Goal: Task Accomplishment & Management: Manage account settings

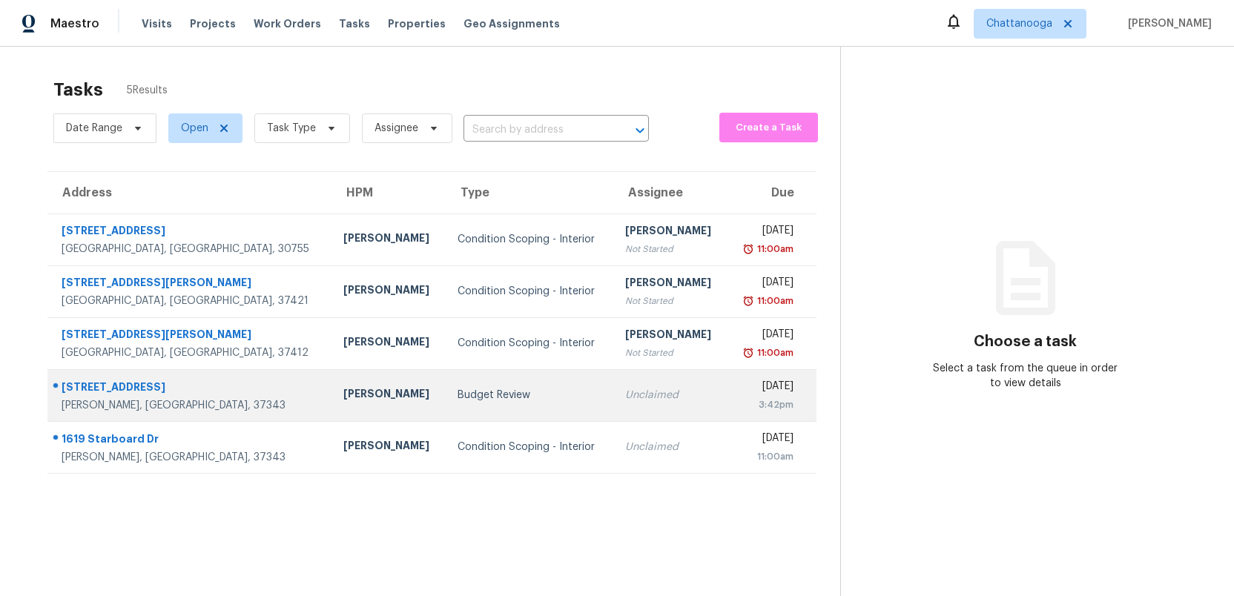
click at [461, 405] on td "Budget Review" at bounding box center [529, 395] width 167 height 52
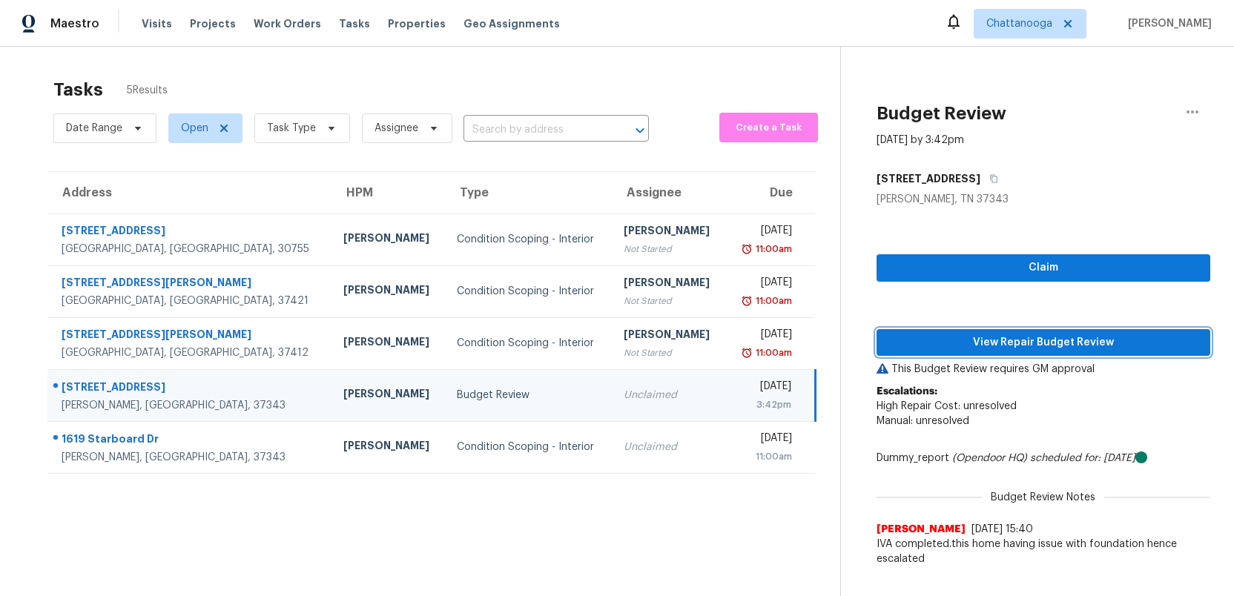
click at [1074, 344] on span "View Repair Budget Review" at bounding box center [1044, 343] width 310 height 19
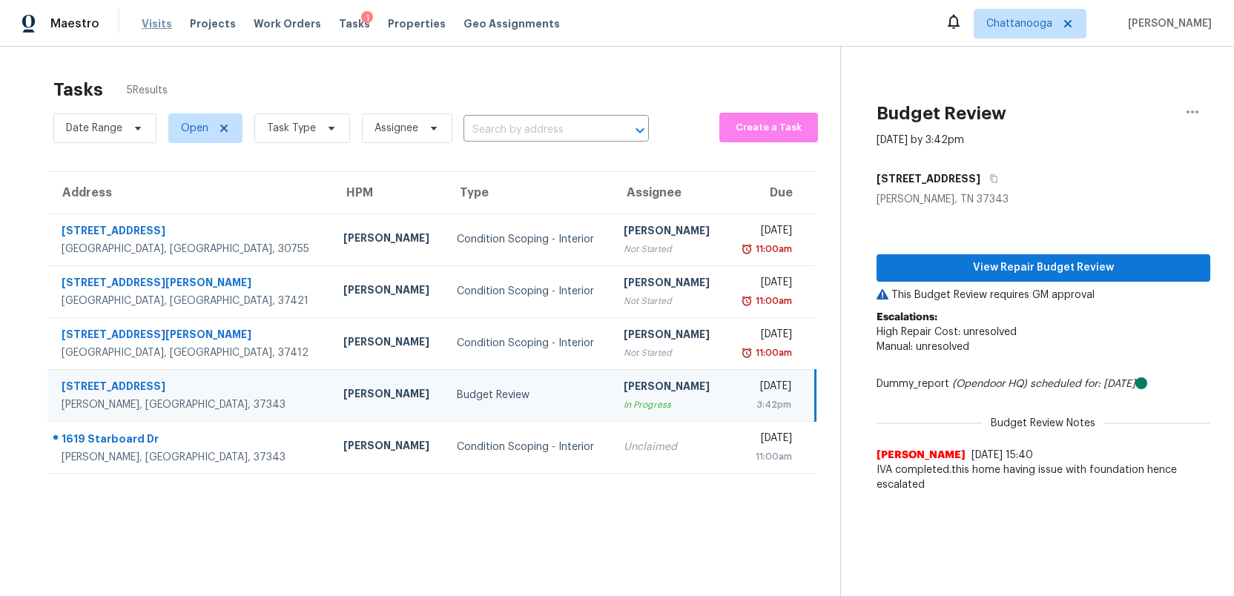
click at [149, 26] on span "Visits" at bounding box center [157, 23] width 30 height 15
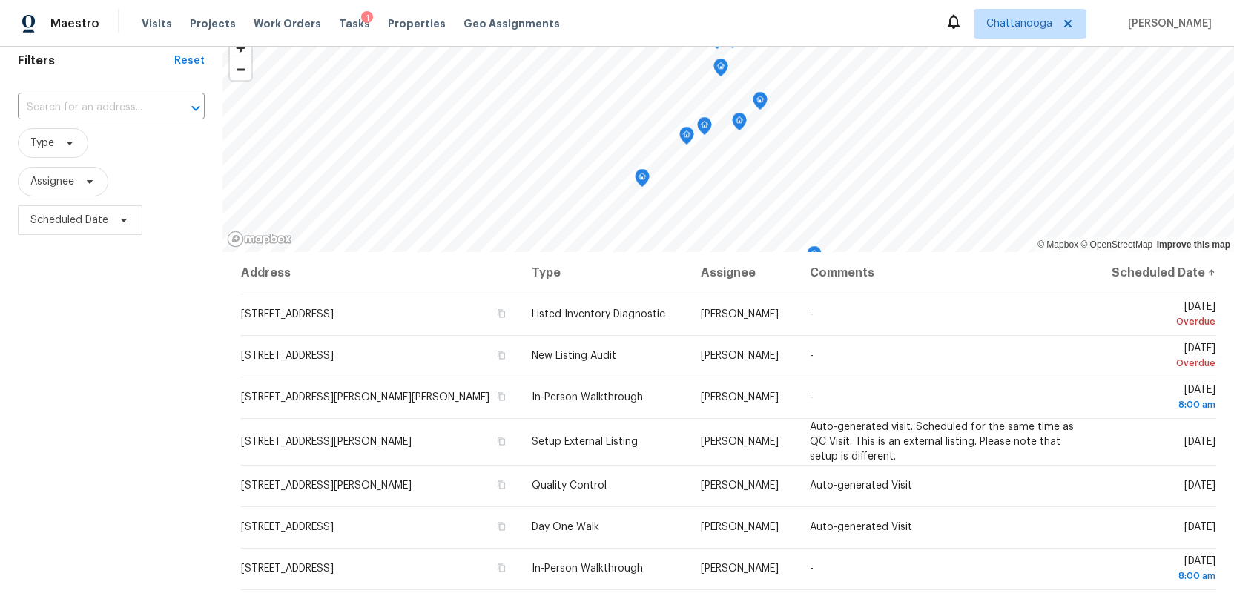
scroll to position [66, 0]
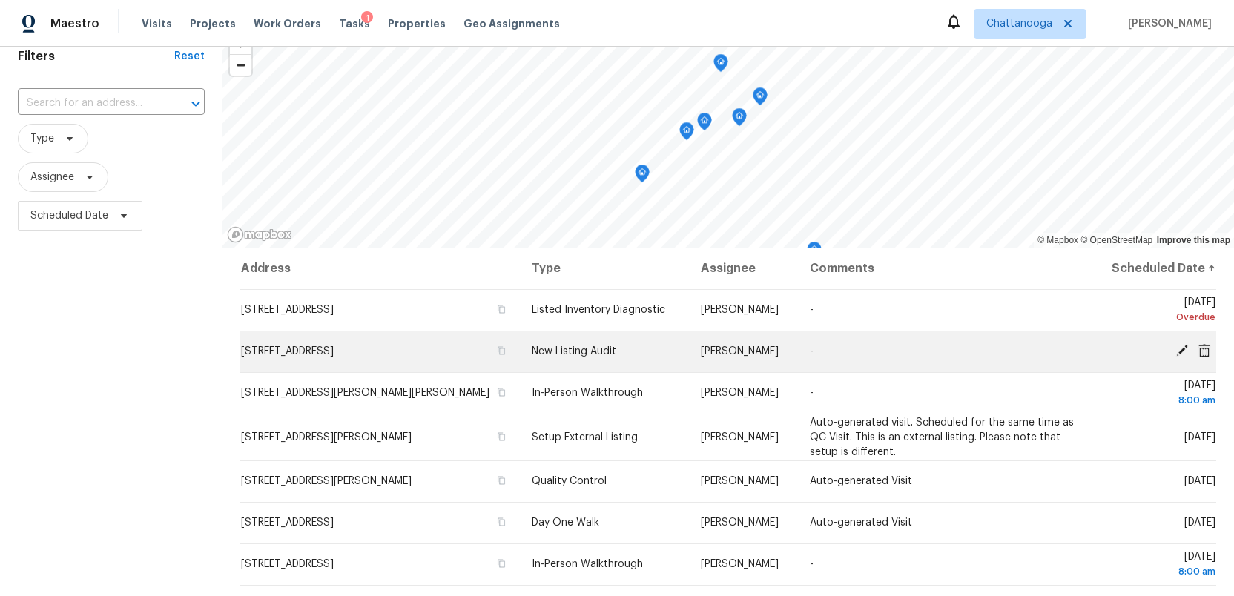
click at [1207, 347] on icon at bounding box center [1205, 349] width 12 height 13
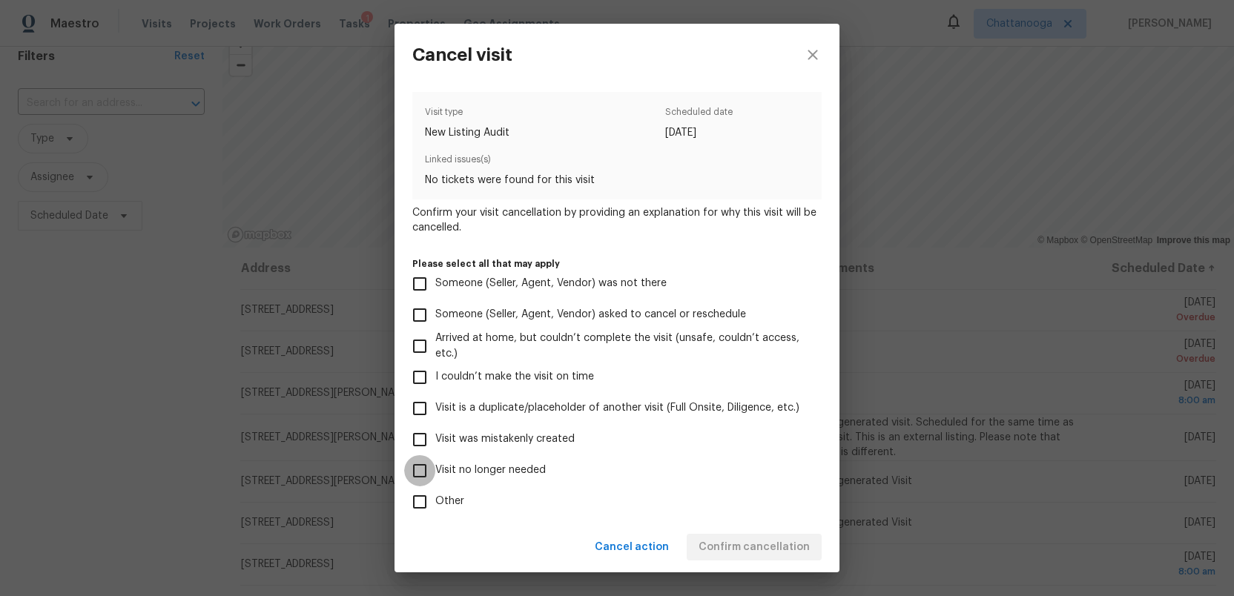
click at [417, 470] on input "Visit no longer needed" at bounding box center [419, 470] width 31 height 31
checkbox input "true"
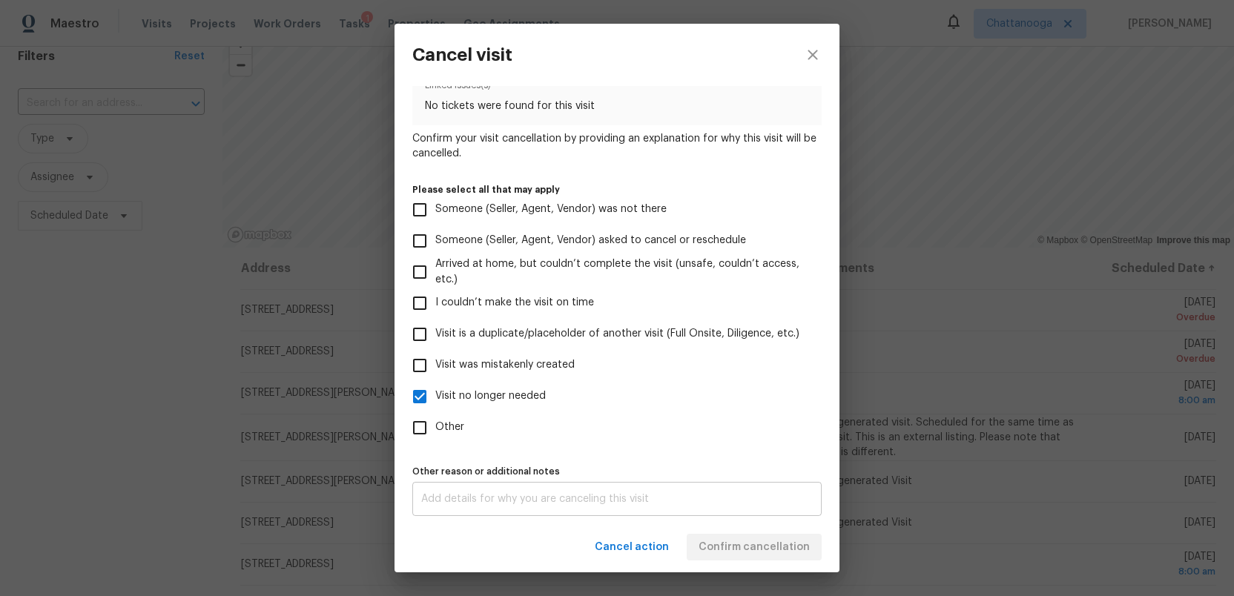
click at [537, 498] on textarea at bounding box center [617, 499] width 392 height 10
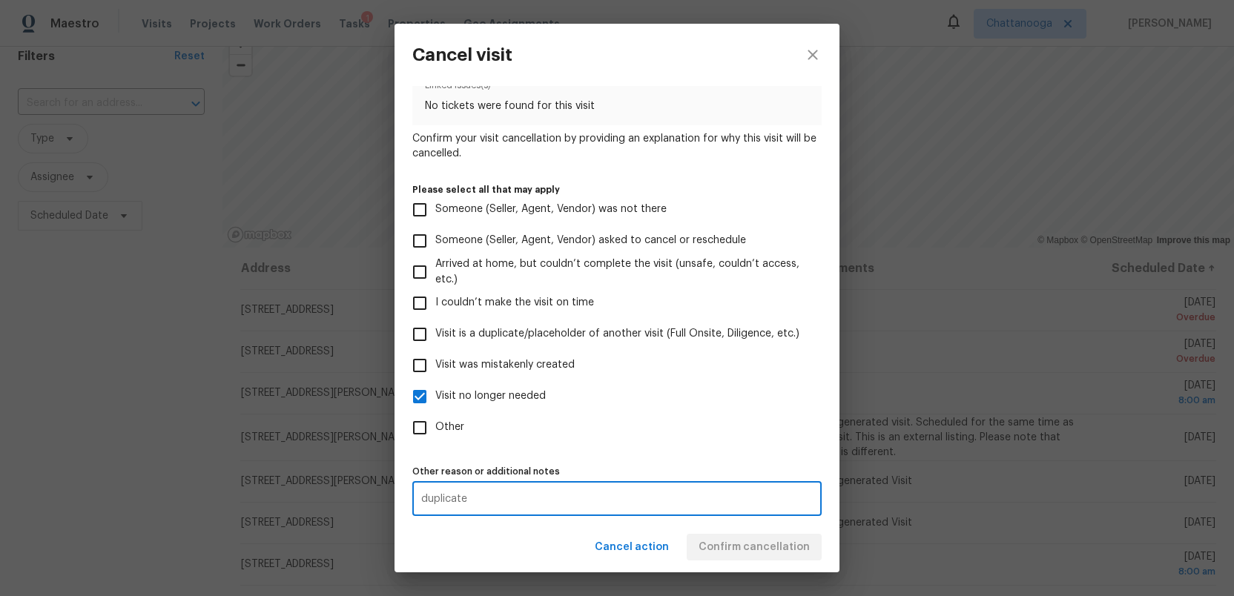
type textarea "duplicate"
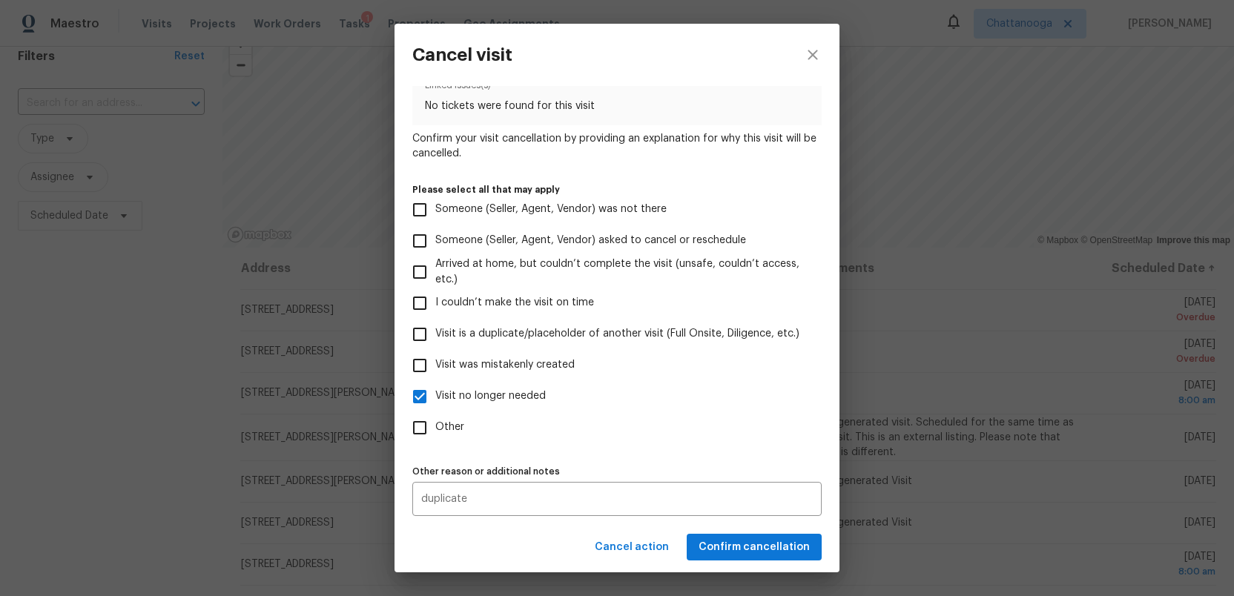
click at [541, 552] on div "Cancel action Confirm cancellation" at bounding box center [617, 547] width 445 height 51
click at [757, 552] on span "Confirm cancellation" at bounding box center [754, 547] width 111 height 19
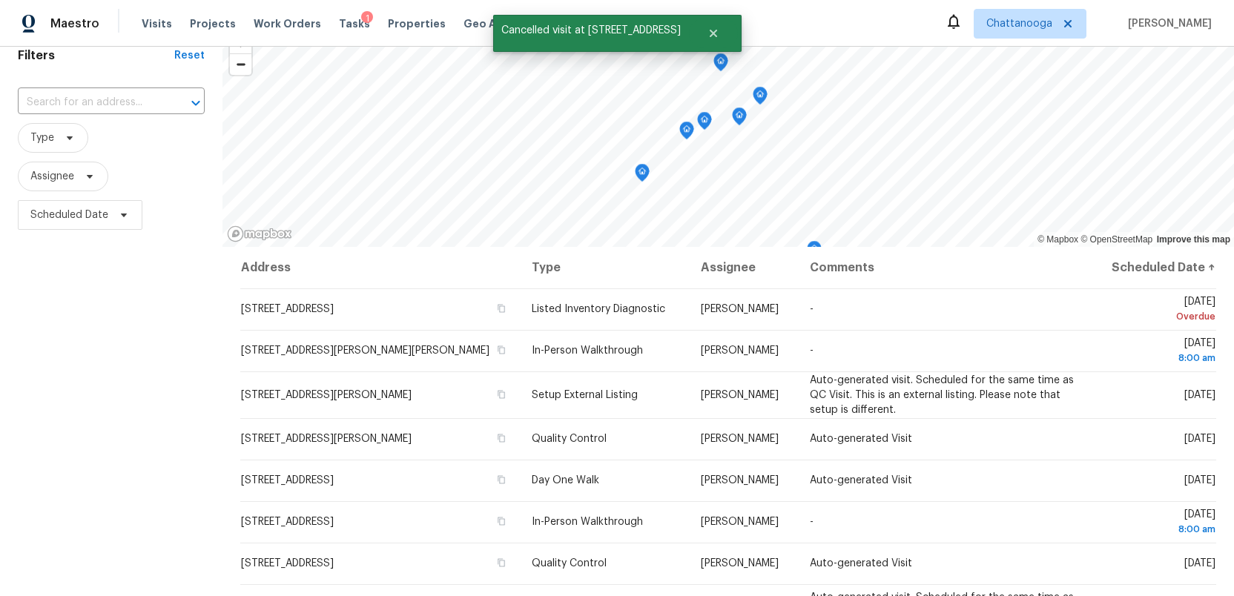
scroll to position [69, 0]
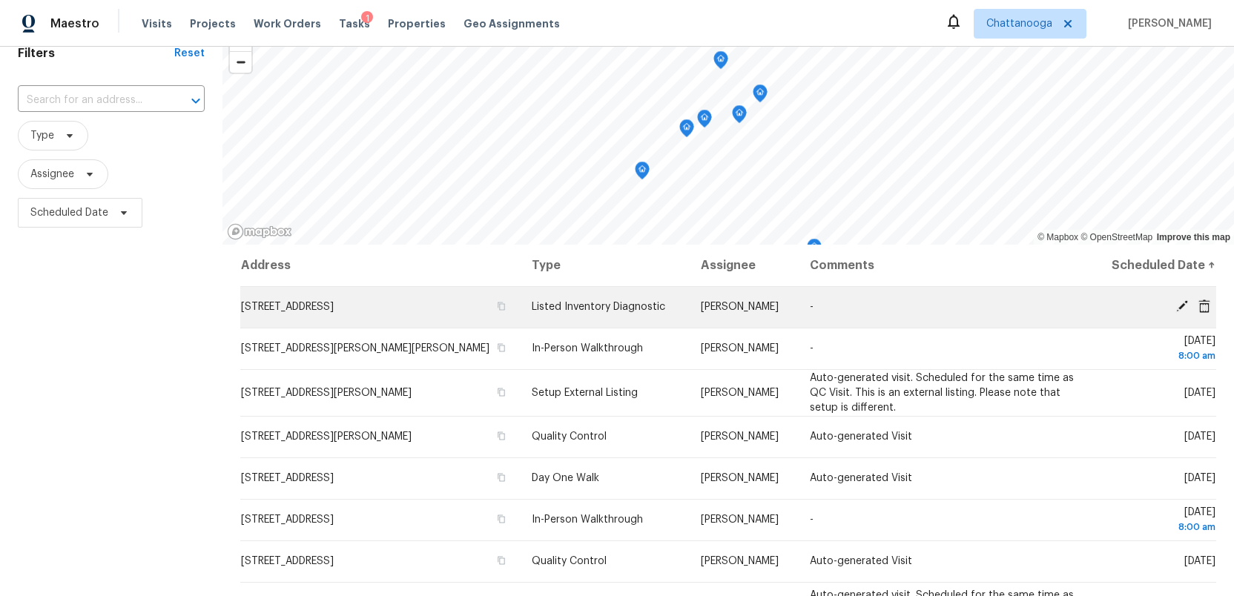
click at [1205, 307] on icon at bounding box center [1205, 305] width 12 height 13
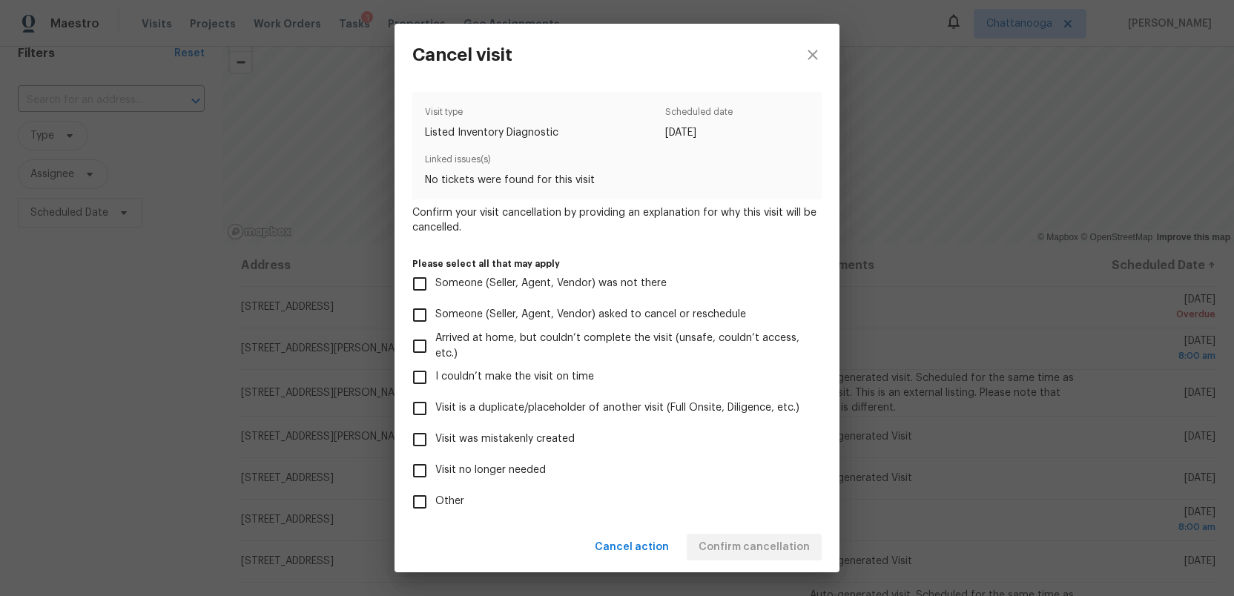
click at [419, 470] on input "Visit no longer needed" at bounding box center [419, 470] width 31 height 31
checkbox input "true"
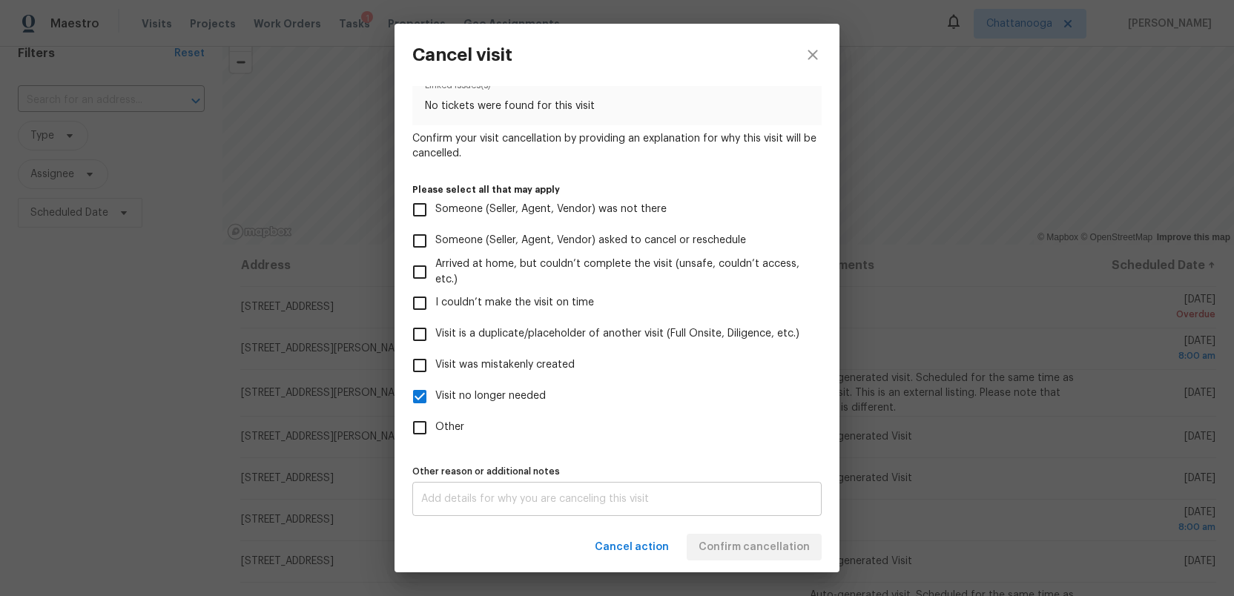
click at [478, 507] on div "x Other reason or additional notes" at bounding box center [616, 499] width 409 height 34
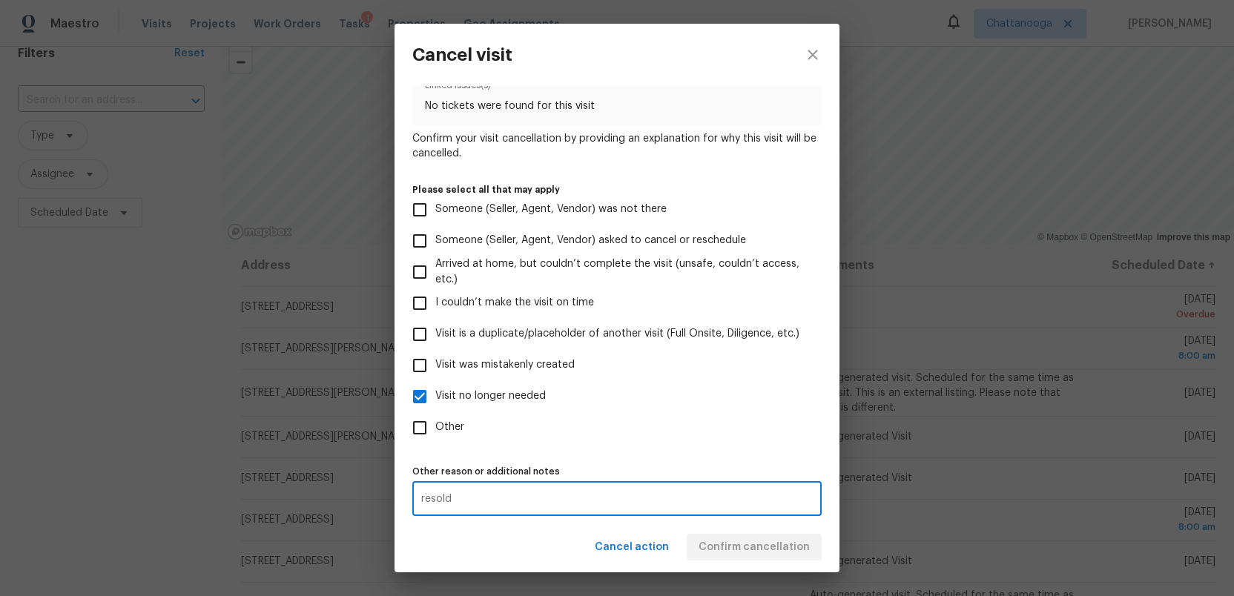
type textarea "resold"
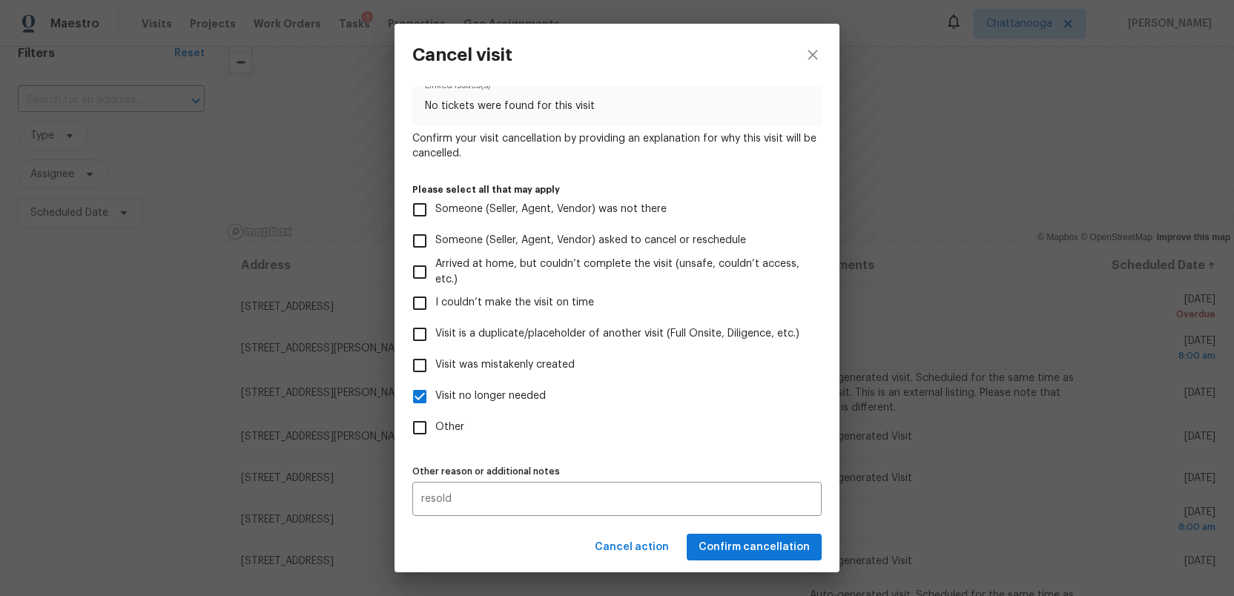
drag, startPoint x: 552, startPoint y: 550, endPoint x: 708, endPoint y: 550, distance: 156.5
click at [552, 550] on div "Cancel action Confirm cancellation" at bounding box center [617, 547] width 445 height 51
click at [734, 550] on span "Confirm cancellation" at bounding box center [754, 547] width 111 height 19
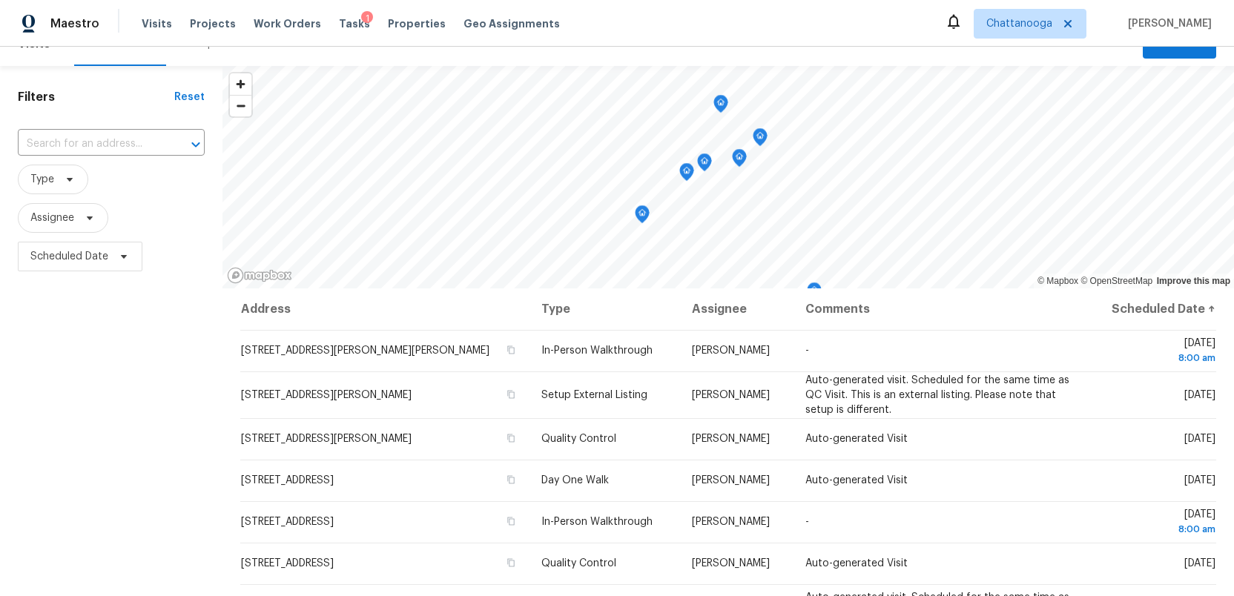
scroll to position [0, 0]
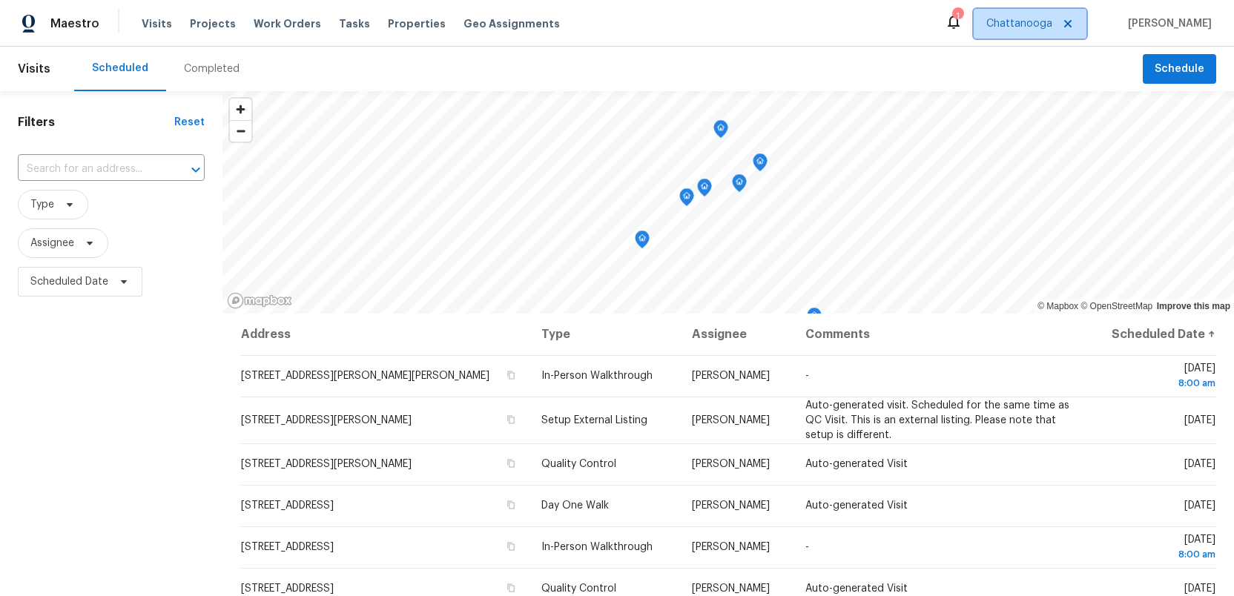
click at [1017, 17] on span "Chattanooga" at bounding box center [1019, 23] width 66 height 15
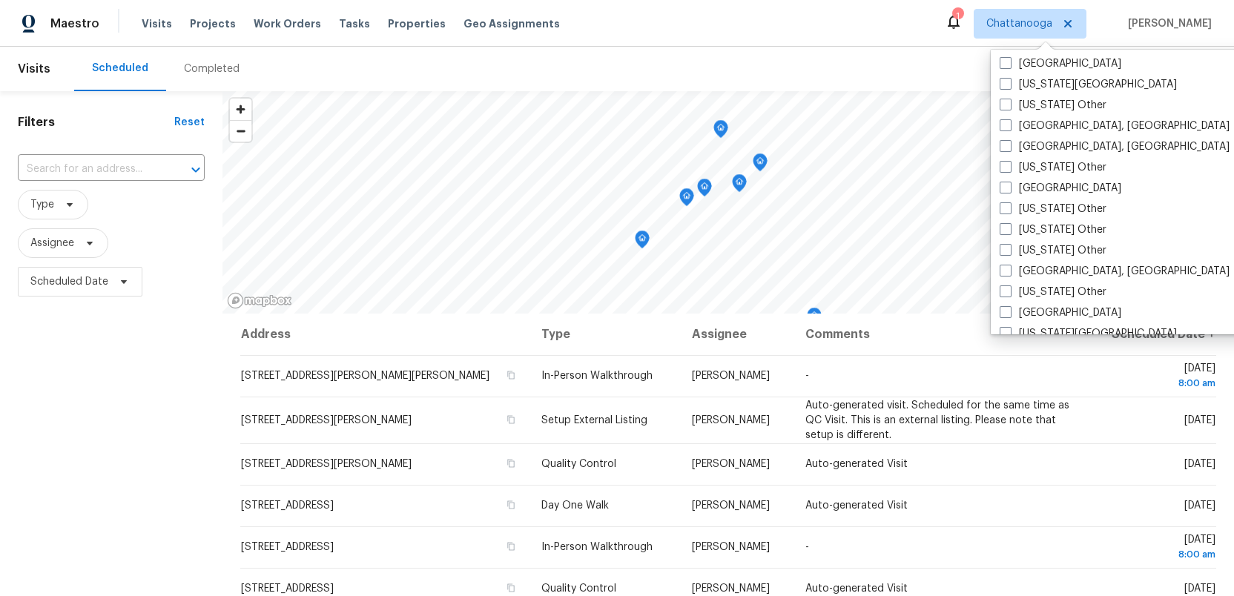
scroll to position [808, 0]
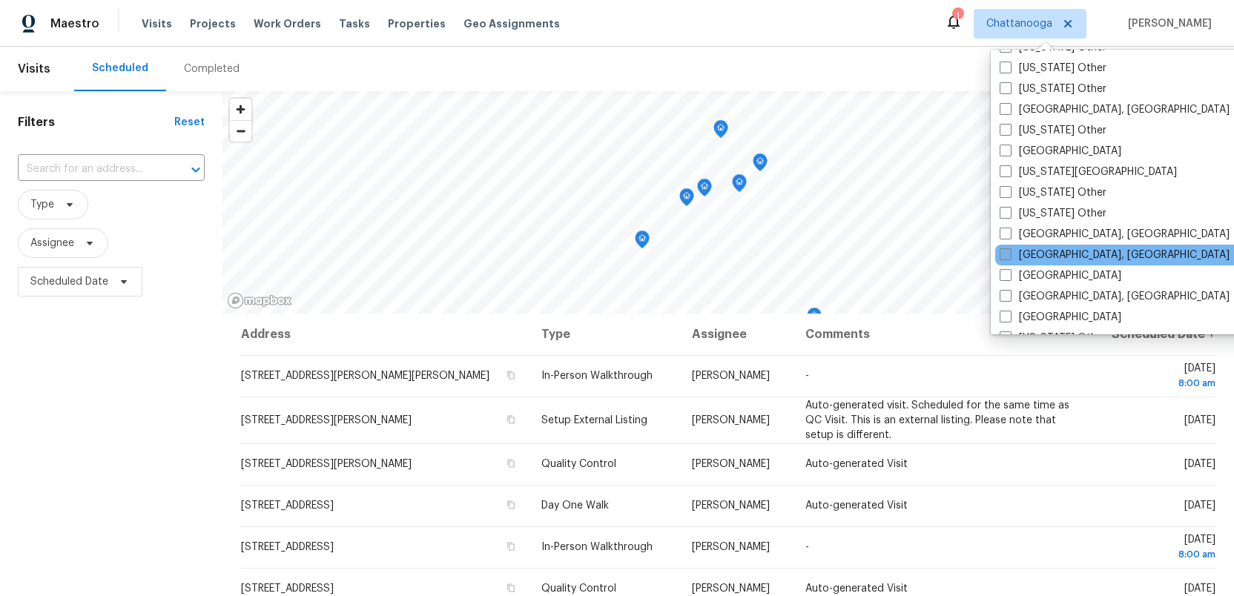
click at [1007, 252] on span at bounding box center [1006, 254] width 12 height 12
click at [1007, 252] on input "Knoxville, TN" at bounding box center [1005, 253] width 10 height 10
checkbox input "true"
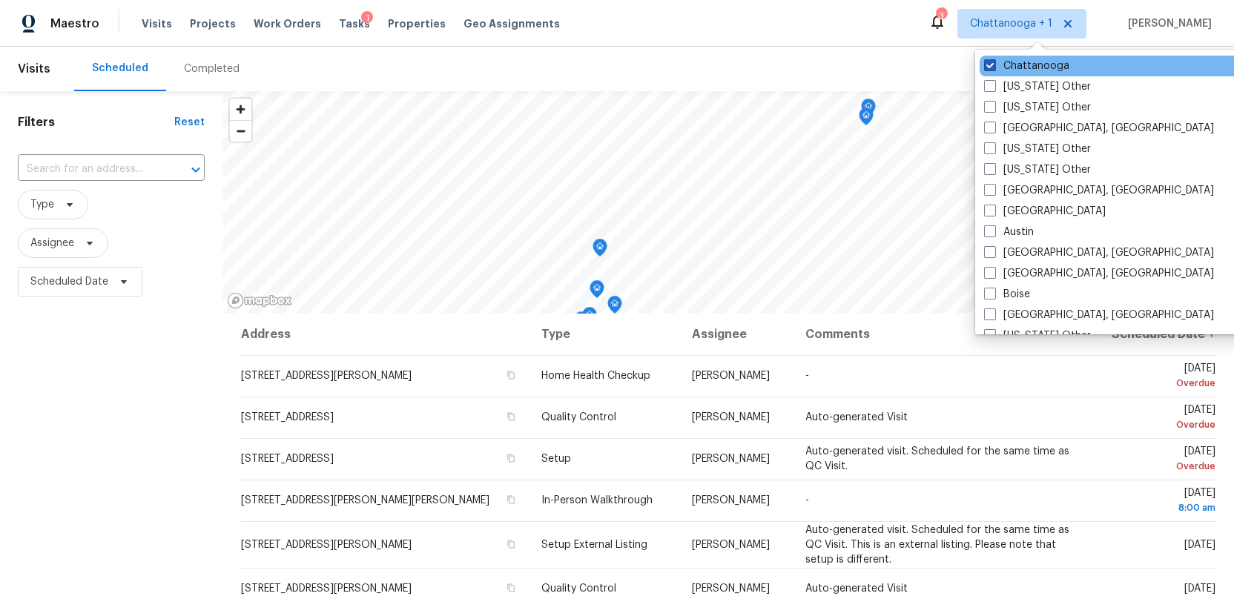
click at [986, 64] on span at bounding box center [990, 65] width 12 height 12
click at [986, 64] on input "Chattanooga" at bounding box center [989, 64] width 10 height 10
checkbox input "false"
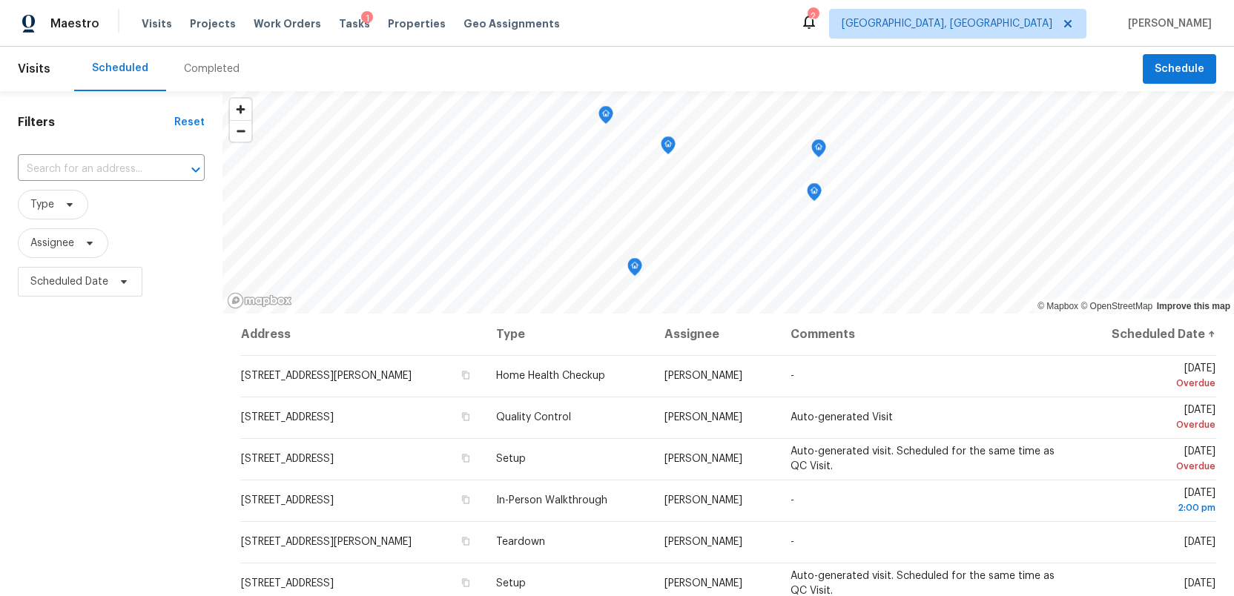
click at [59, 415] on div "Filters Reset ​ Type Assignee Scheduled Date" at bounding box center [111, 440] width 223 height 699
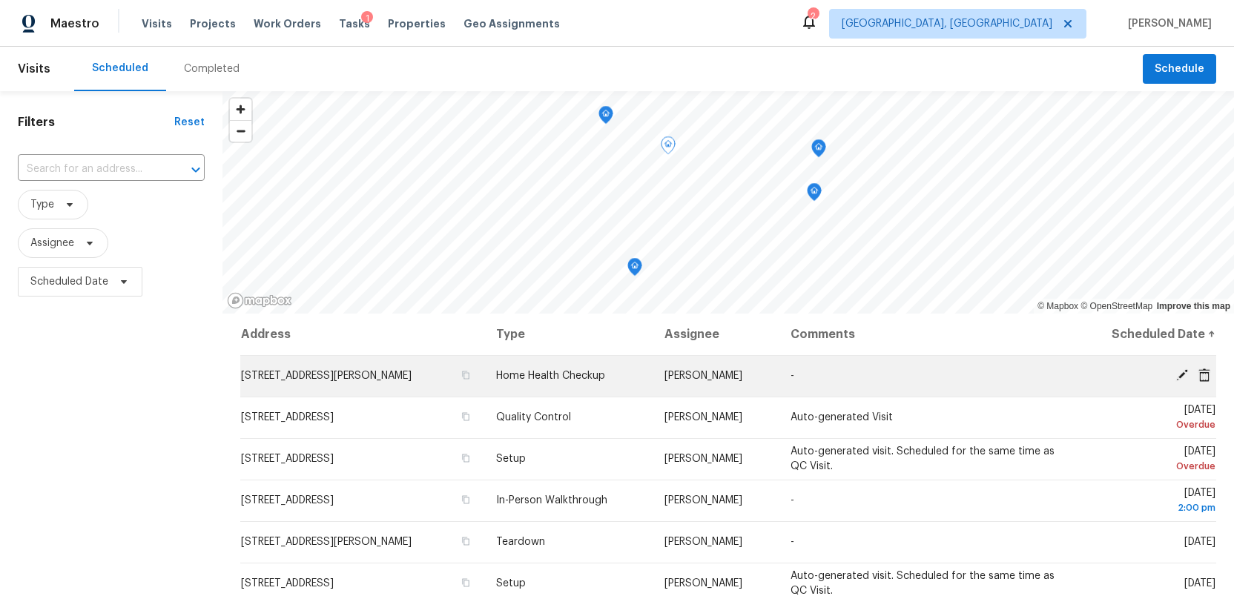
click at [1203, 369] on icon at bounding box center [1205, 374] width 12 height 13
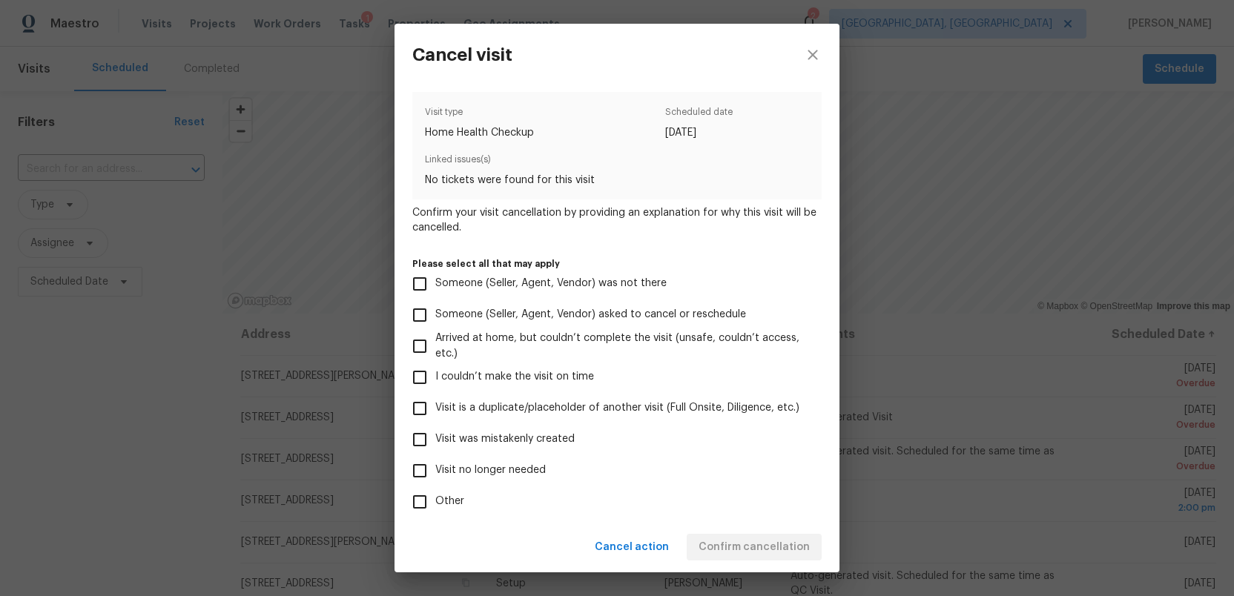
click at [419, 469] on input "Visit no longer needed" at bounding box center [419, 470] width 31 height 31
checkbox input "true"
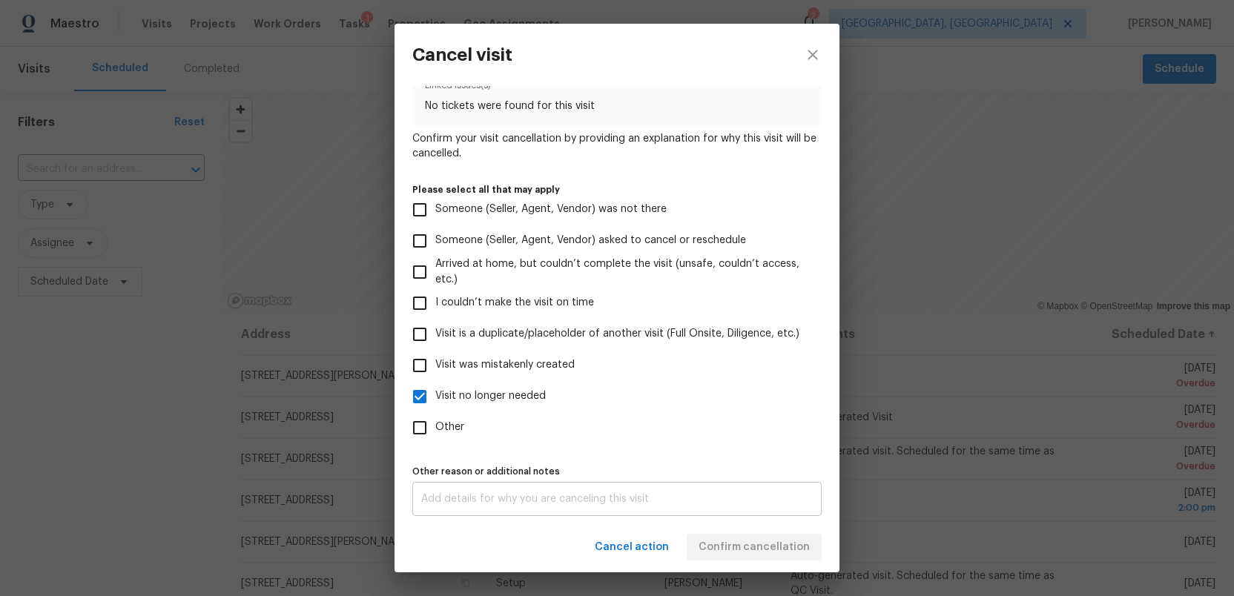
click at [496, 504] on div "x Other reason or additional notes" at bounding box center [616, 499] width 409 height 34
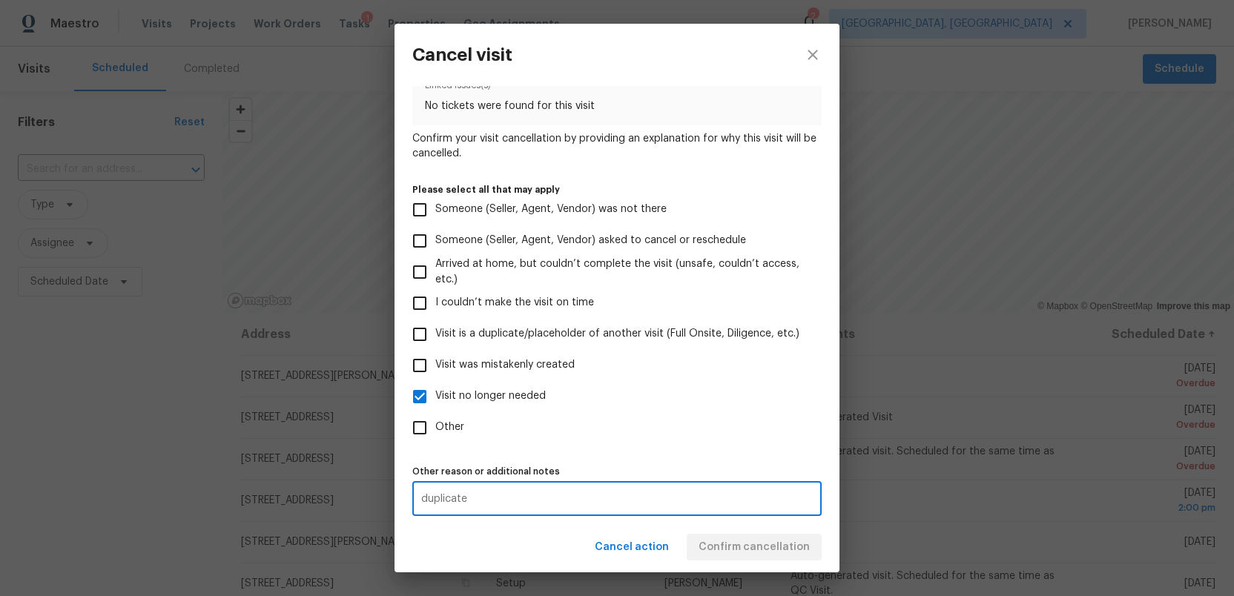
type textarea "duplicate"
click at [459, 526] on div "Cancel action Confirm cancellation" at bounding box center [617, 547] width 445 height 51
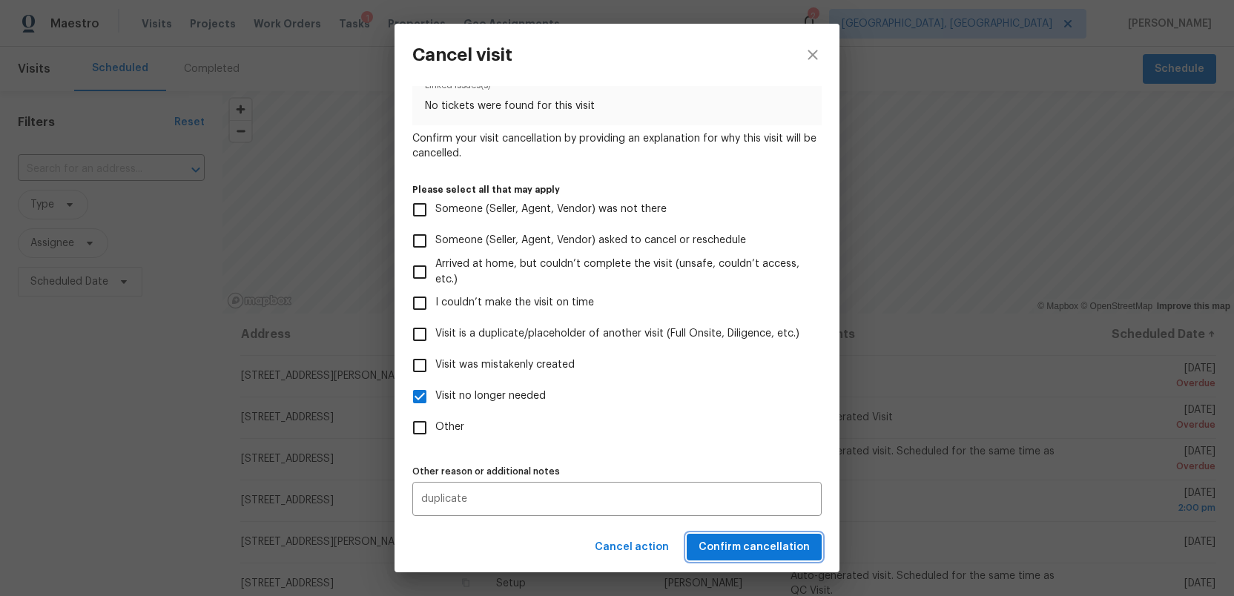
click at [737, 545] on span "Confirm cancellation" at bounding box center [754, 547] width 111 height 19
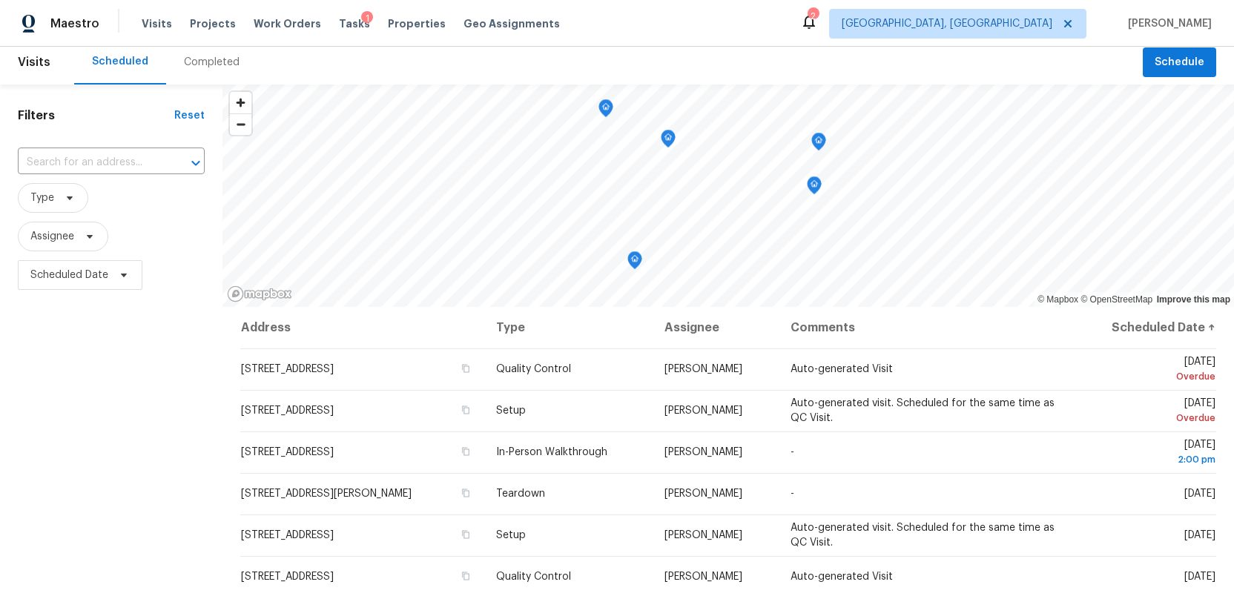
scroll to position [0, 0]
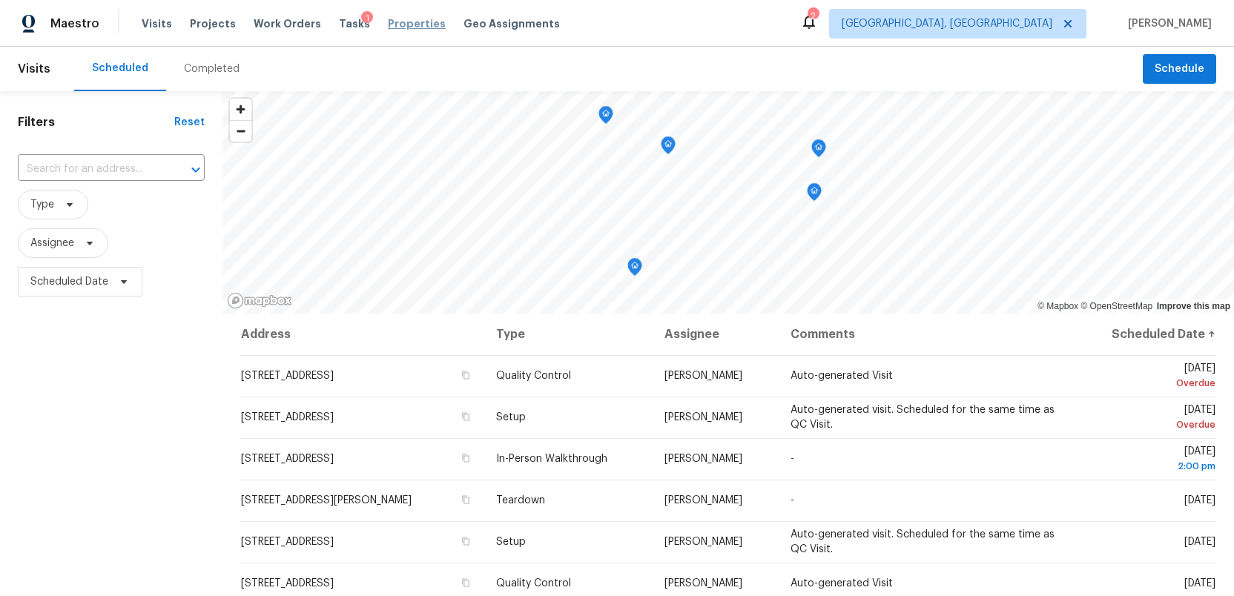
click at [399, 24] on span "Properties" at bounding box center [417, 23] width 58 height 15
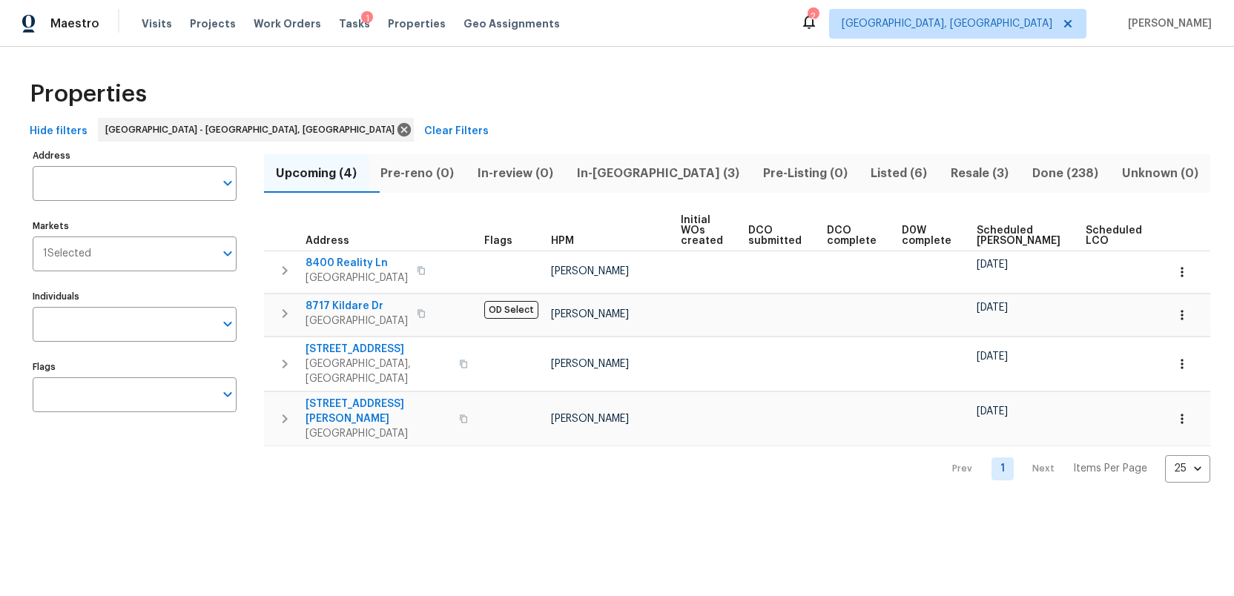
click at [868, 169] on span "Listed (6)" at bounding box center [899, 173] width 62 height 21
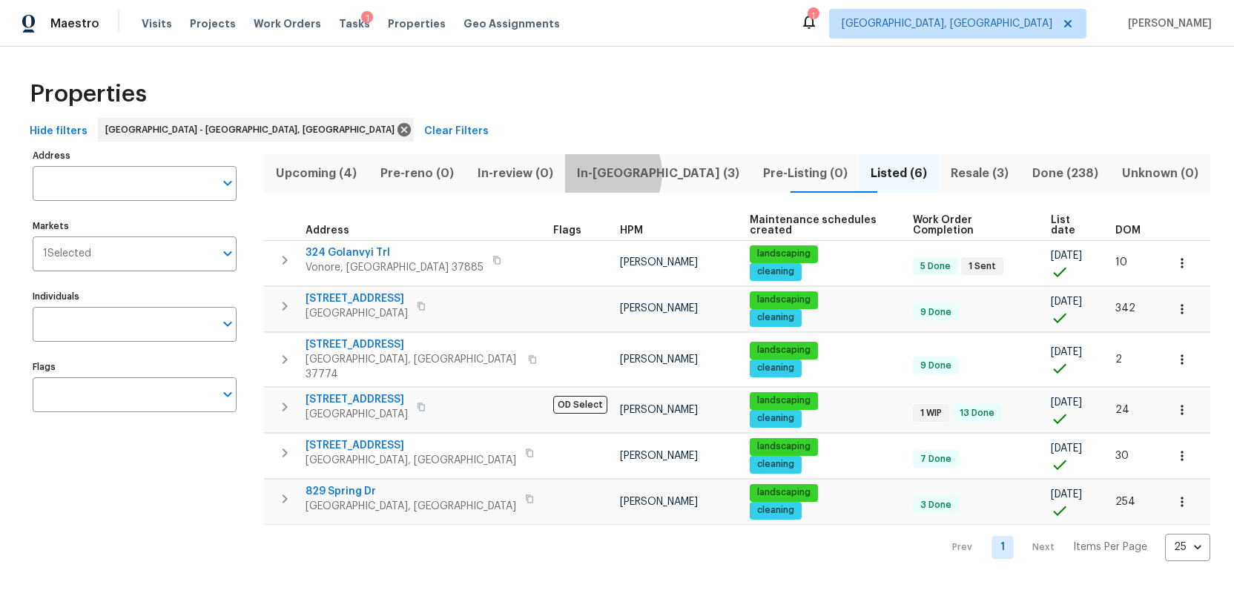
click at [619, 173] on span "In-[GEOGRAPHIC_DATA] (3)" at bounding box center [658, 173] width 168 height 21
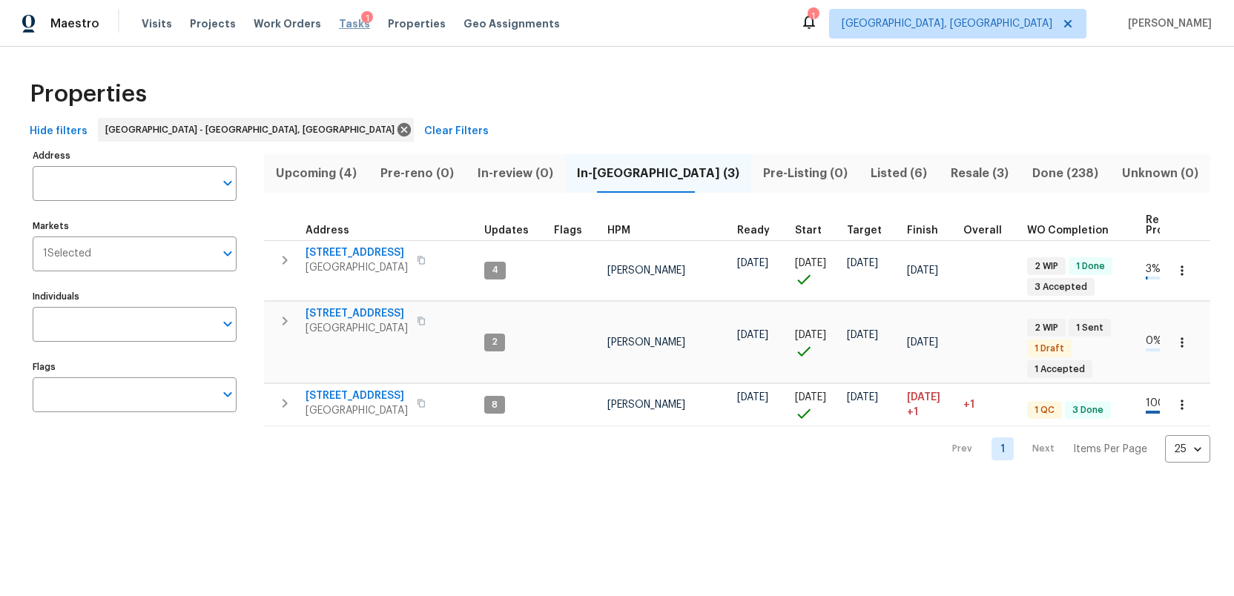
click at [339, 20] on span "Tasks" at bounding box center [354, 24] width 31 height 10
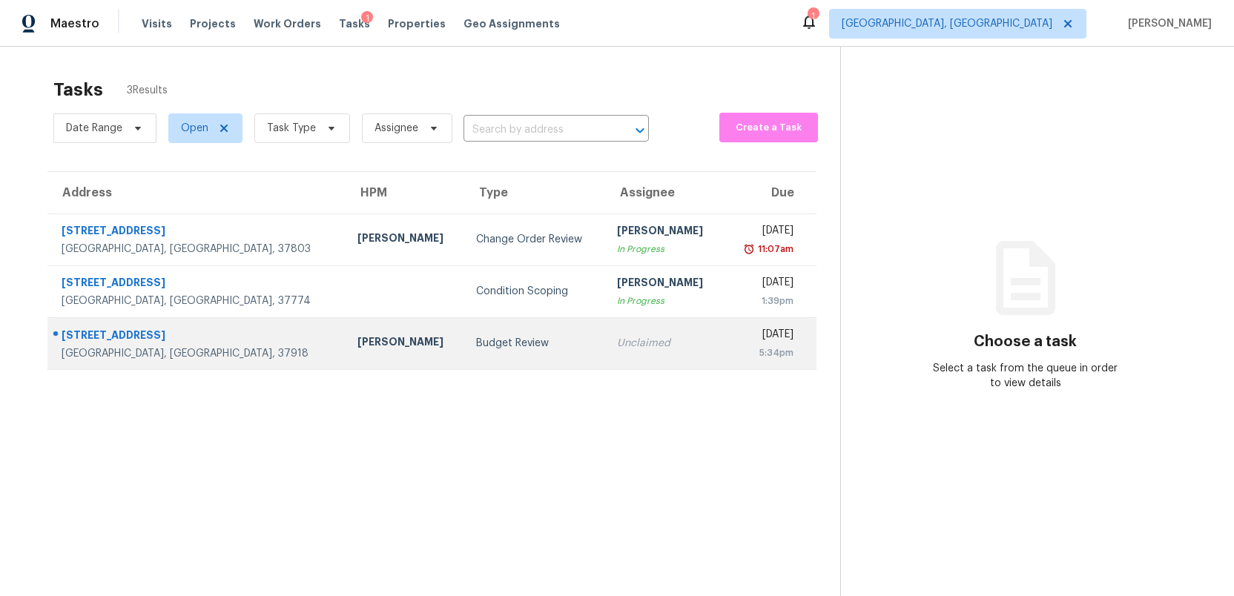
click at [476, 343] on div "Budget Review" at bounding box center [534, 343] width 117 height 15
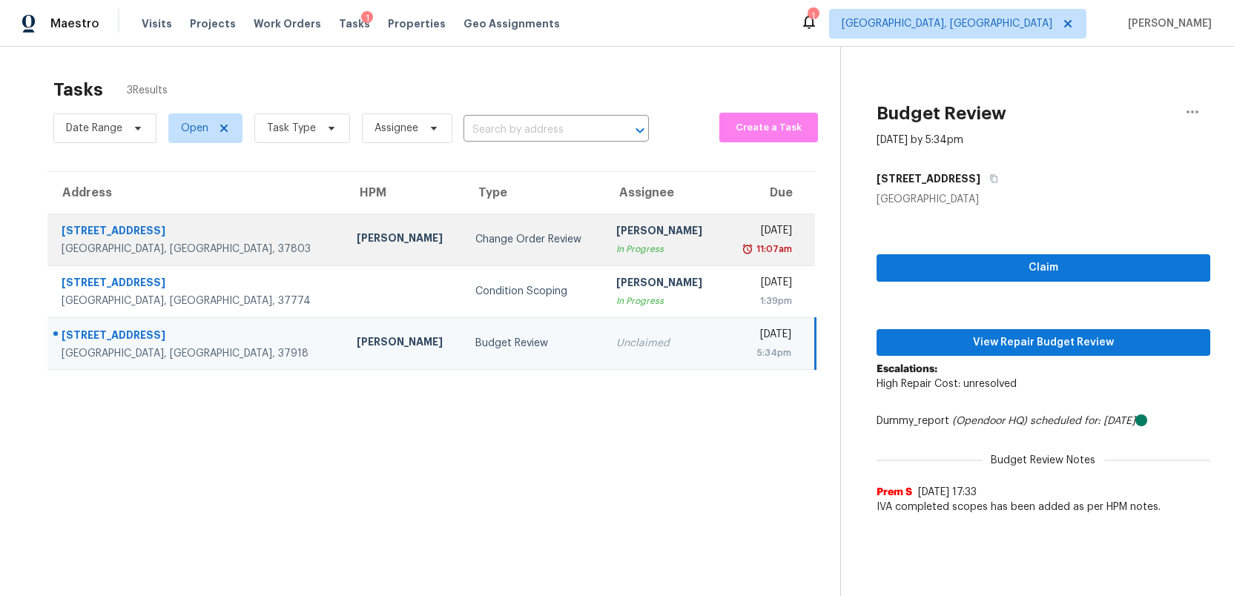
click at [631, 240] on div "[PERSON_NAME]" at bounding box center [663, 232] width 95 height 19
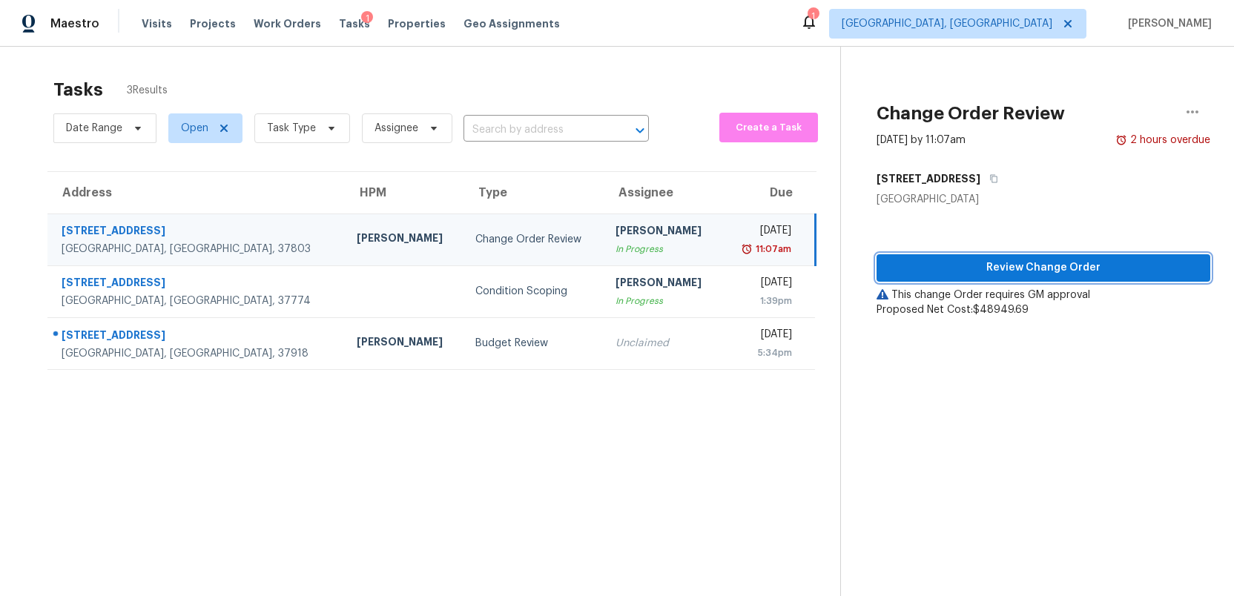
click at [1061, 263] on span "Review Change Order" at bounding box center [1044, 268] width 310 height 19
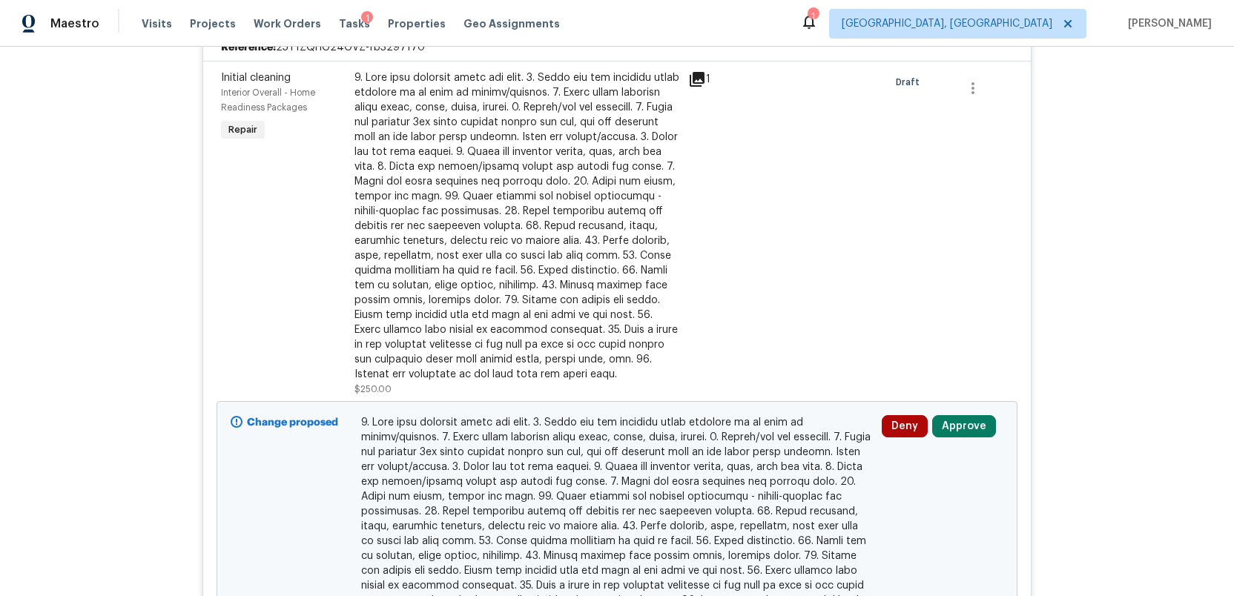
scroll to position [9817, 0]
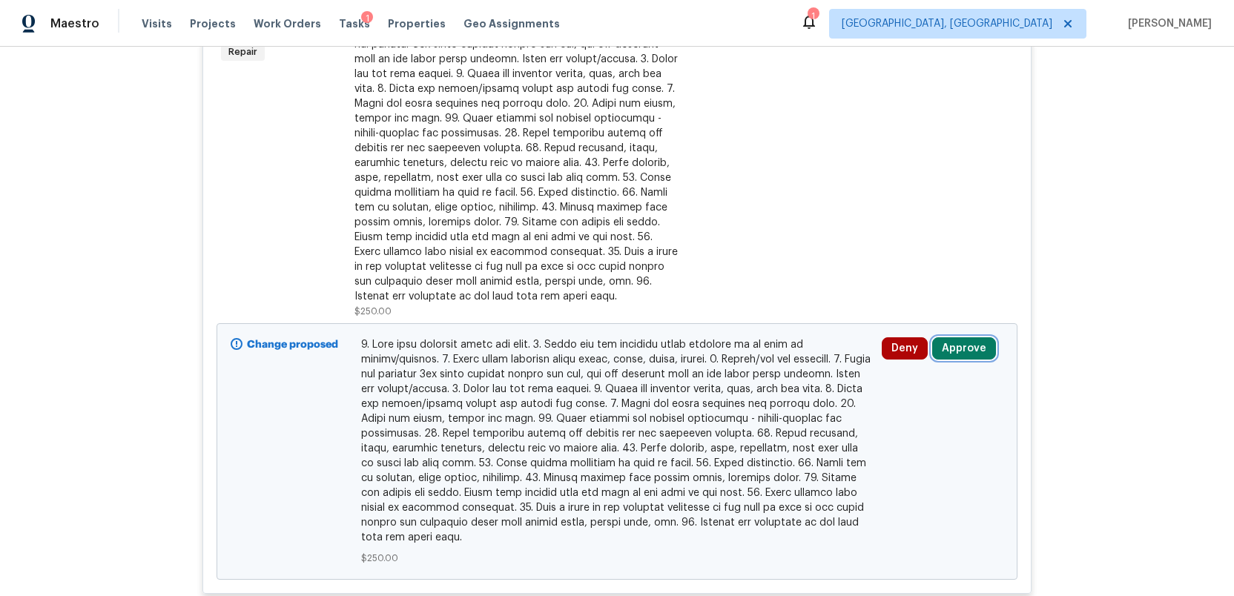
click at [966, 360] on button "Approve" at bounding box center [964, 348] width 64 height 22
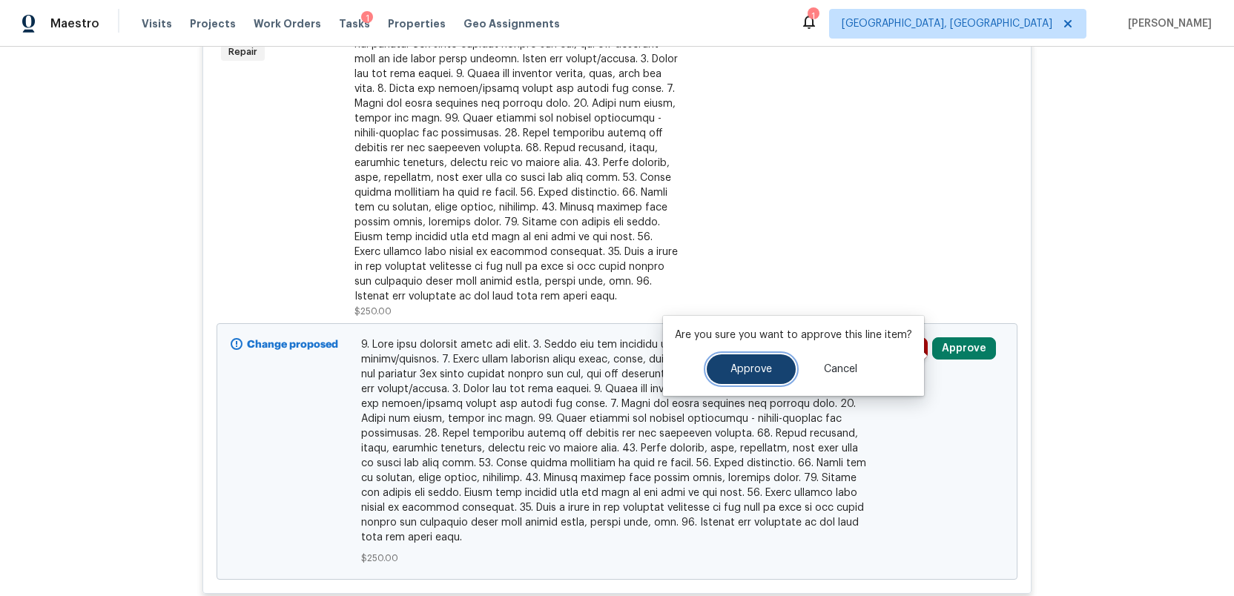
click at [745, 373] on span "Approve" at bounding box center [752, 369] width 42 height 11
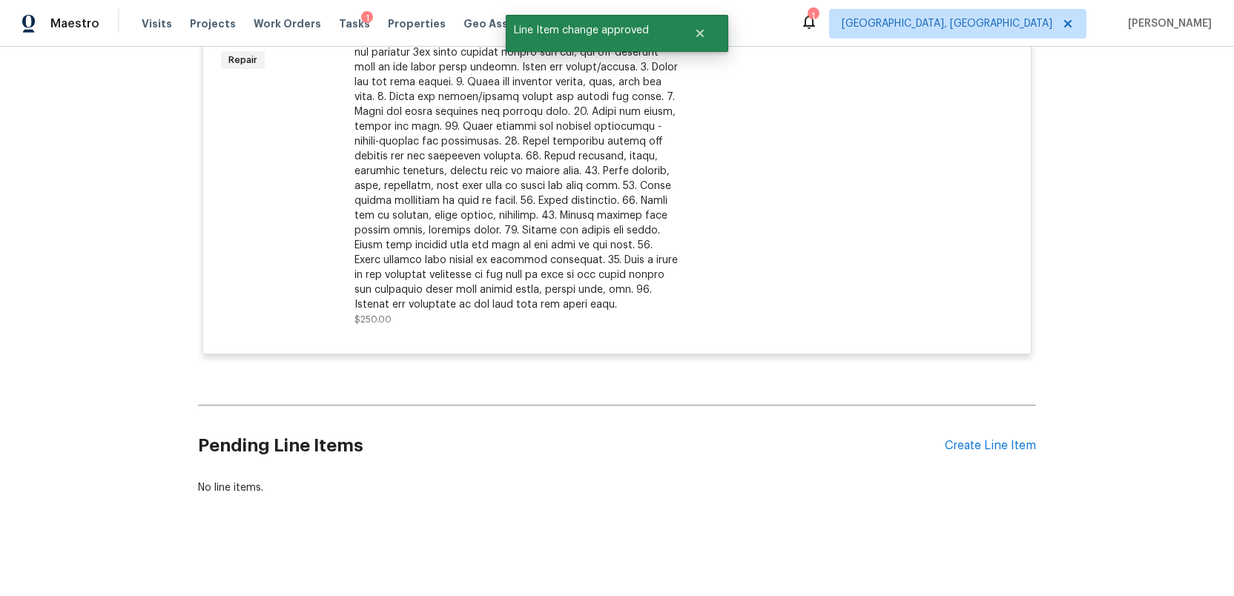
scroll to position [9815, 0]
click at [339, 19] on span "Tasks" at bounding box center [354, 24] width 31 height 10
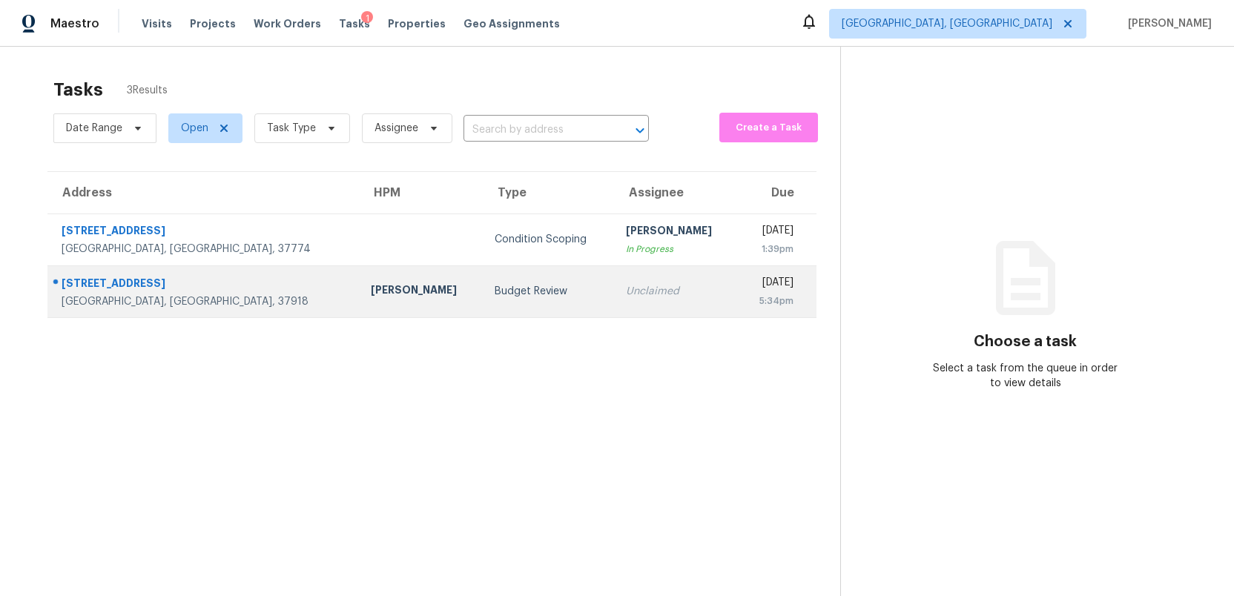
click at [626, 286] on div "Unclaimed" at bounding box center [676, 291] width 101 height 15
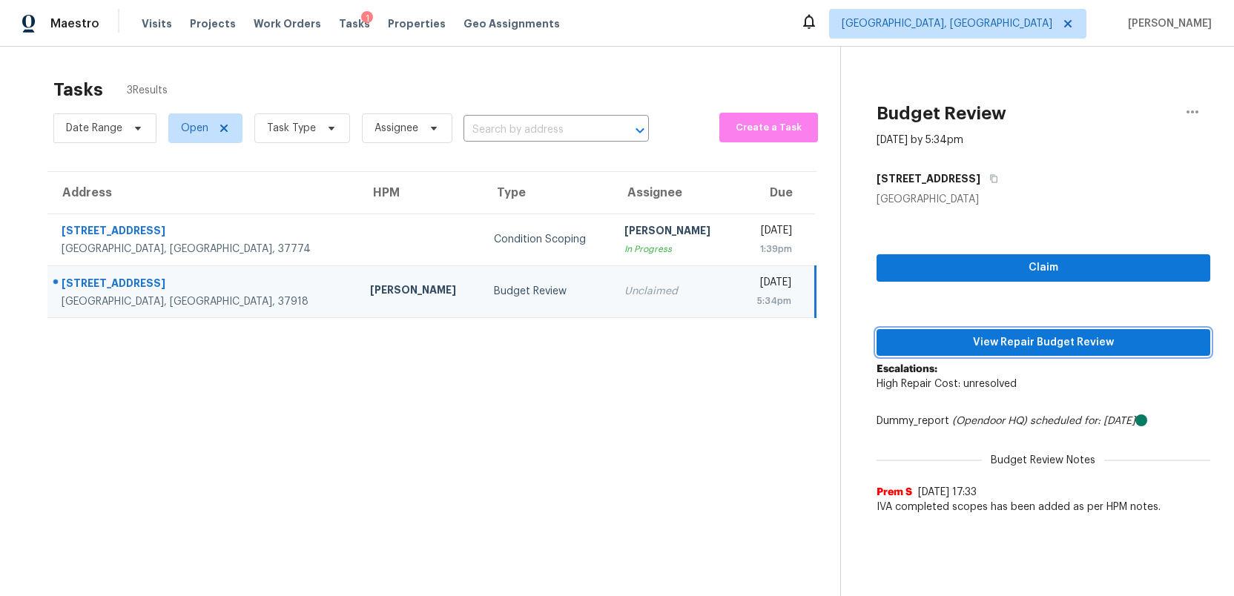
click at [1055, 341] on span "View Repair Budget Review" at bounding box center [1044, 343] width 310 height 19
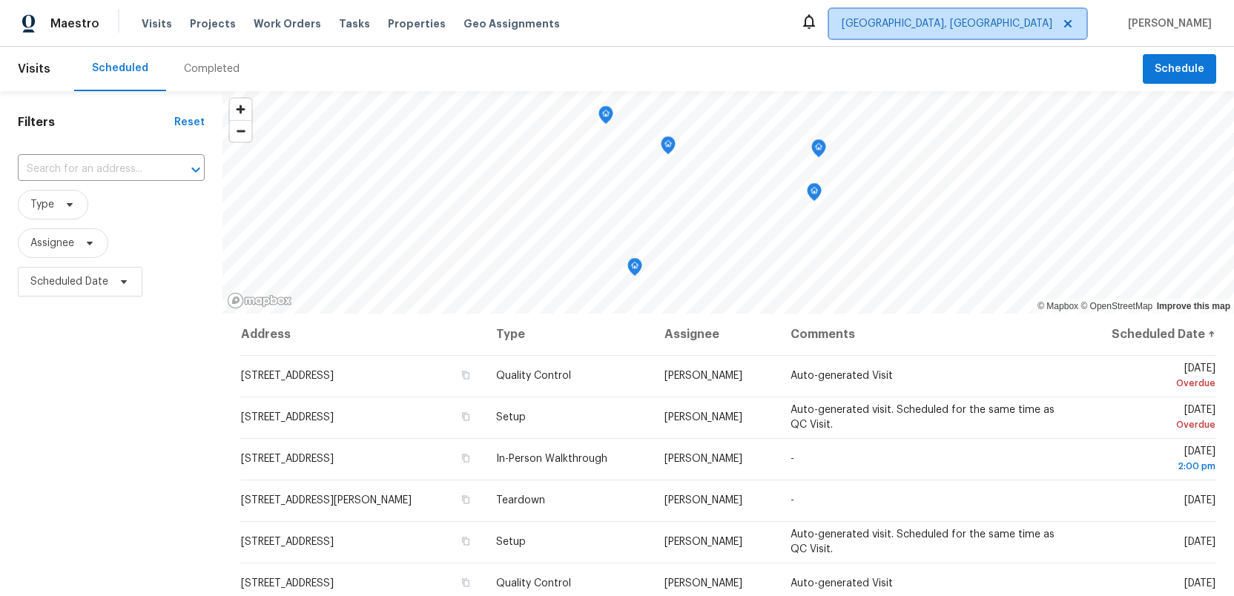
click at [1037, 27] on span "[GEOGRAPHIC_DATA], [GEOGRAPHIC_DATA]" at bounding box center [947, 23] width 211 height 15
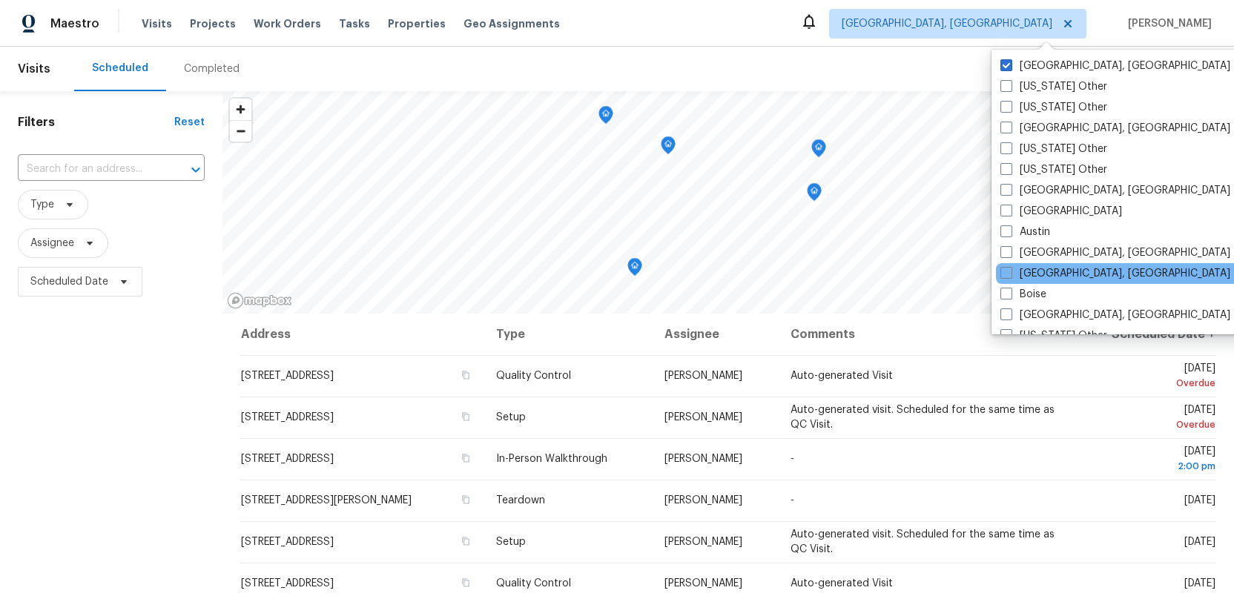
click at [1011, 265] on div "[GEOGRAPHIC_DATA], [GEOGRAPHIC_DATA]" at bounding box center [1145, 273] width 299 height 21
click at [1009, 271] on span at bounding box center [1007, 273] width 12 height 12
click at [1009, 271] on input "[GEOGRAPHIC_DATA], [GEOGRAPHIC_DATA]" at bounding box center [1006, 271] width 10 height 10
checkbox input "true"
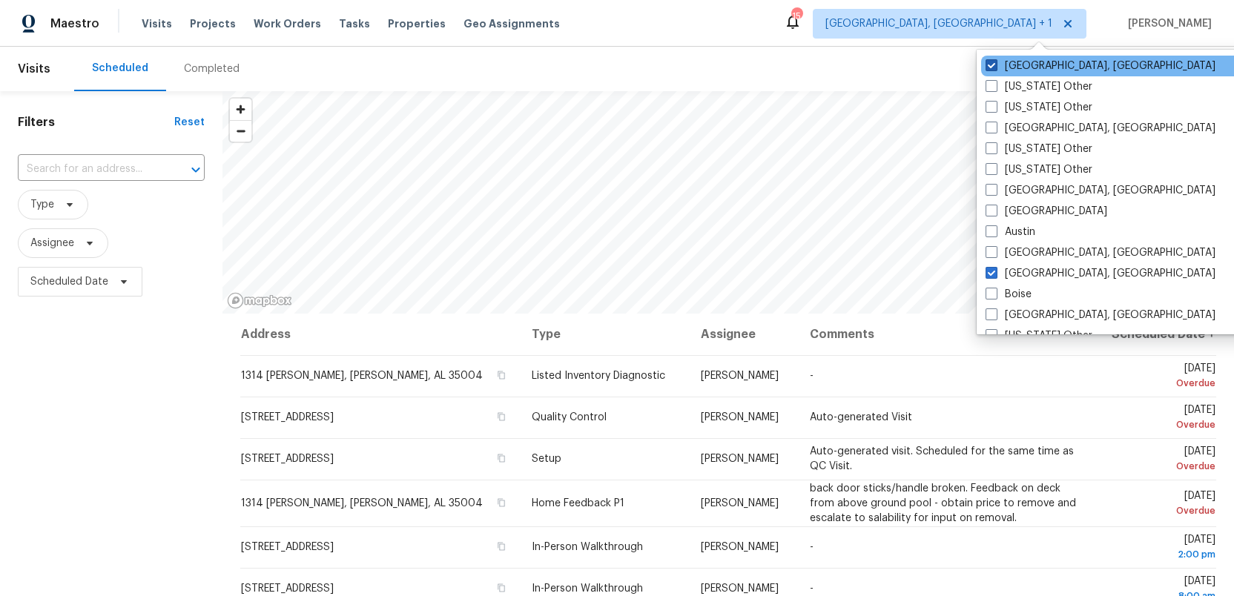
click at [991, 64] on span at bounding box center [992, 65] width 12 height 12
click at [991, 64] on input "Knoxville, TN" at bounding box center [991, 64] width 10 height 10
checkbox input "false"
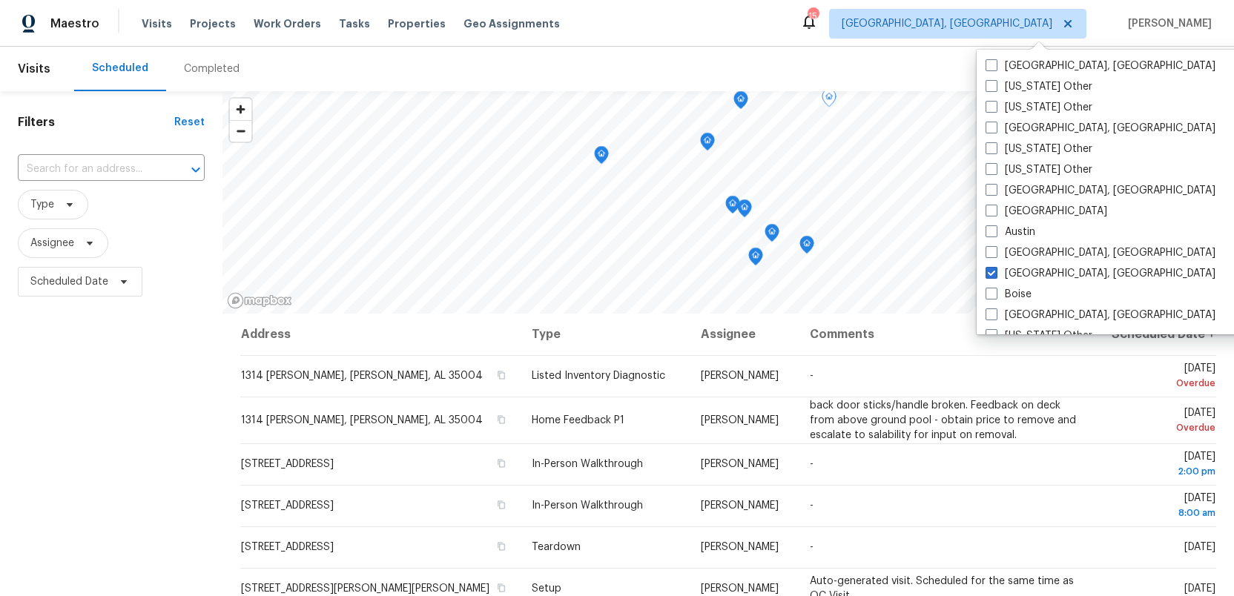
click at [205, 421] on div "Filters Reset ​ Type Assignee Scheduled Date" at bounding box center [111, 440] width 223 height 699
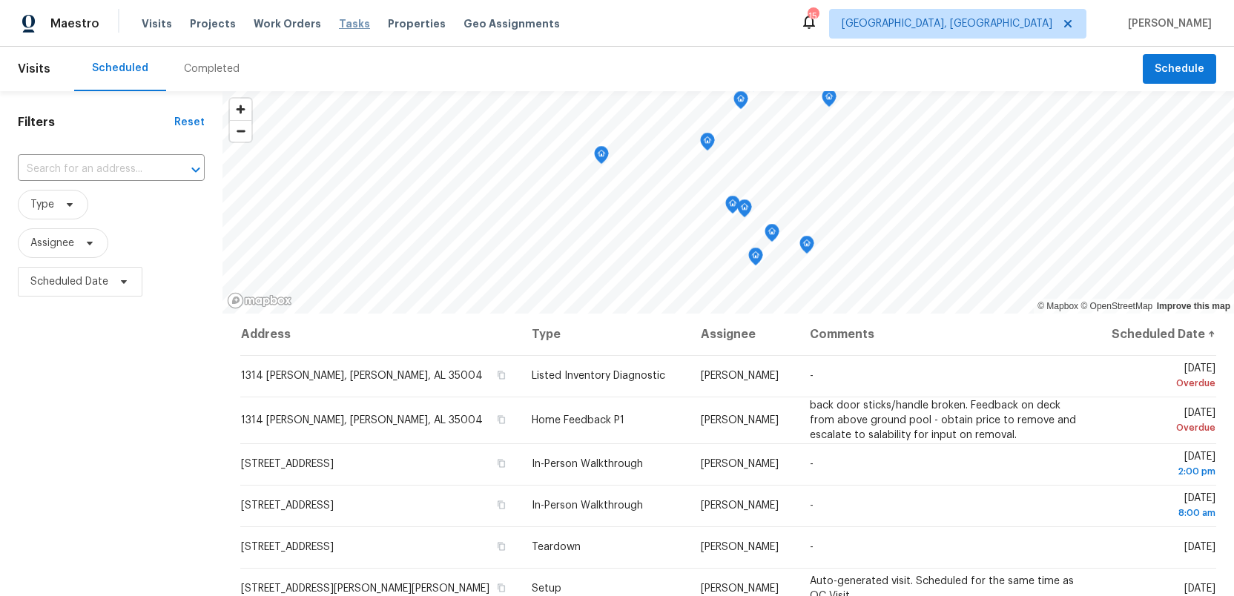
click at [339, 24] on span "Tasks" at bounding box center [354, 24] width 31 height 10
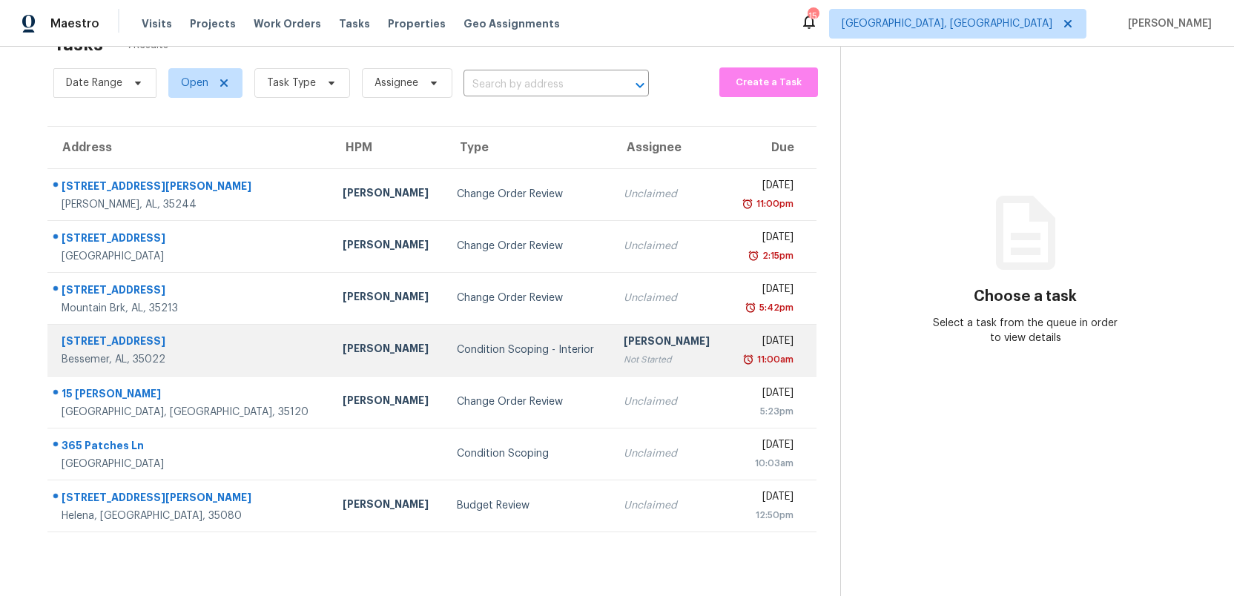
scroll to position [47, 0]
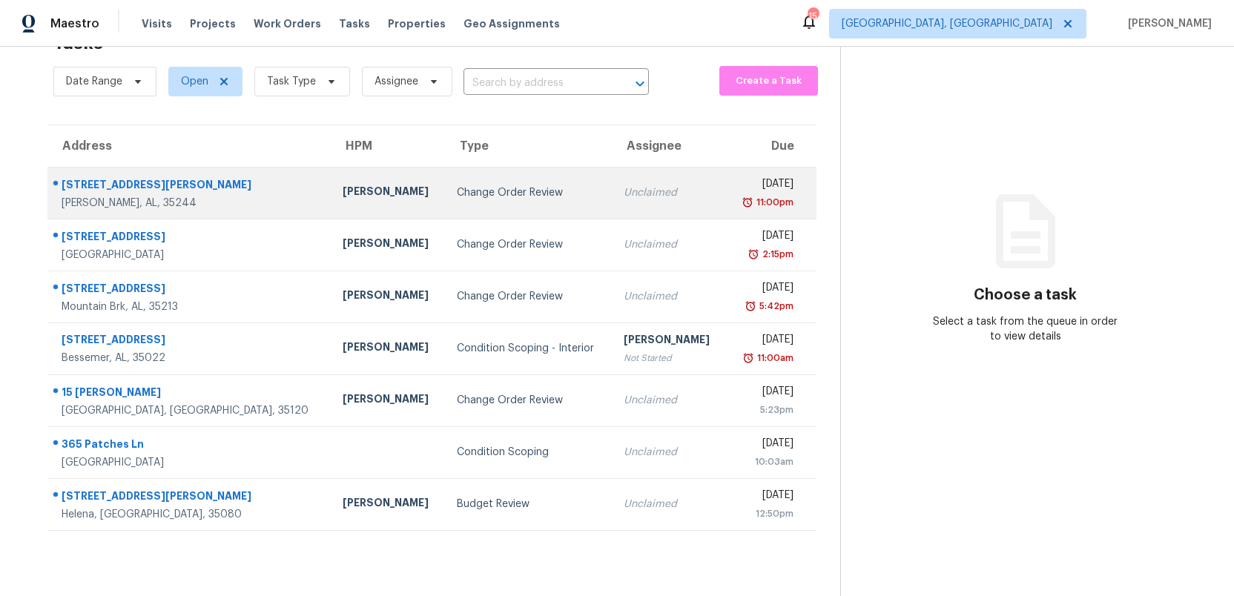
click at [518, 199] on td "Change Order Review" at bounding box center [528, 193] width 167 height 52
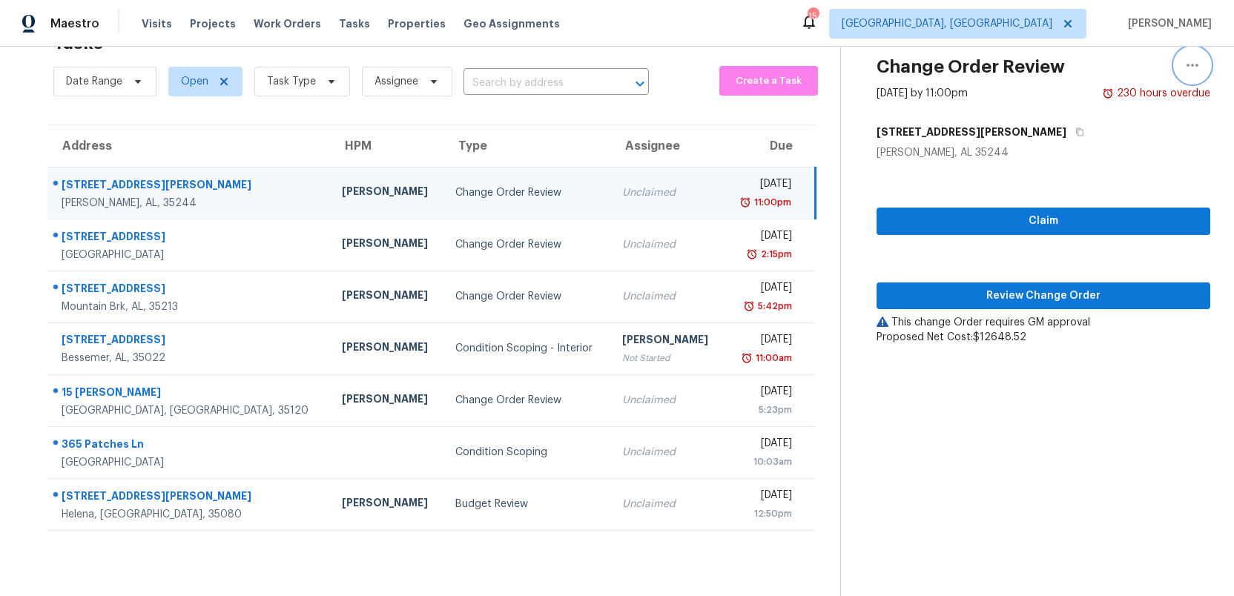
click at [1191, 65] on icon "button" at bounding box center [1193, 65] width 18 height 18
click at [1106, 69] on div "Cancel this task" at bounding box center [1108, 68] width 116 height 15
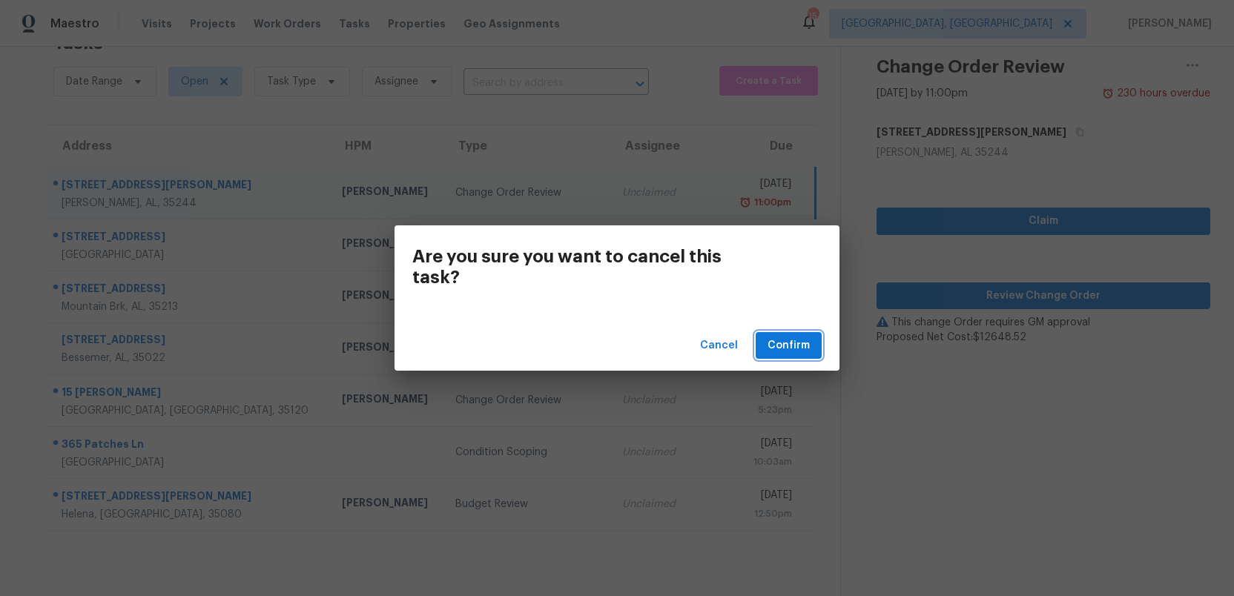
click at [786, 350] on span "Confirm" at bounding box center [789, 346] width 42 height 19
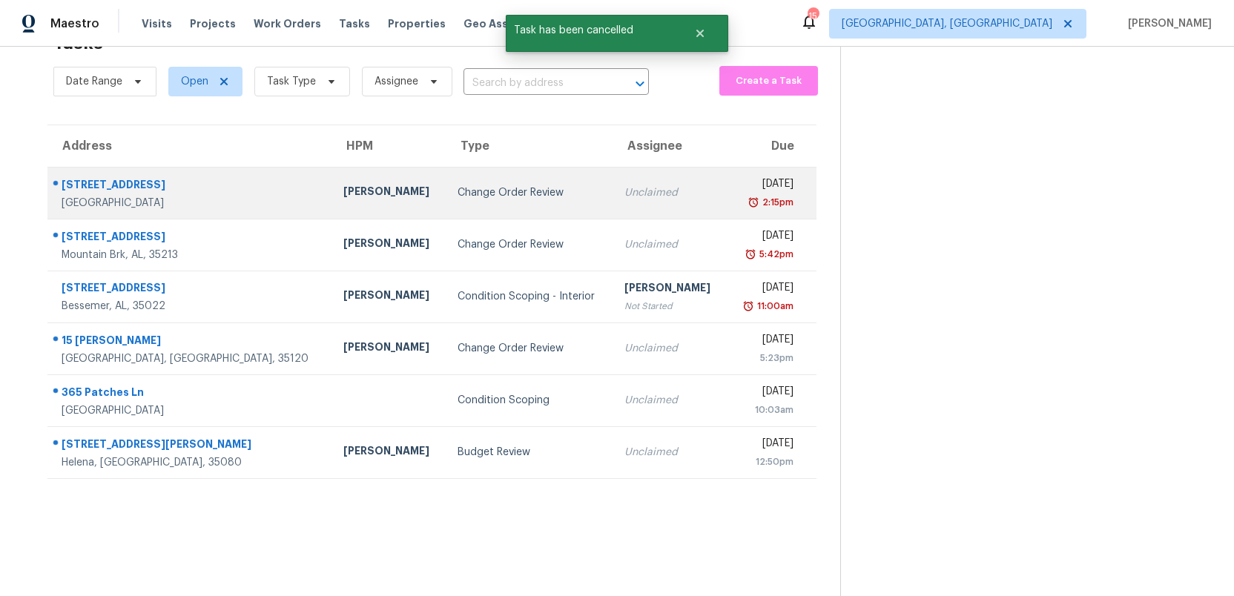
click at [625, 194] on div "Unclaimed" at bounding box center [670, 192] width 90 height 15
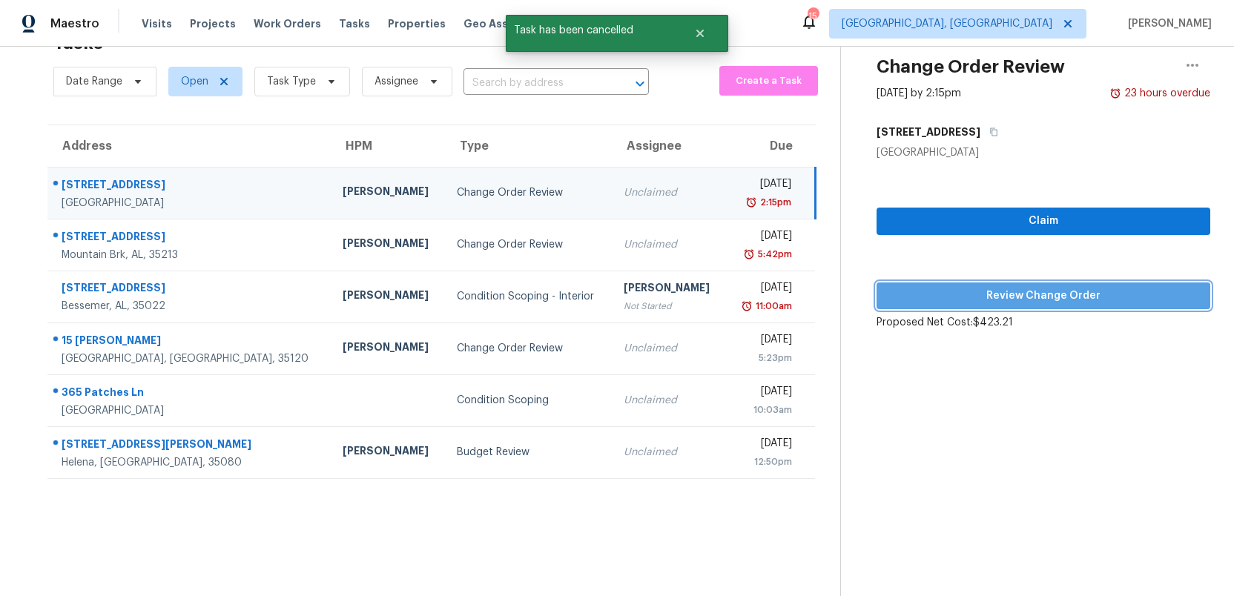
click at [1027, 301] on span "Review Change Order" at bounding box center [1044, 296] width 310 height 19
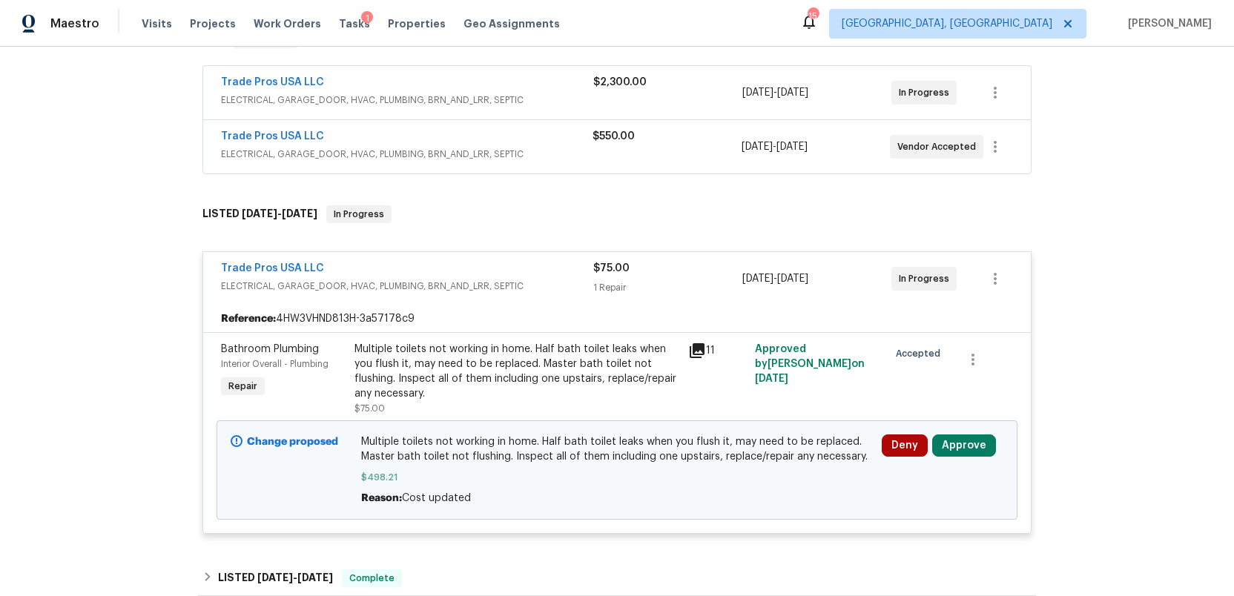
scroll to position [270, 0]
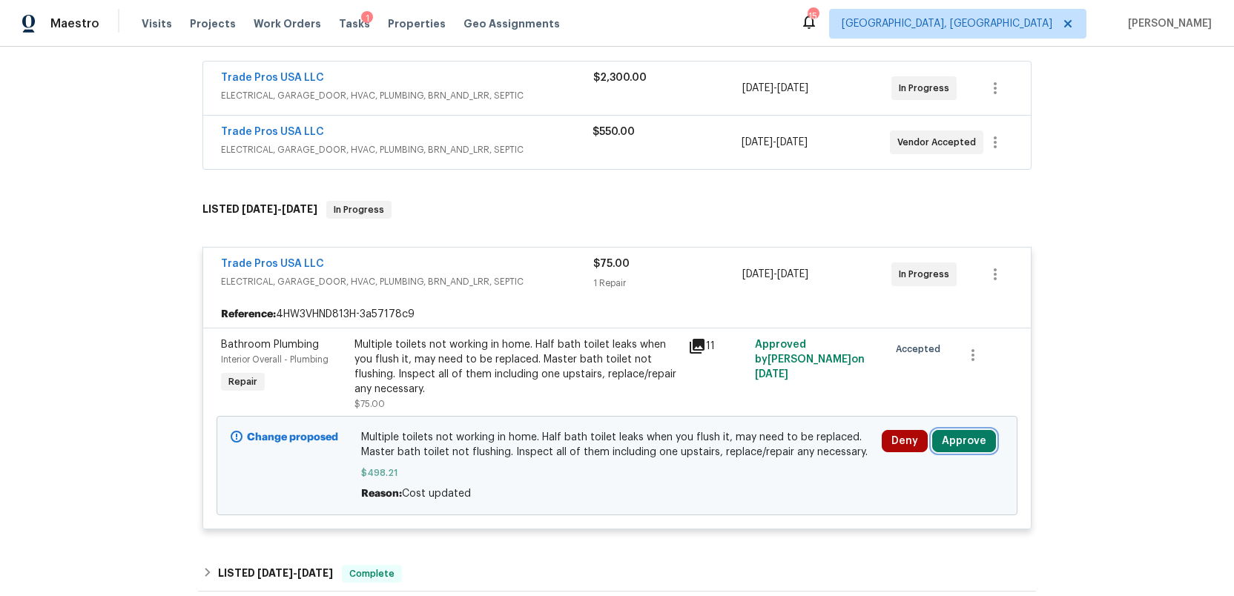
click at [966, 440] on button "Approve" at bounding box center [964, 441] width 64 height 22
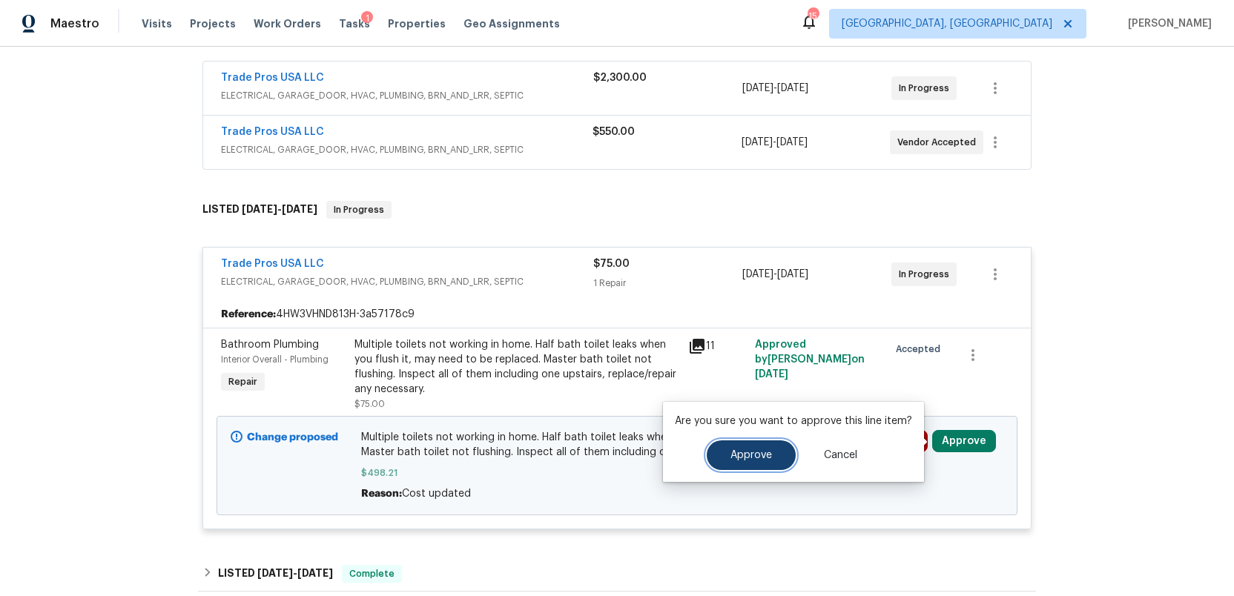
click at [731, 459] on span "Approve" at bounding box center [752, 455] width 42 height 11
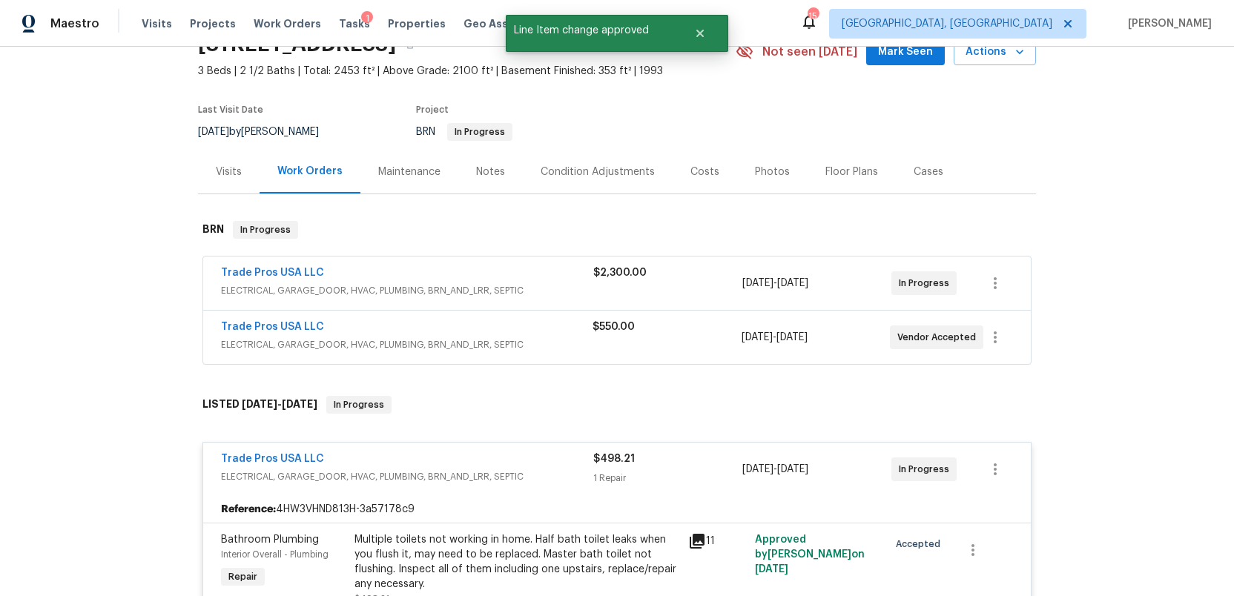
scroll to position [0, 0]
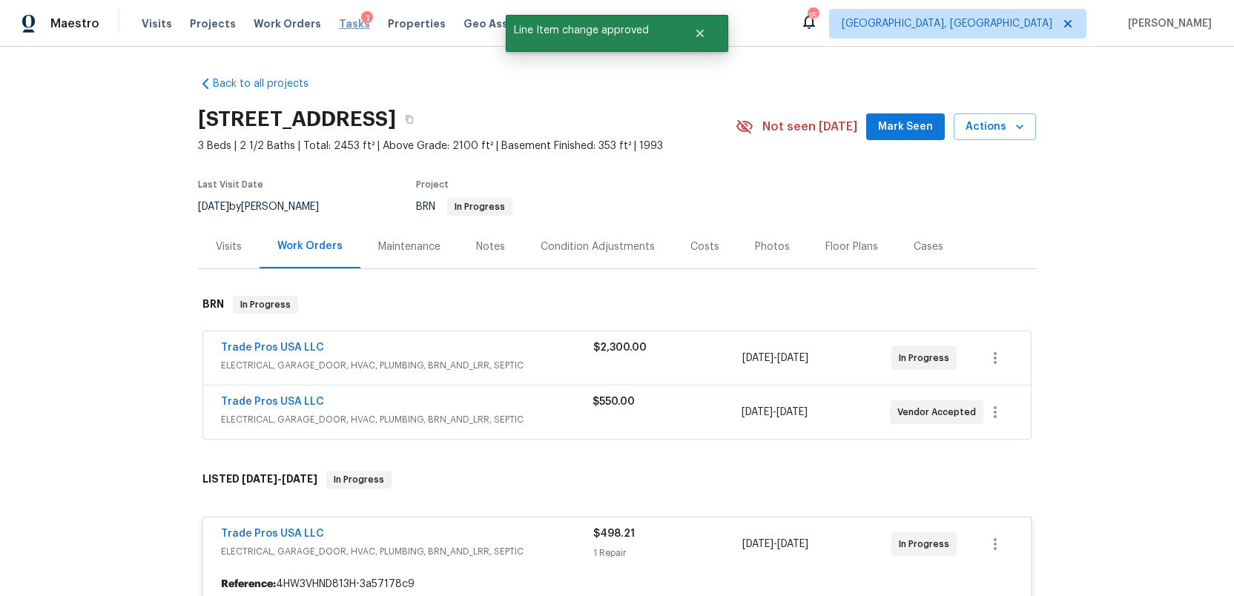
click at [339, 22] on span "Tasks" at bounding box center [354, 24] width 31 height 10
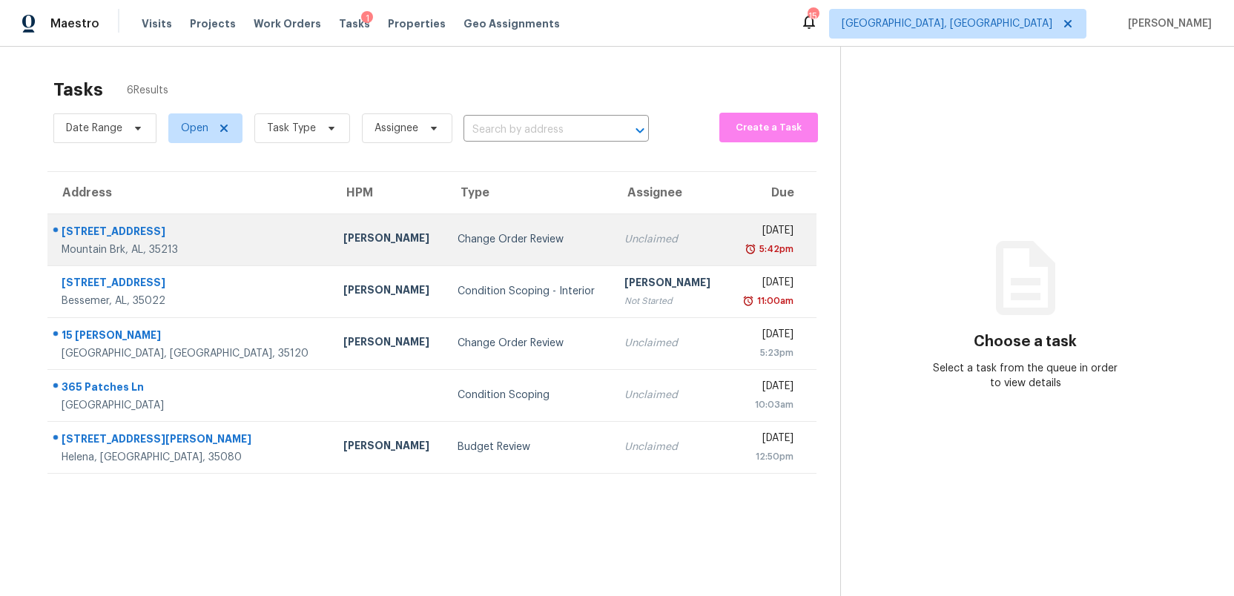
click at [480, 245] on div "Change Order Review" at bounding box center [530, 239] width 144 height 15
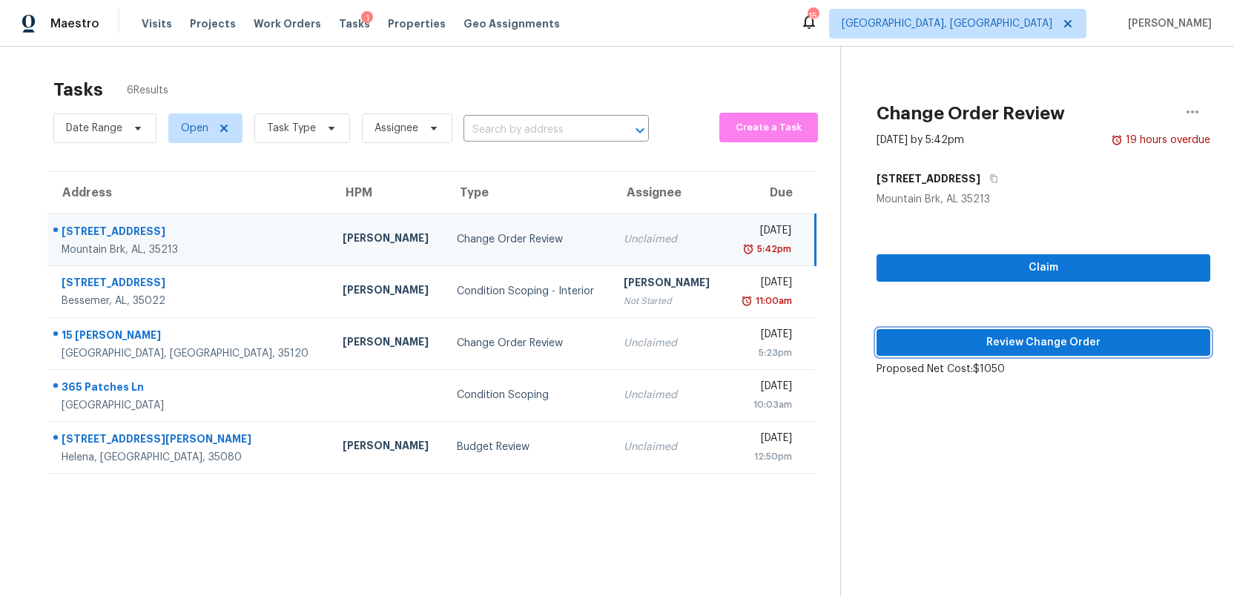
click at [986, 340] on span "Review Change Order" at bounding box center [1044, 343] width 310 height 19
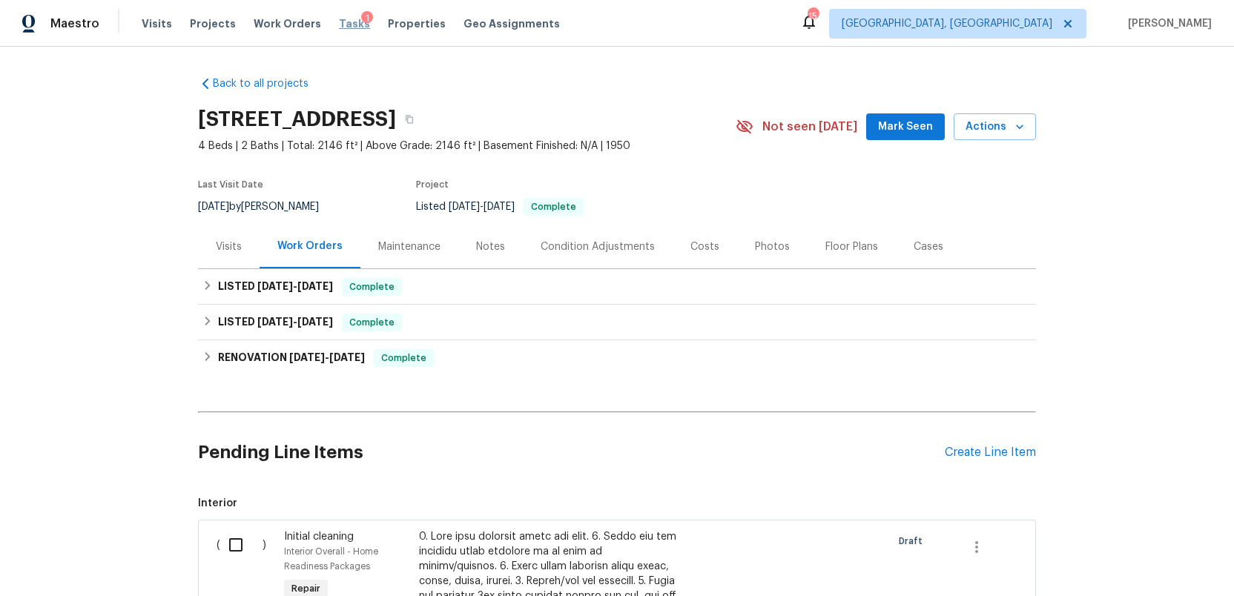
click at [343, 22] on span "Tasks" at bounding box center [354, 24] width 31 height 10
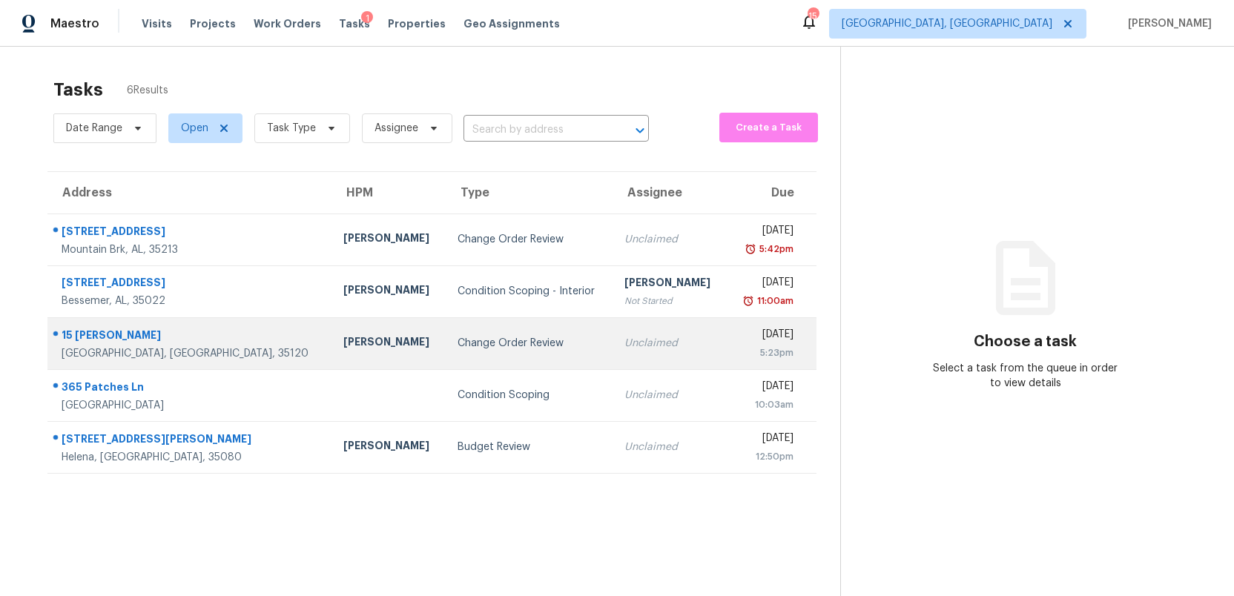
click at [727, 338] on td "Thu, Oct 2nd 2025 5:23pm" at bounding box center [772, 343] width 90 height 52
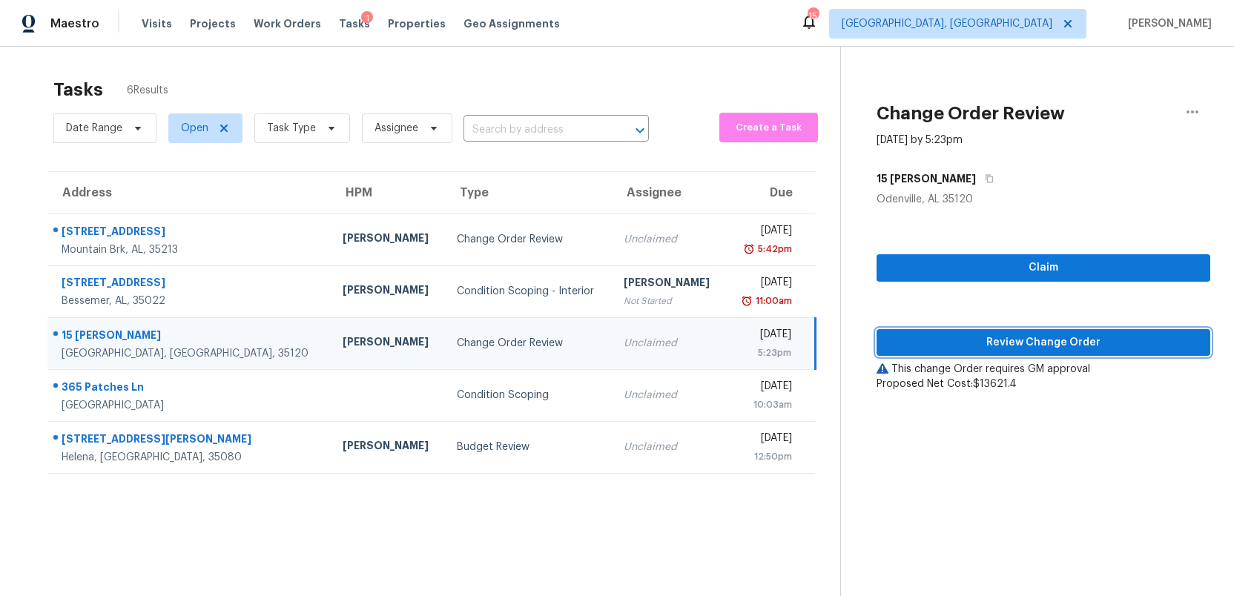
click at [1043, 342] on span "Review Change Order" at bounding box center [1044, 343] width 310 height 19
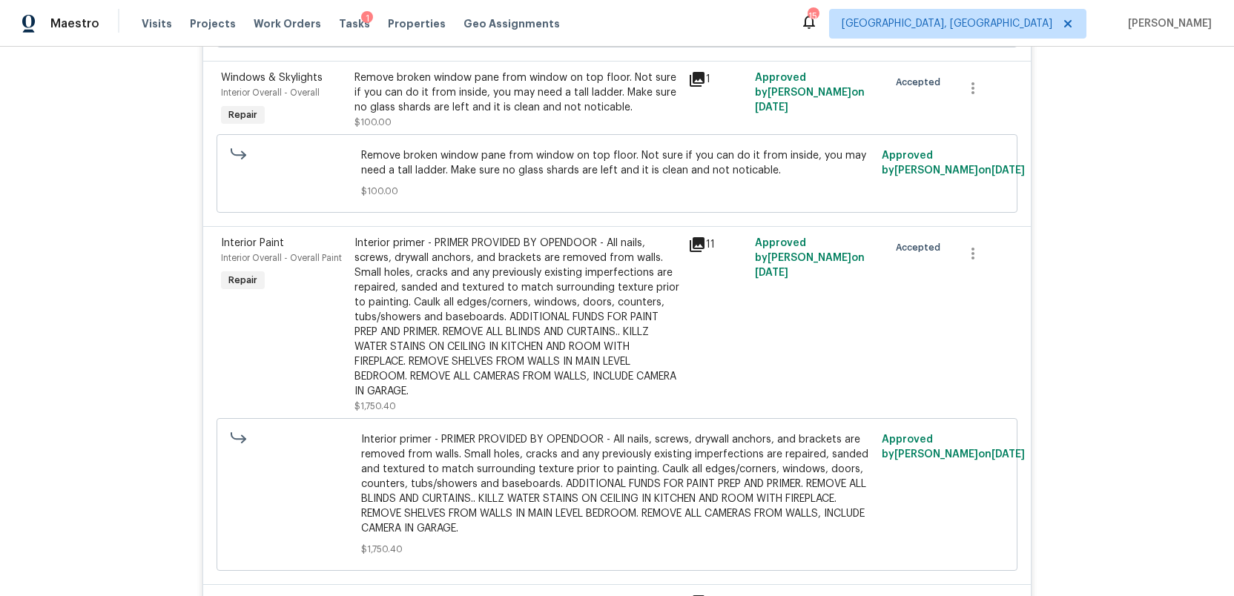
scroll to position [1508, 0]
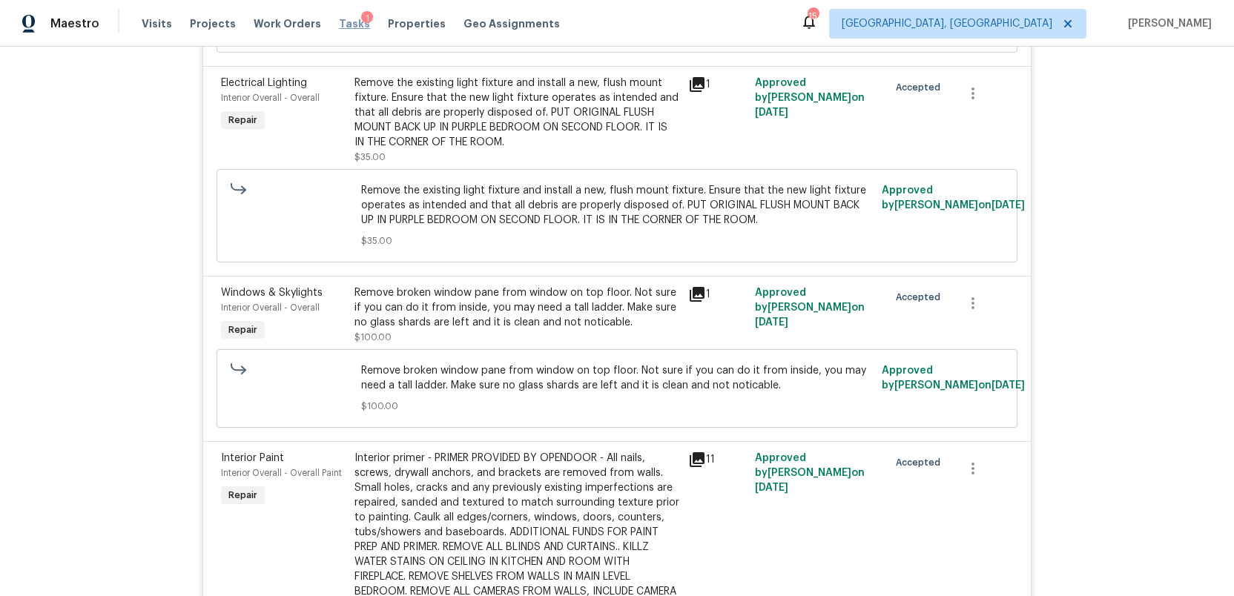
click at [339, 21] on span "Tasks" at bounding box center [354, 24] width 31 height 10
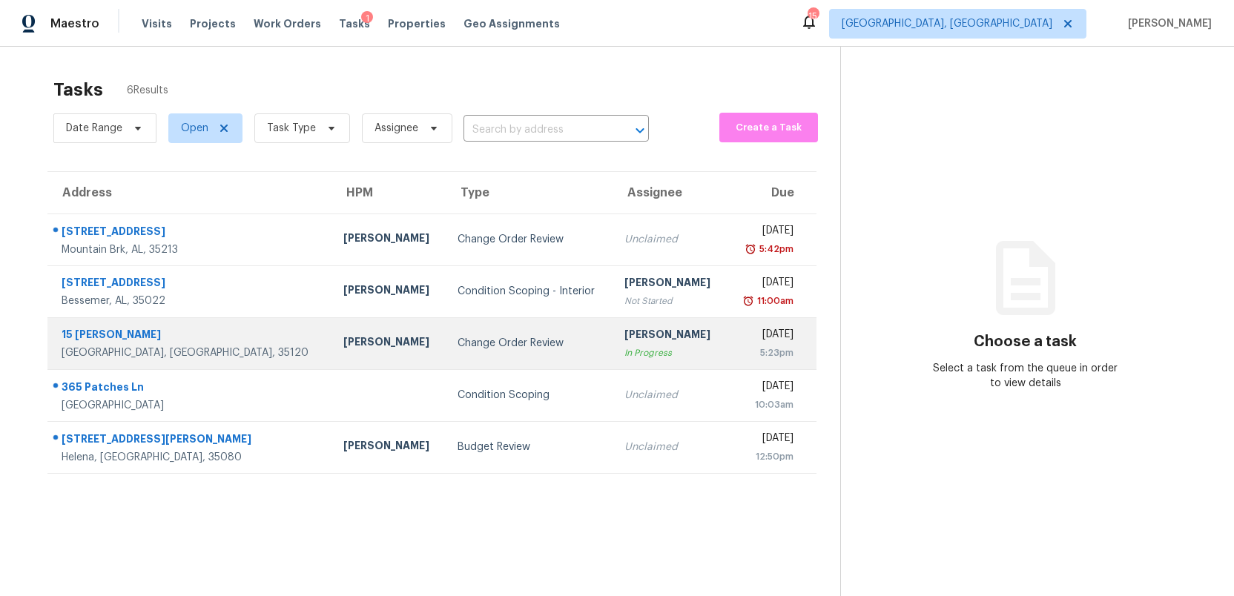
click at [739, 343] on div "[DATE]" at bounding box center [766, 336] width 55 height 19
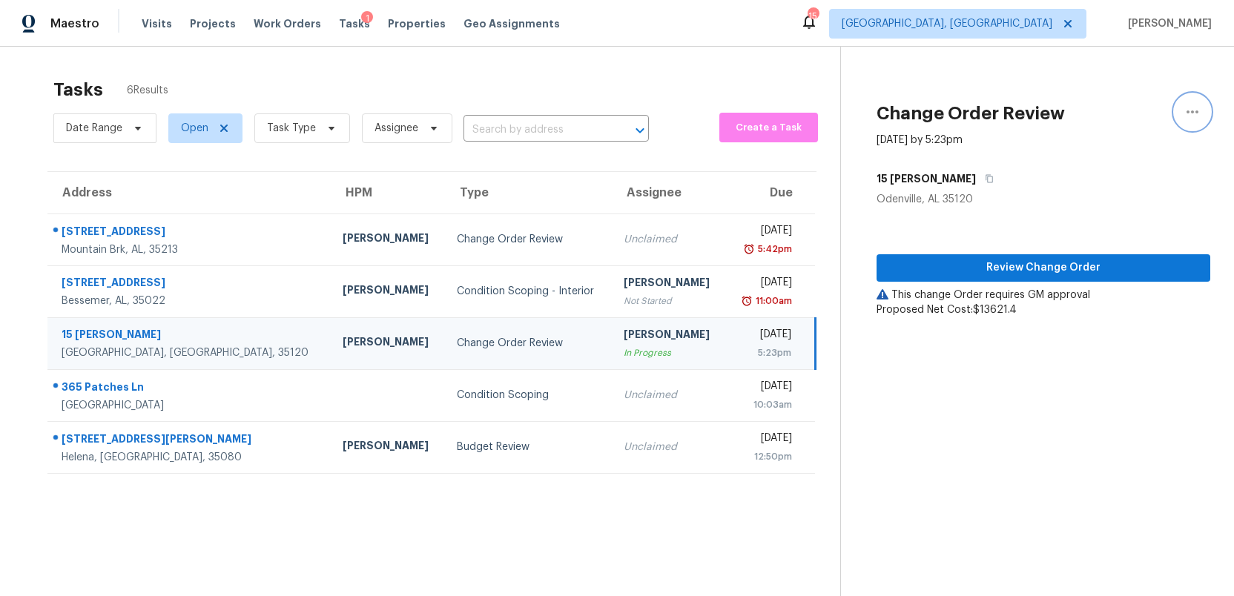
click at [1193, 110] on icon "button" at bounding box center [1193, 112] width 18 height 18
click at [1085, 112] on div "Unclaim this task" at bounding box center [1108, 115] width 116 height 15
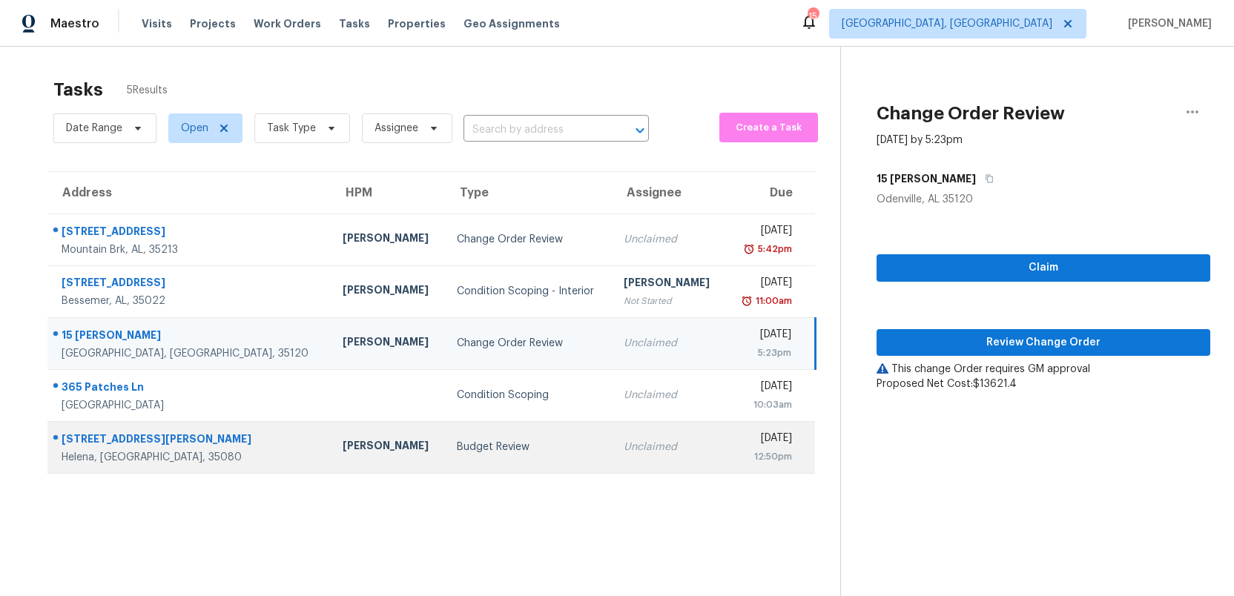
click at [649, 452] on div "Unclaimed" at bounding box center [669, 447] width 90 height 15
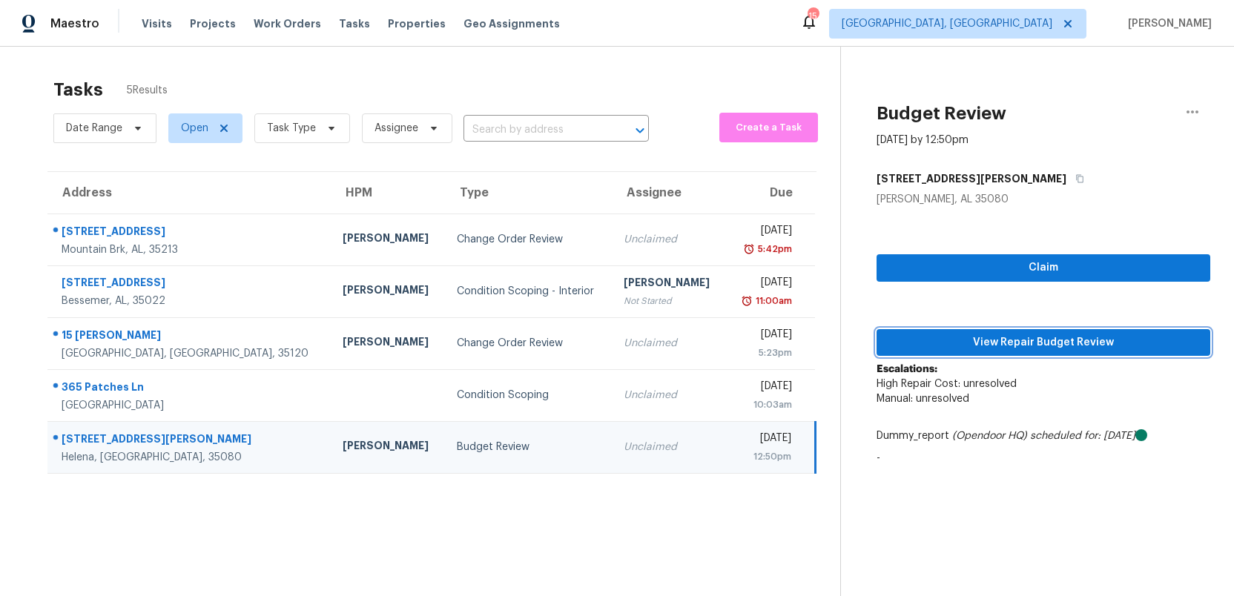
click at [971, 345] on span "View Repair Budget Review" at bounding box center [1044, 343] width 310 height 19
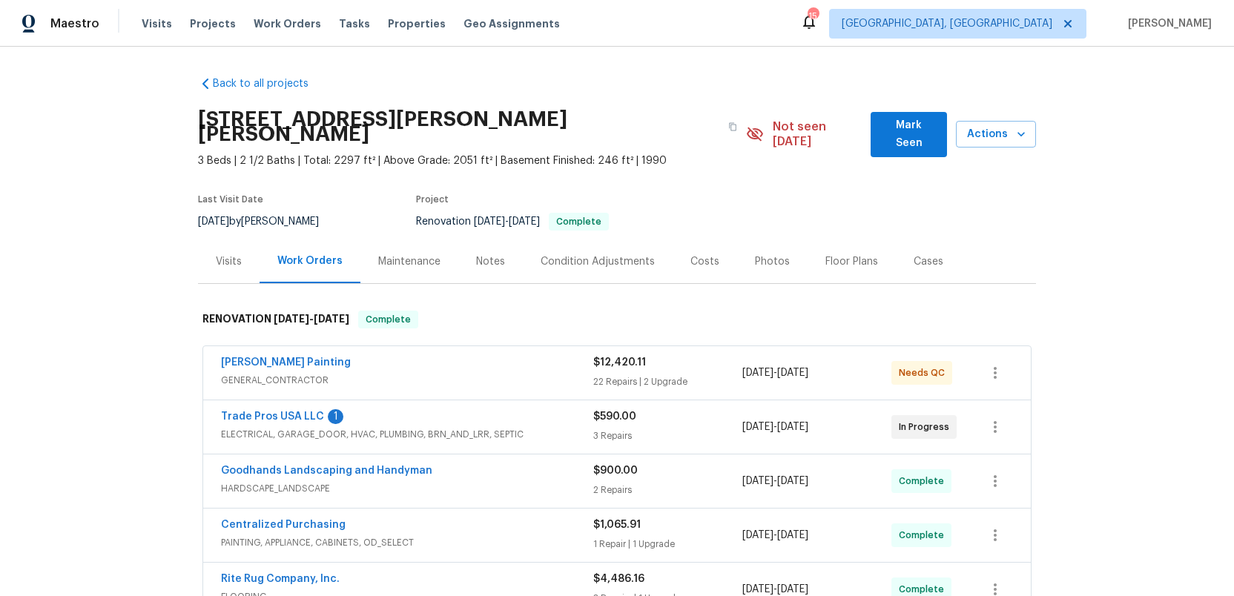
click at [758, 254] on div "Photos" at bounding box center [772, 261] width 35 height 15
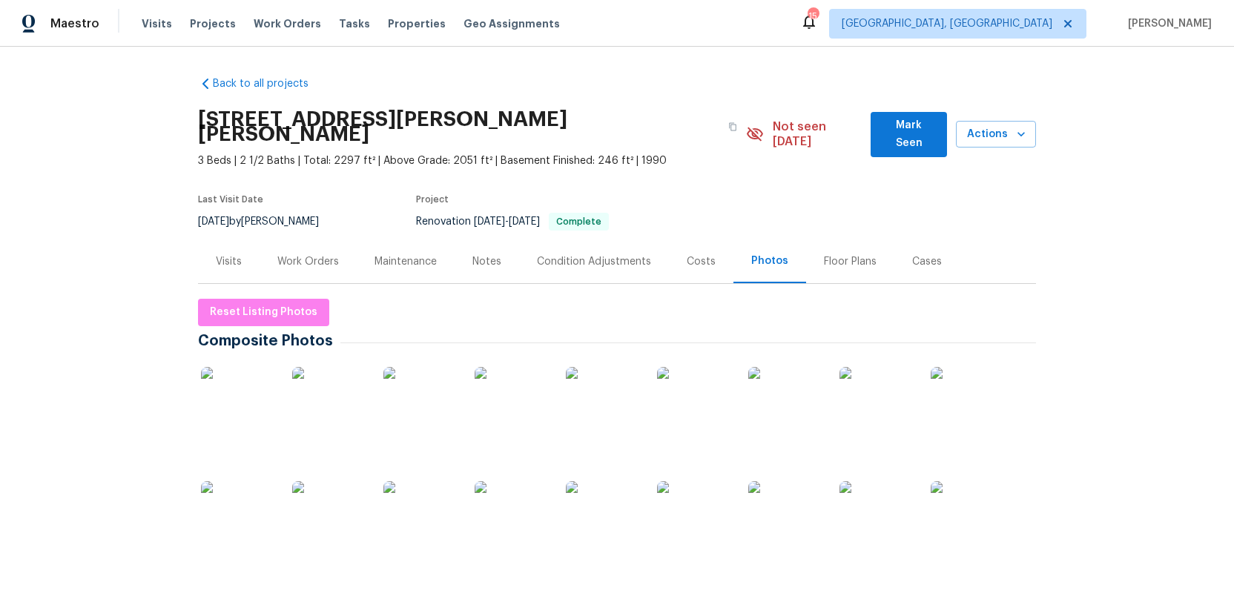
click at [221, 383] on img at bounding box center [238, 404] width 74 height 74
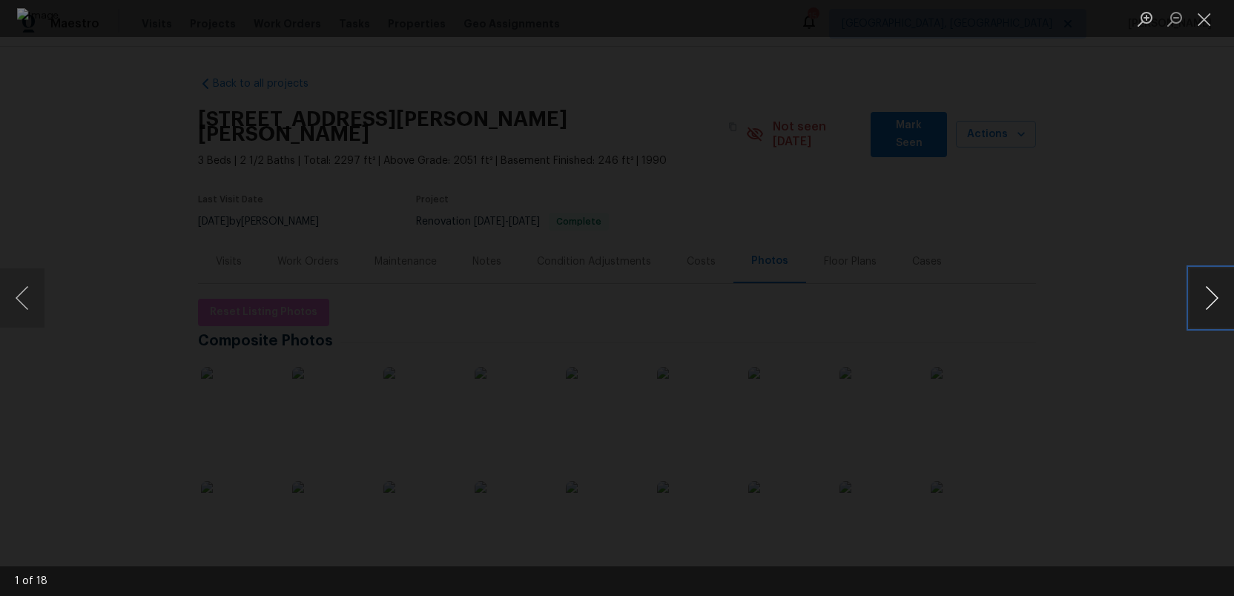
click at [1209, 299] on button "Next image" at bounding box center [1212, 298] width 45 height 59
click at [1207, 306] on button "Next image" at bounding box center [1212, 298] width 45 height 59
click at [1207, 300] on button "Next image" at bounding box center [1212, 298] width 45 height 59
click at [1214, 300] on button "Next image" at bounding box center [1212, 298] width 45 height 59
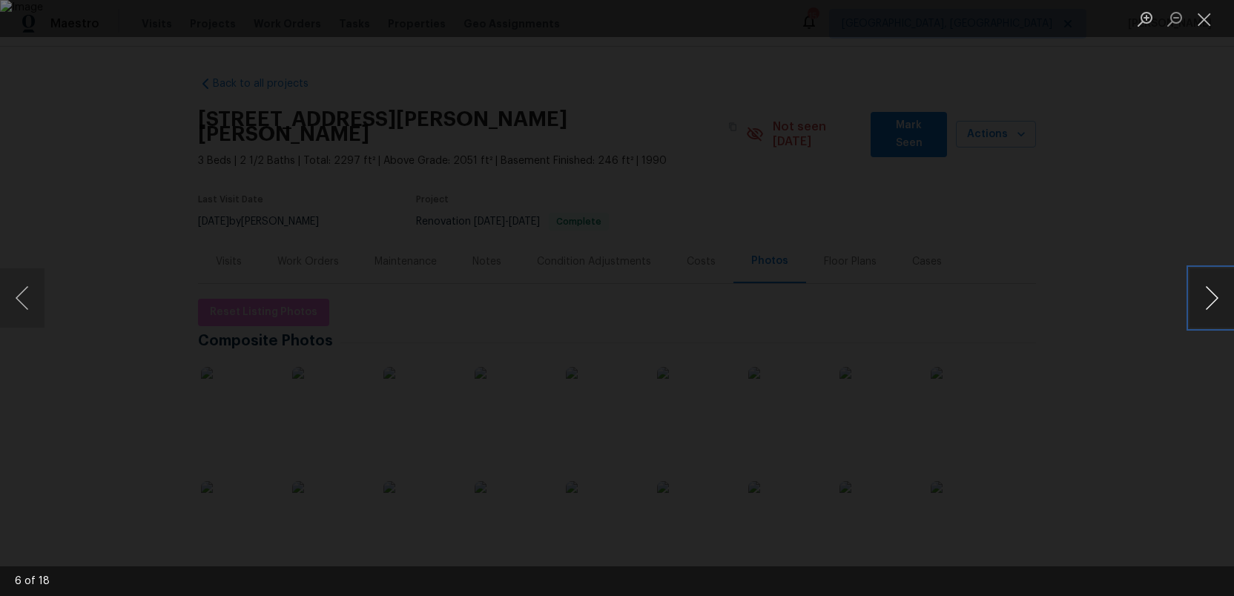
click at [1214, 300] on button "Next image" at bounding box center [1212, 298] width 45 height 59
click at [1211, 308] on button "Next image" at bounding box center [1212, 298] width 45 height 59
click at [1204, 306] on button "Next image" at bounding box center [1212, 298] width 45 height 59
click at [1205, 303] on button "Next image" at bounding box center [1212, 298] width 45 height 59
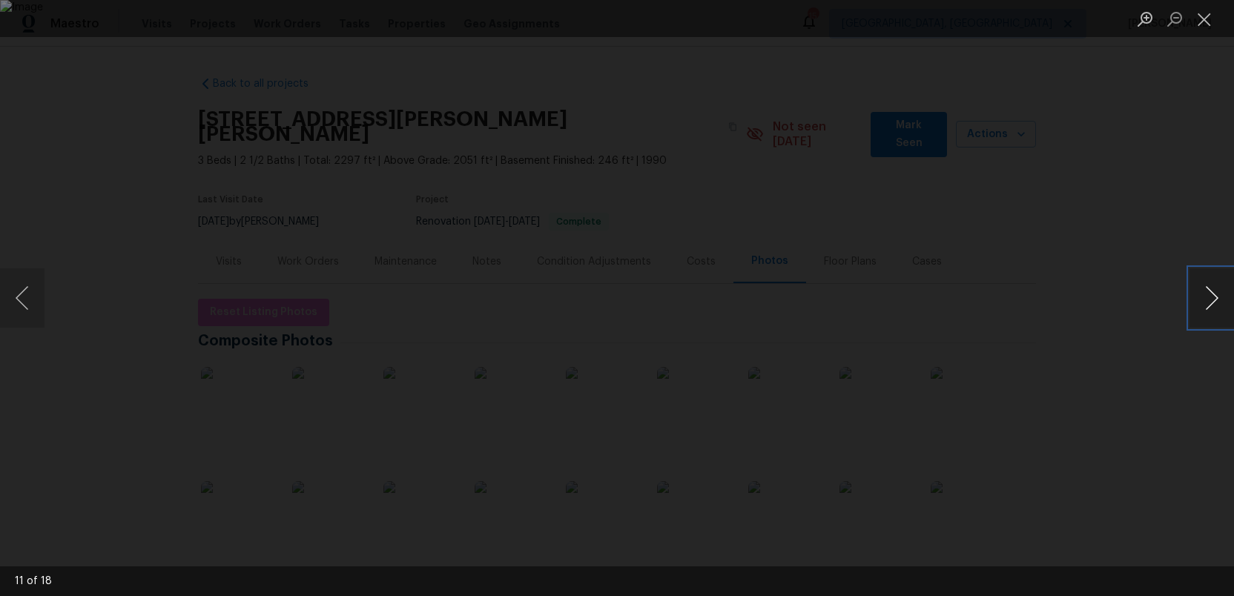
click at [1205, 302] on button "Next image" at bounding box center [1212, 298] width 45 height 59
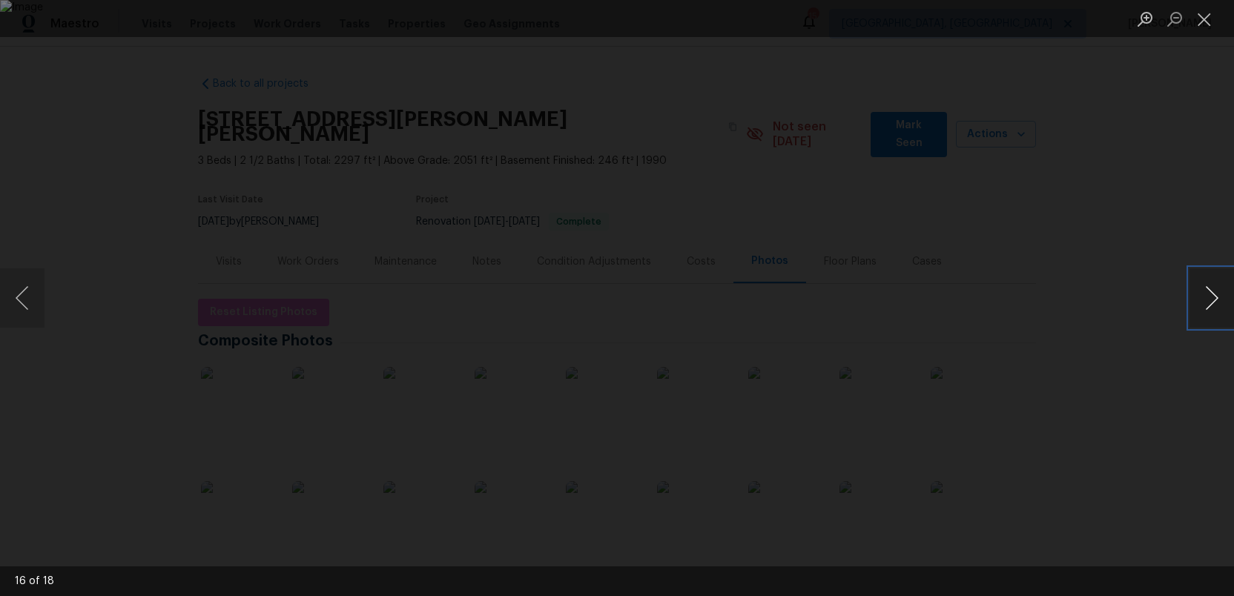
click at [1205, 302] on button "Next image" at bounding box center [1212, 298] width 45 height 59
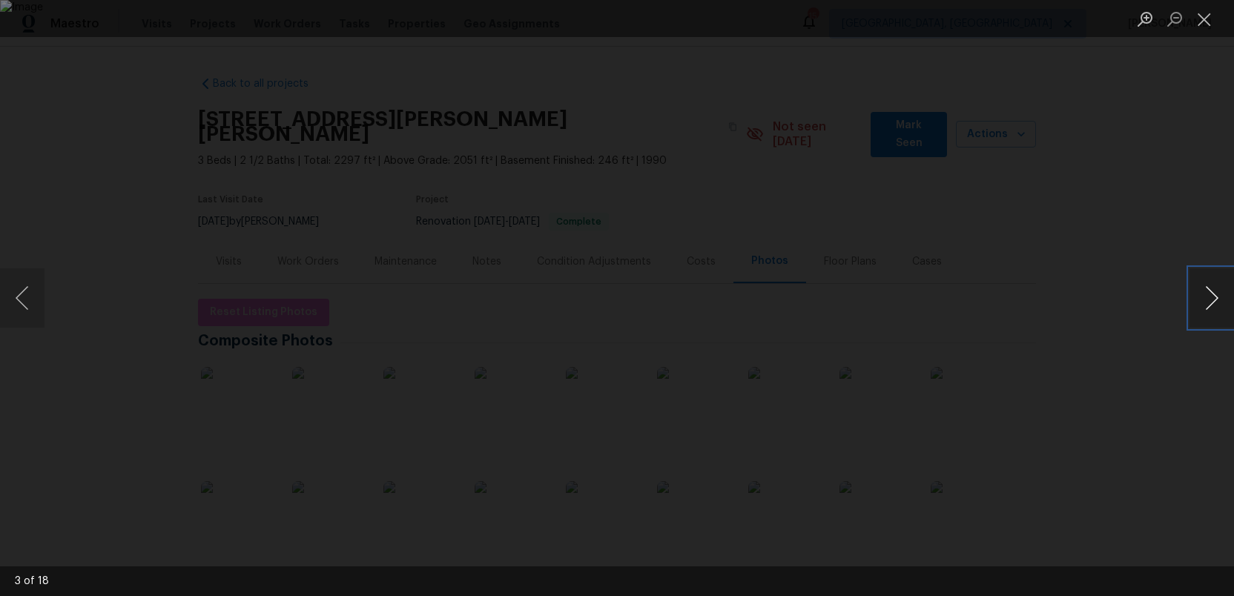
click at [1205, 302] on button "Next image" at bounding box center [1212, 298] width 45 height 59
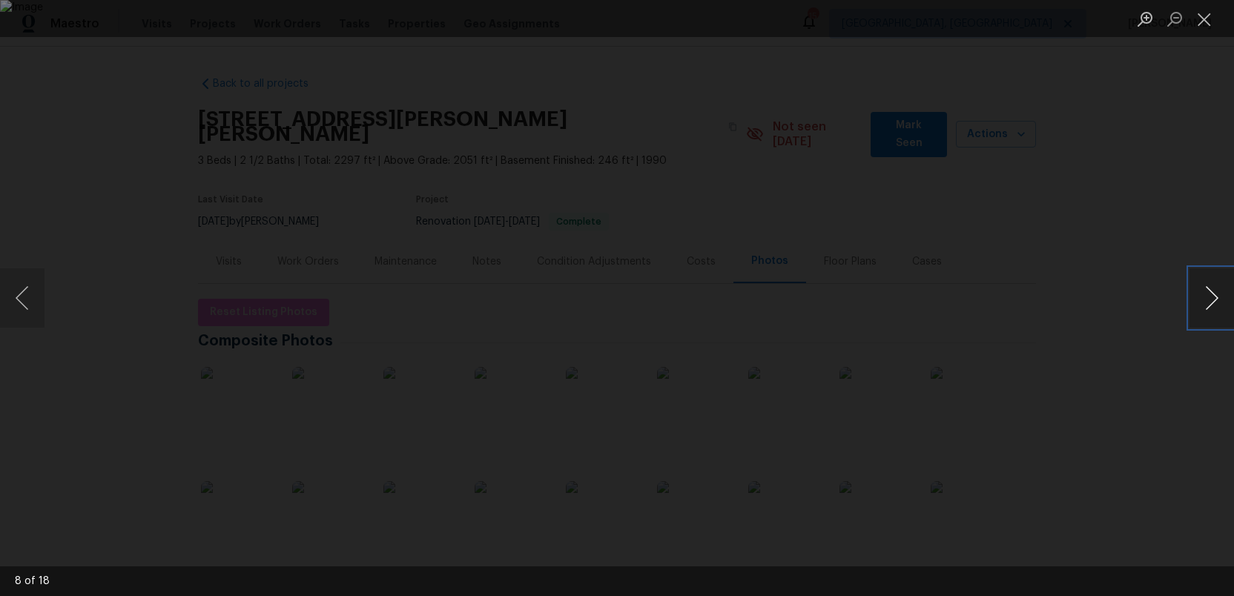
click at [1205, 302] on button "Next image" at bounding box center [1212, 298] width 45 height 59
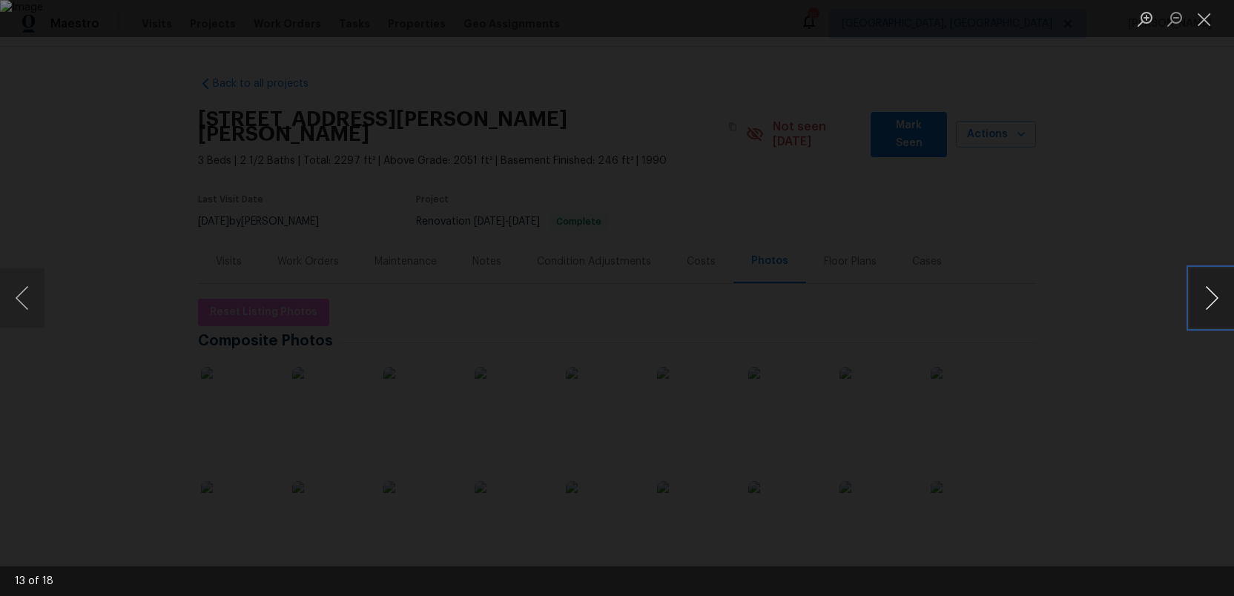
click at [1205, 302] on button "Next image" at bounding box center [1212, 298] width 45 height 59
click at [1205, 24] on button "Close lightbox" at bounding box center [1205, 19] width 30 height 26
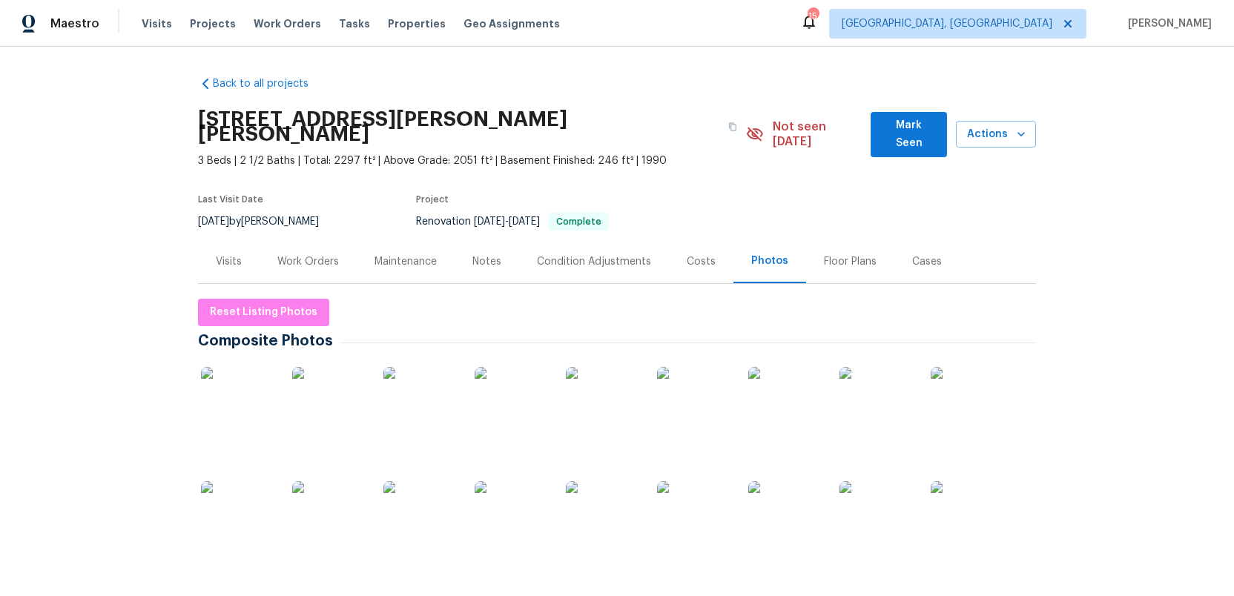
click at [689, 254] on div "Costs" at bounding box center [701, 261] width 29 height 15
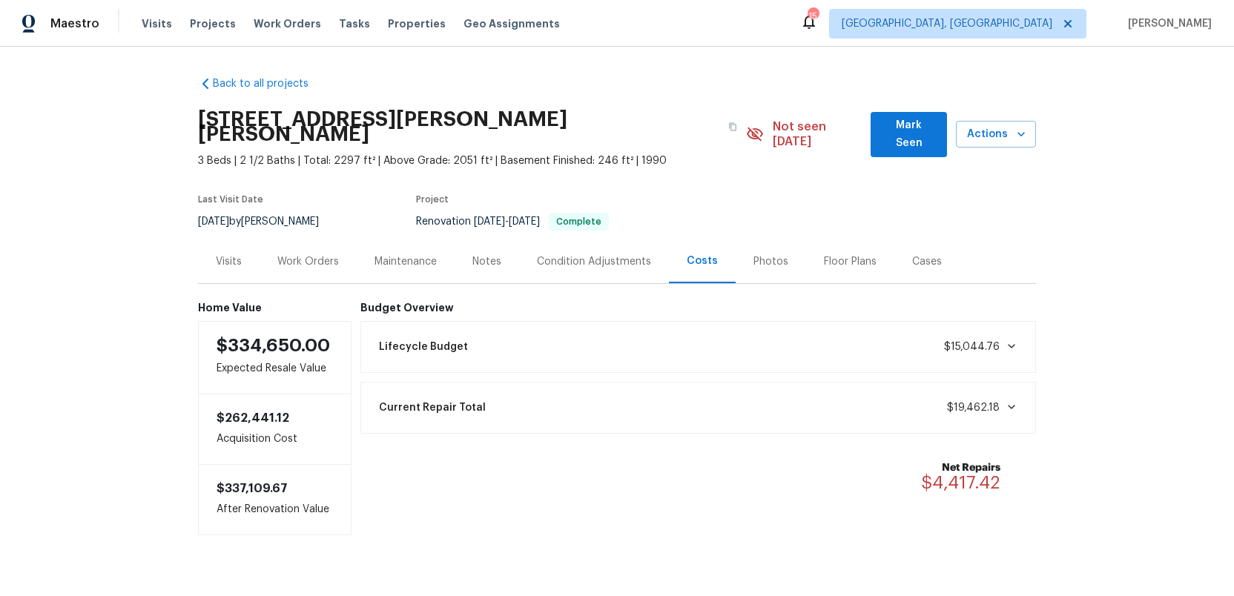
click at [313, 254] on div "Work Orders" at bounding box center [308, 261] width 62 height 15
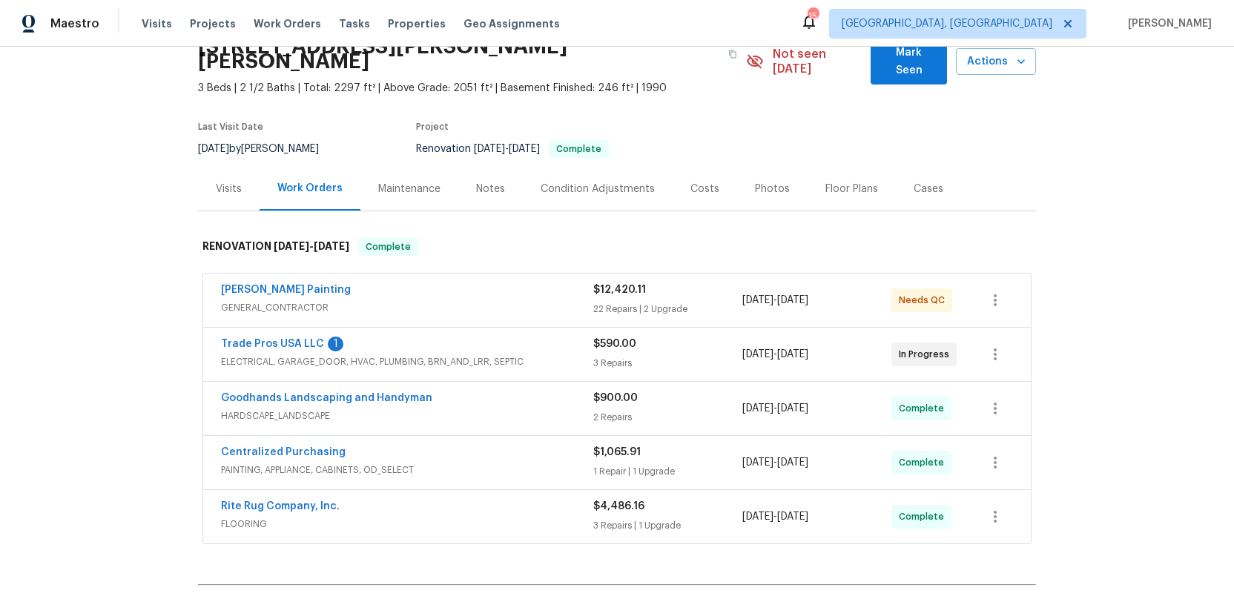
scroll to position [75, 0]
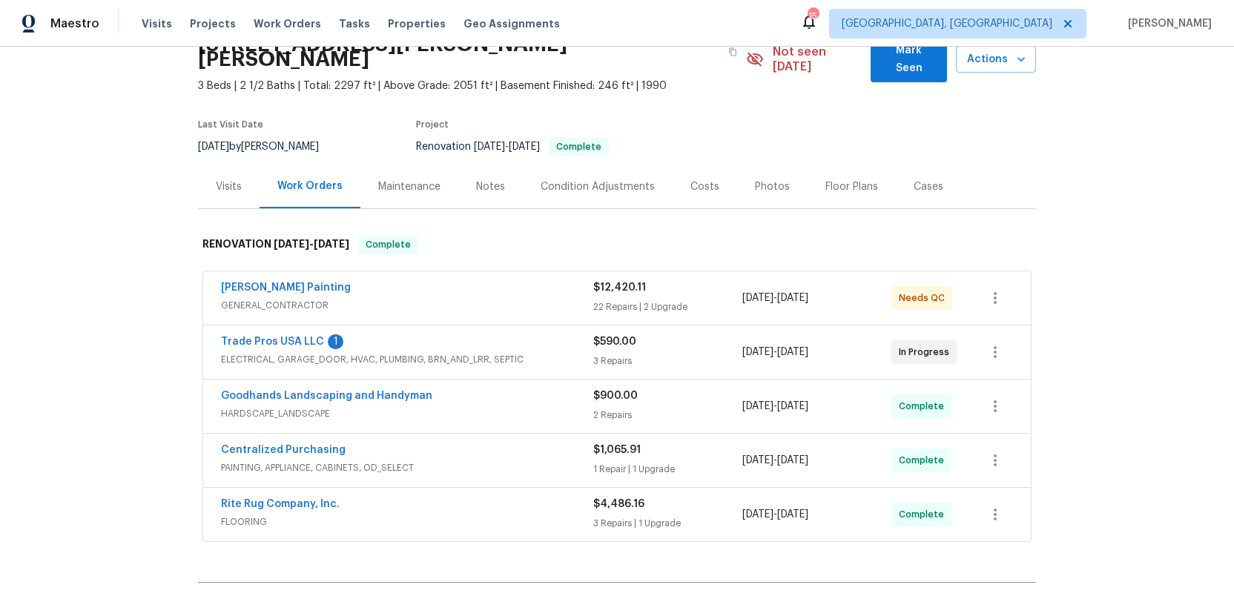
click at [503, 335] on div "Trade Pros USA LLC 1" at bounding box center [407, 344] width 372 height 18
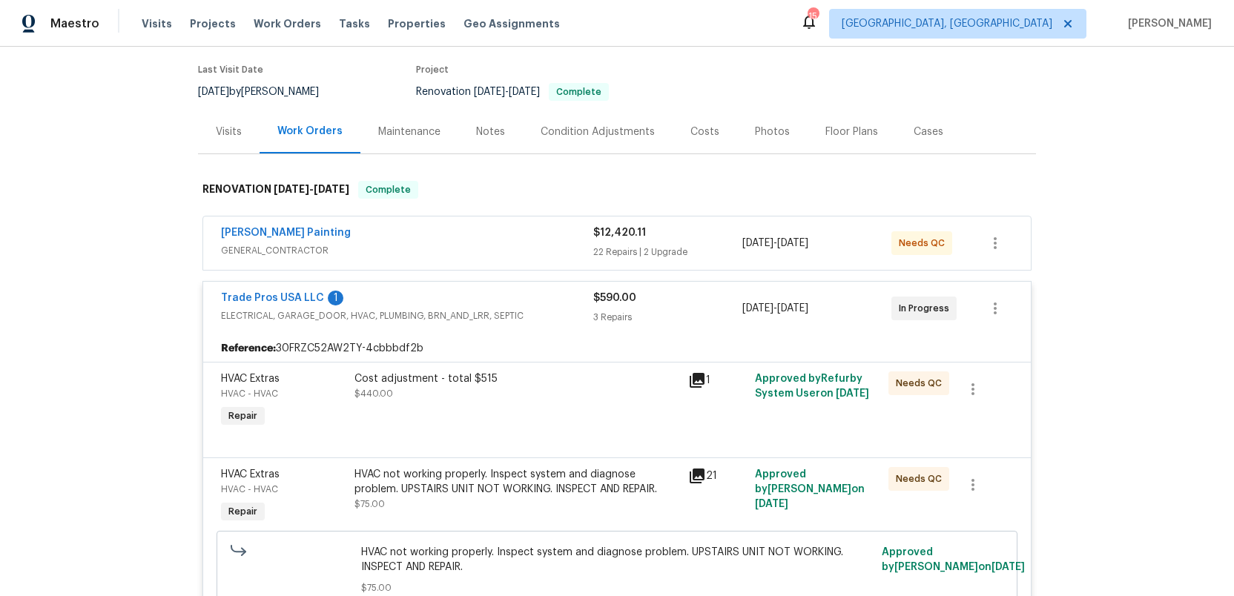
scroll to position [123, 0]
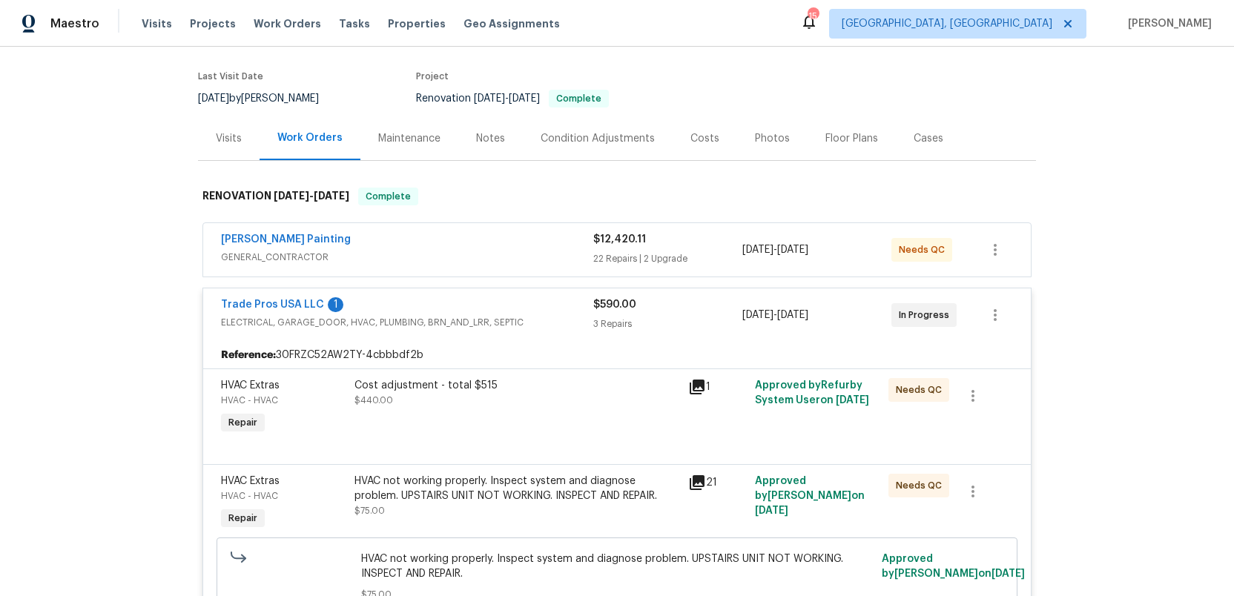
click at [492, 289] on div "Trade Pros USA LLC 1 ELECTRICAL, GARAGE_DOOR, HVAC, PLUMBING, BRN_AND_LRR, SEPT…" at bounding box center [617, 315] width 828 height 53
click at [277, 300] on link "Trade Pros USA LLC" at bounding box center [272, 305] width 103 height 10
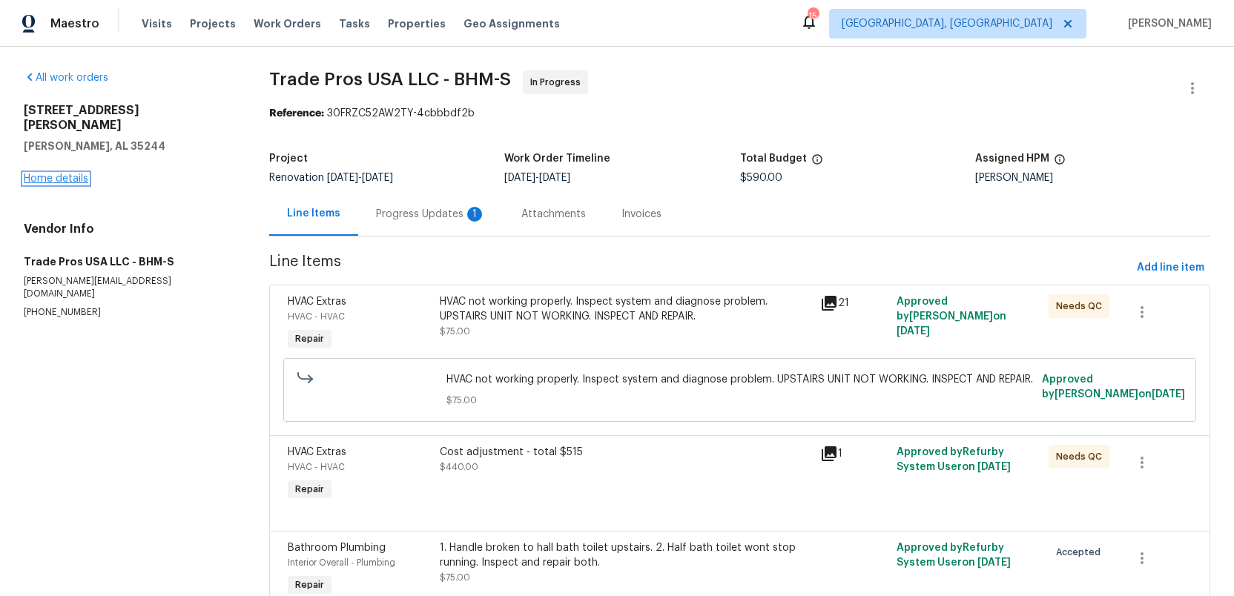
click at [45, 174] on link "Home details" at bounding box center [56, 179] width 65 height 10
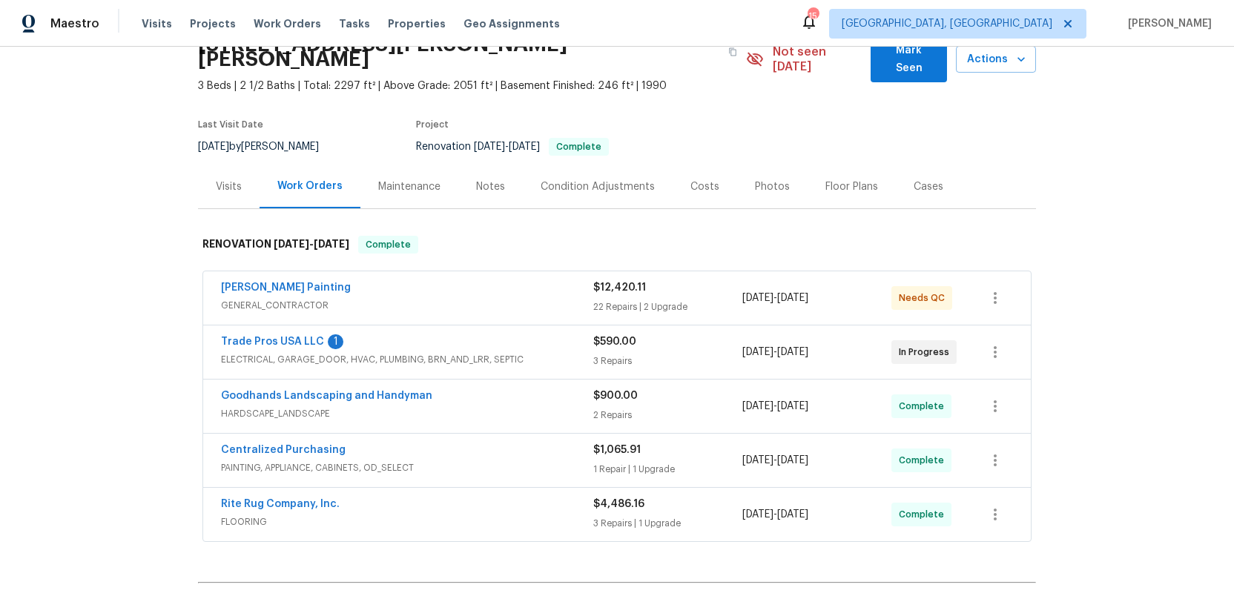
scroll to position [76, 0]
click at [596, 178] on div "Condition Adjustments" at bounding box center [598, 185] width 114 height 15
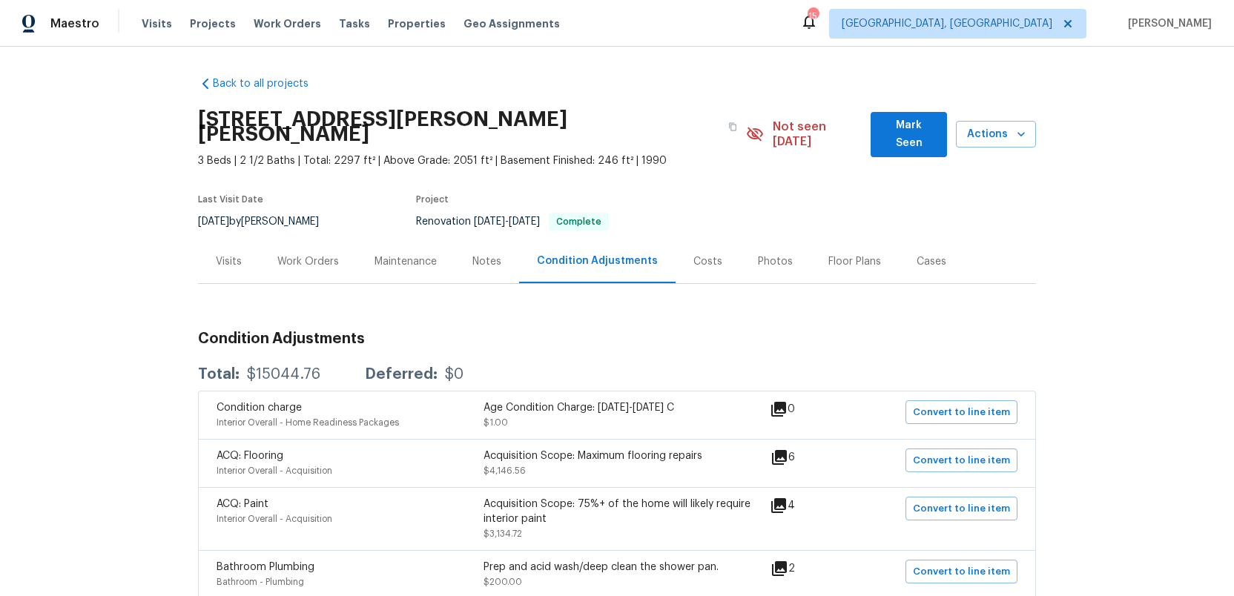
click at [286, 254] on div "Work Orders" at bounding box center [308, 261] width 62 height 15
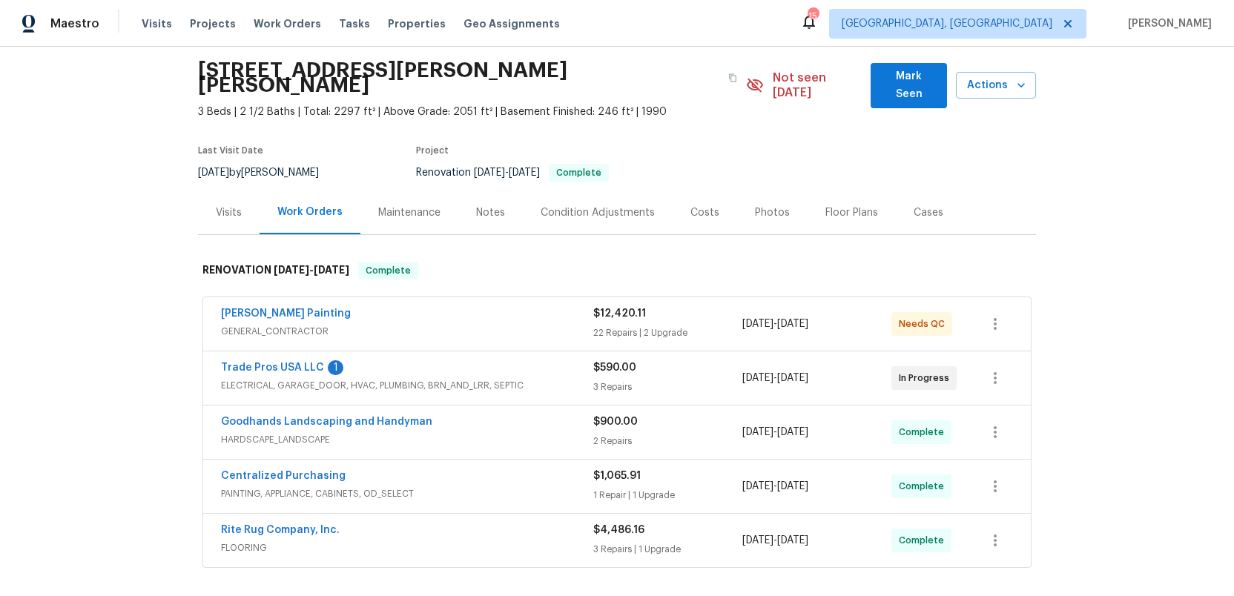
scroll to position [19, 0]
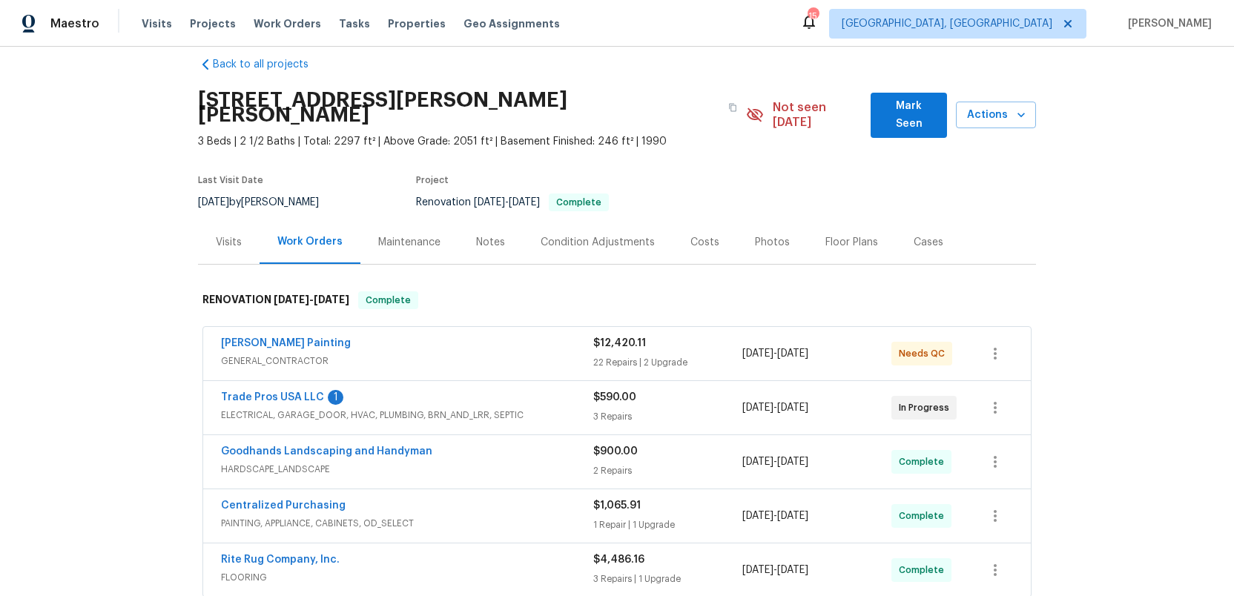
click at [530, 354] on span "GENERAL_CONTRACTOR" at bounding box center [407, 361] width 372 height 15
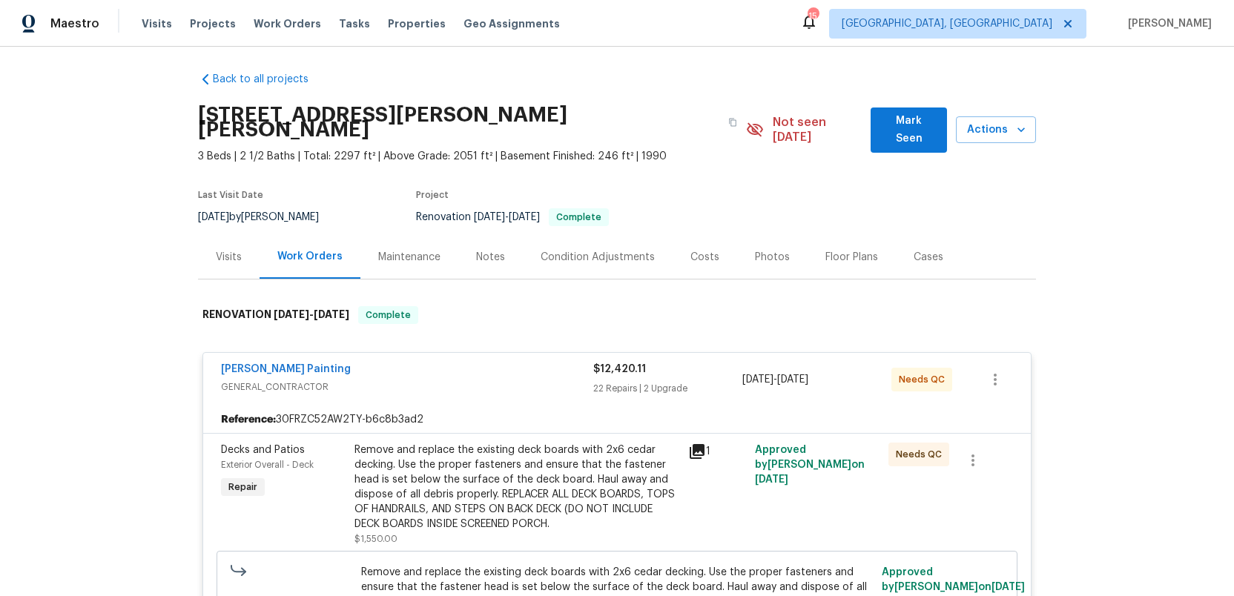
scroll to position [0, 0]
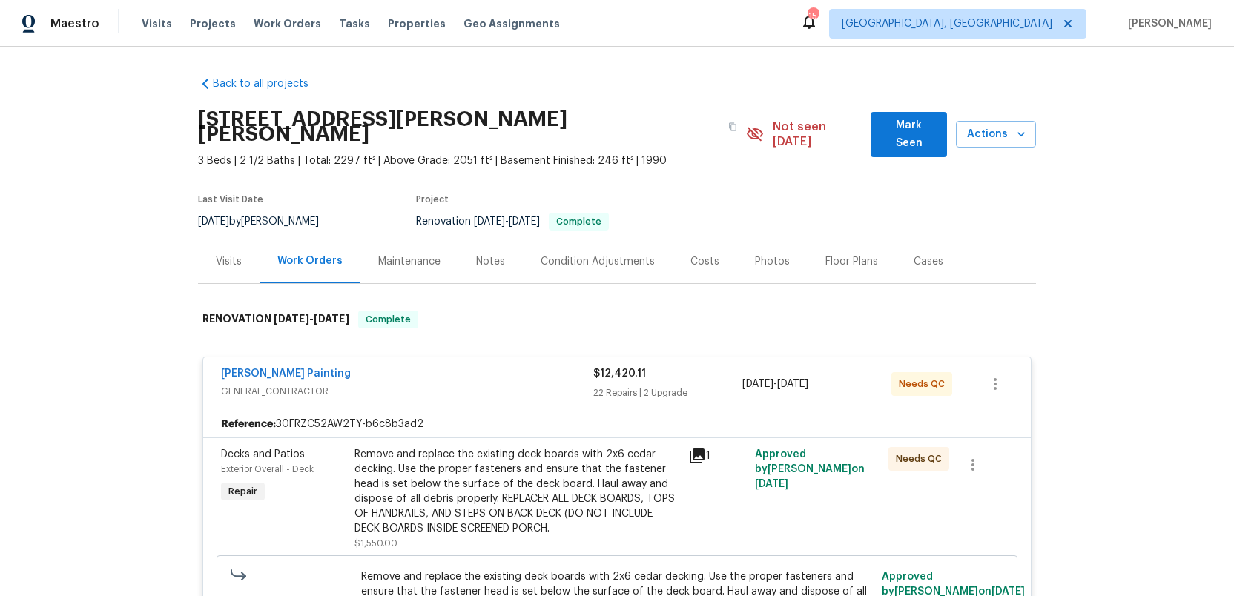
click at [566, 254] on div "Condition Adjustments" at bounding box center [598, 261] width 114 height 15
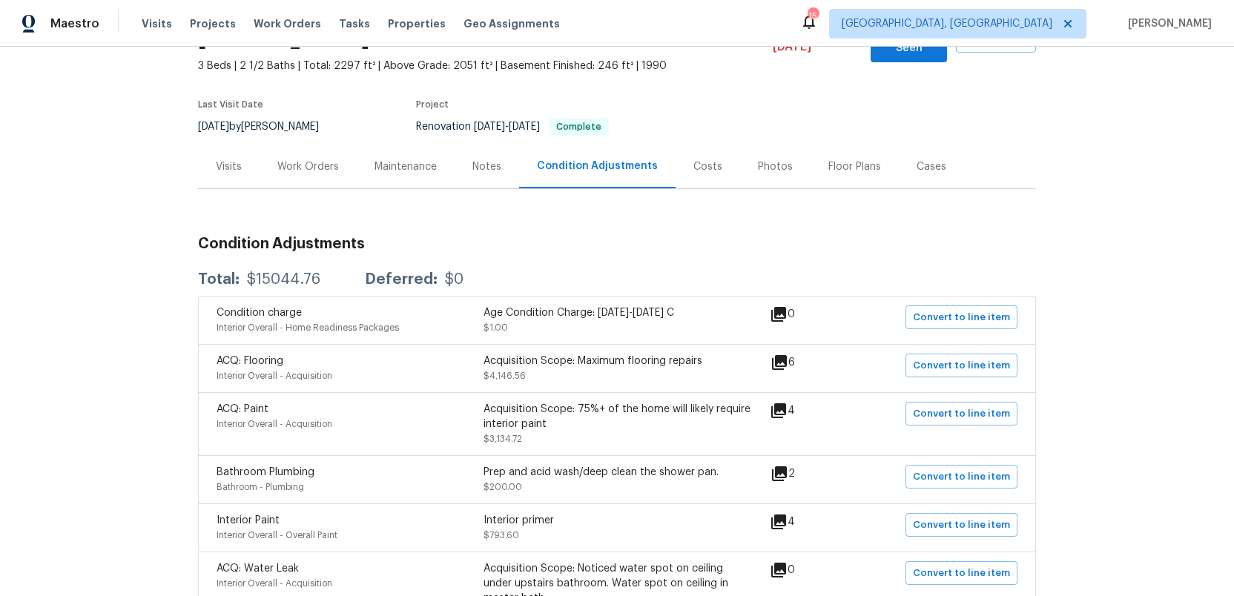
scroll to position [92, 0]
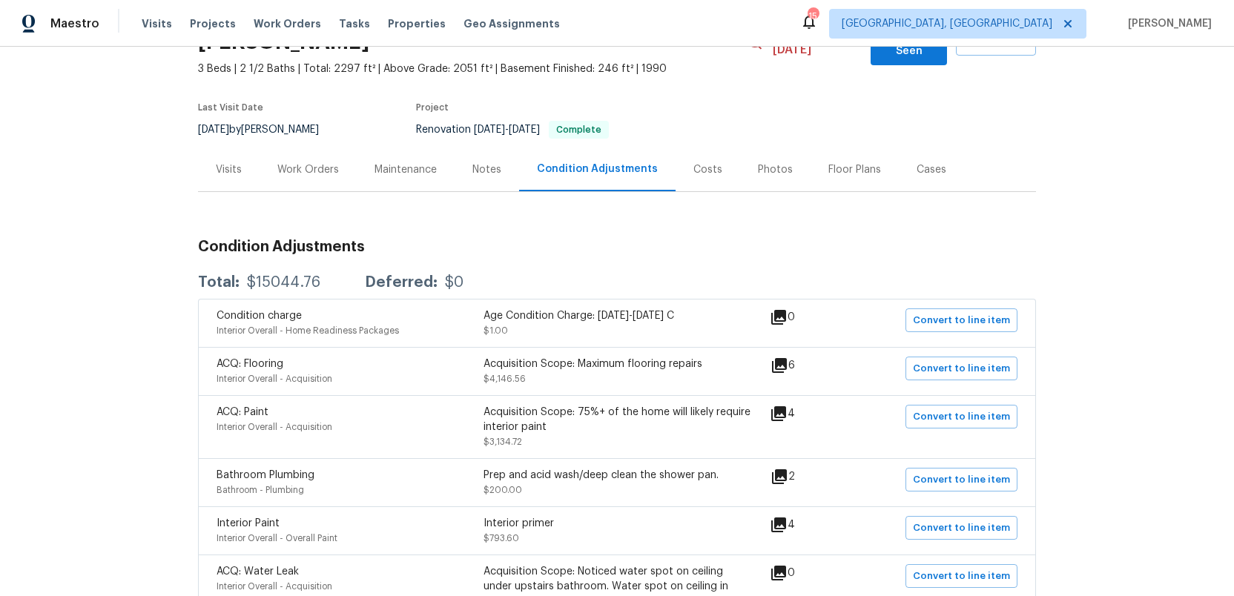
click at [478, 162] on div "Notes" at bounding box center [486, 169] width 29 height 15
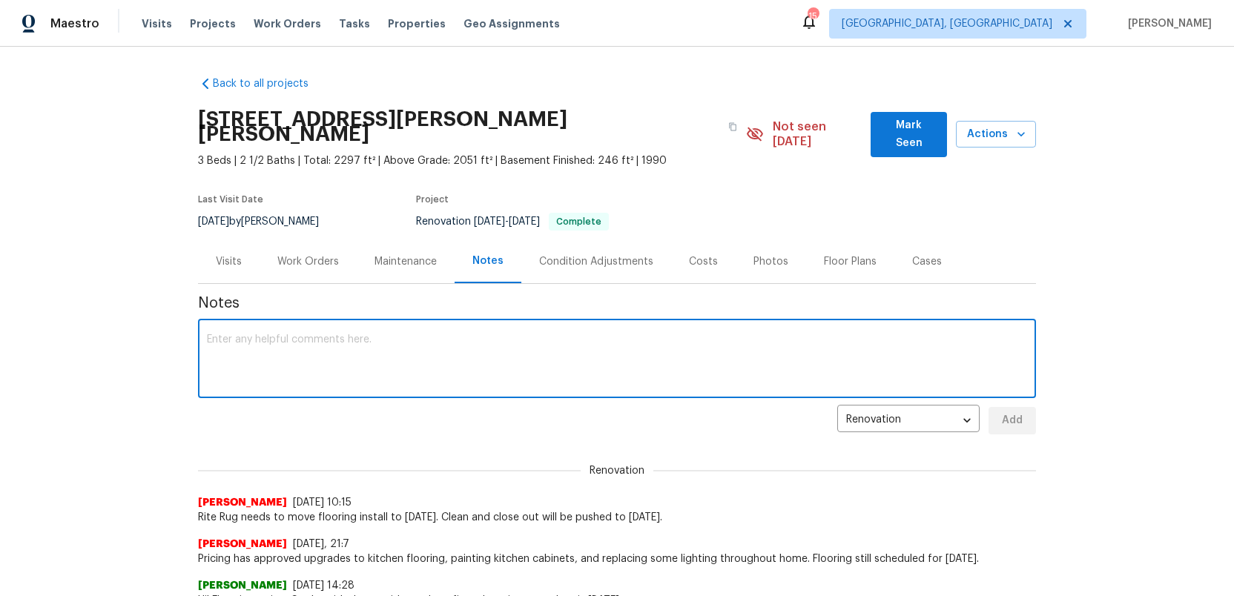
click at [326, 348] on textarea at bounding box center [617, 361] width 820 height 52
type textarea "$1200 overrun on deck and ext paint,"
click at [1021, 412] on span "Add" at bounding box center [1013, 421] width 24 height 19
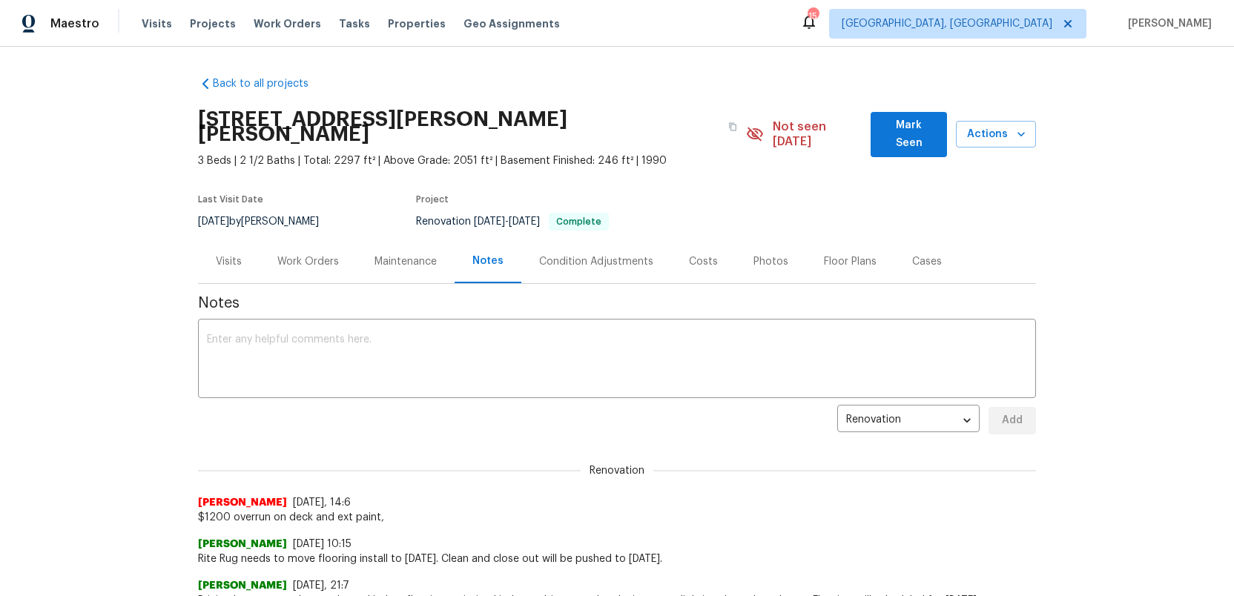
click at [297, 254] on div "Work Orders" at bounding box center [308, 261] width 62 height 15
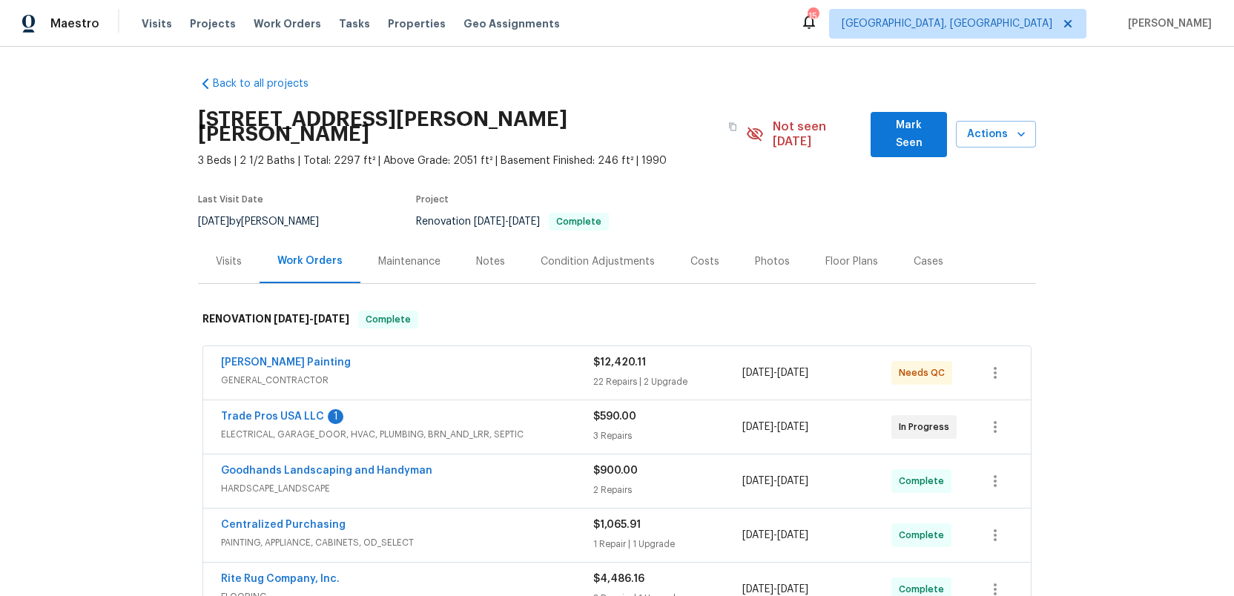
click at [480, 355] on div "[PERSON_NAME] Painting" at bounding box center [407, 364] width 372 height 18
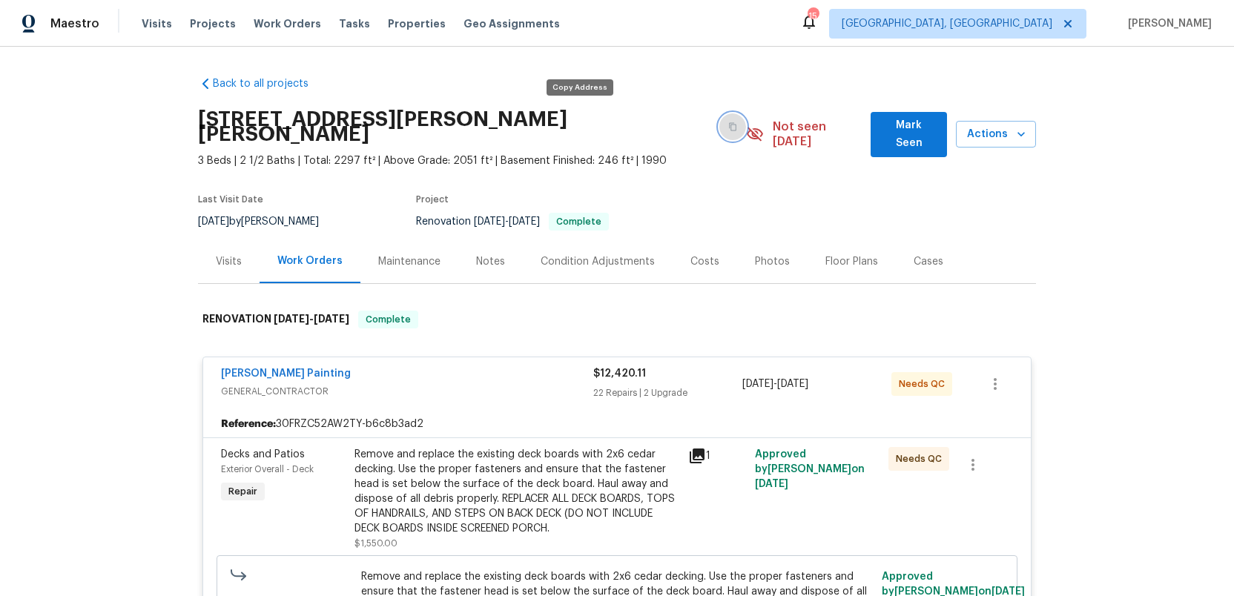
click at [728, 122] on icon "button" at bounding box center [732, 126] width 9 height 9
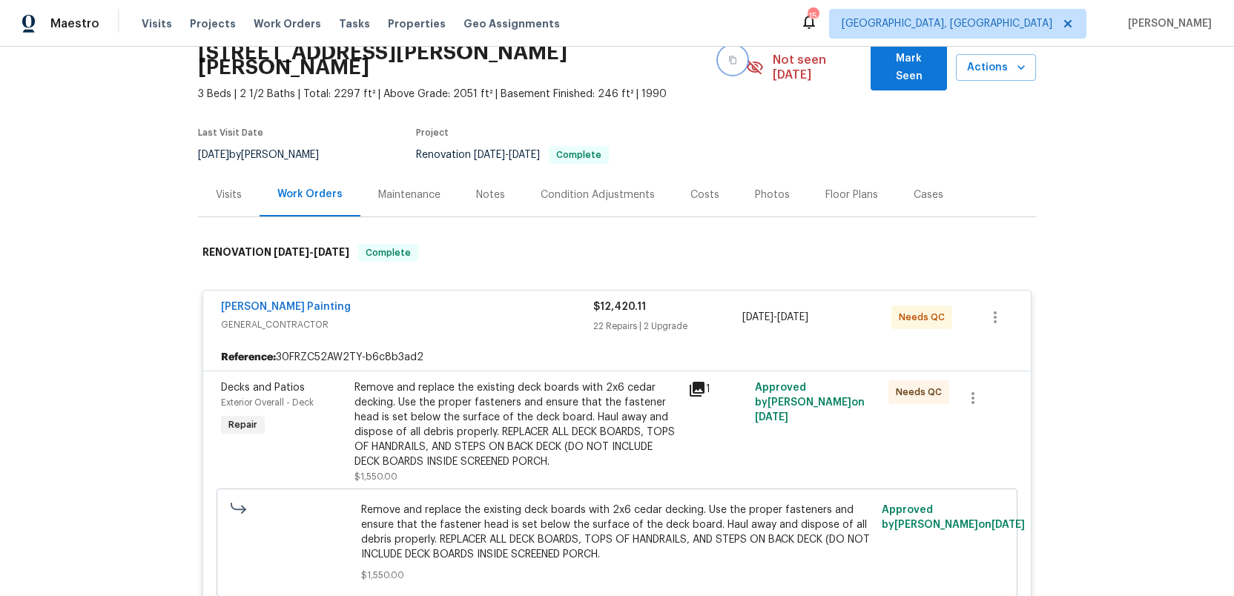
scroll to position [68, 0]
click at [605, 186] on div "Condition Adjustments" at bounding box center [598, 193] width 114 height 15
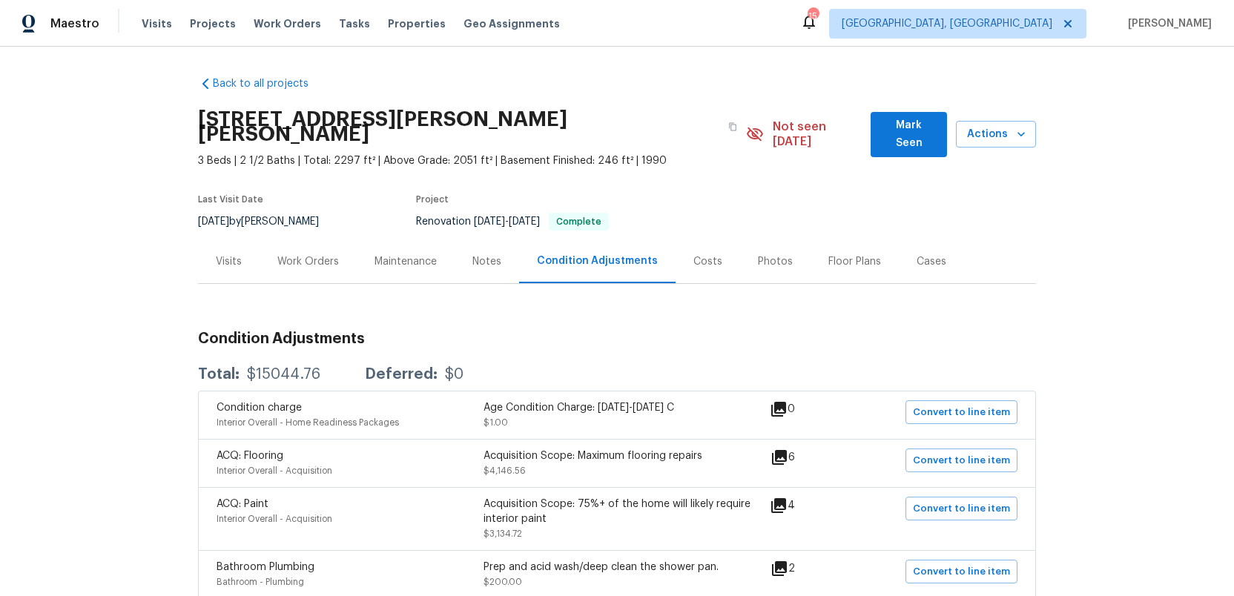
click at [478, 254] on div "Notes" at bounding box center [486, 261] width 29 height 15
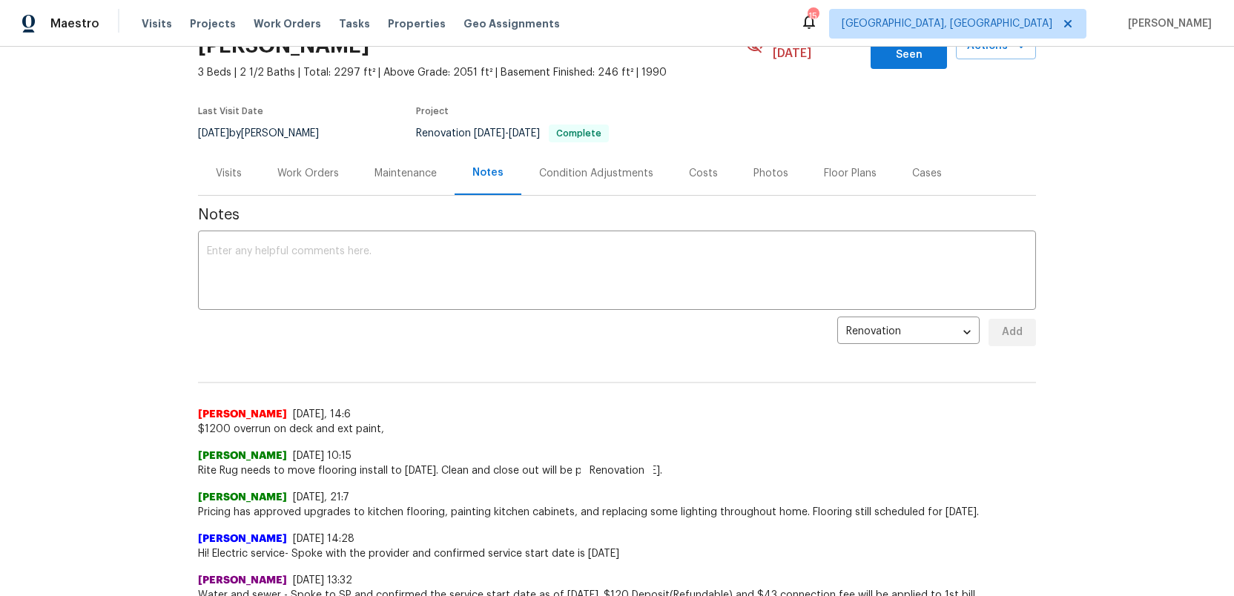
scroll to position [110, 0]
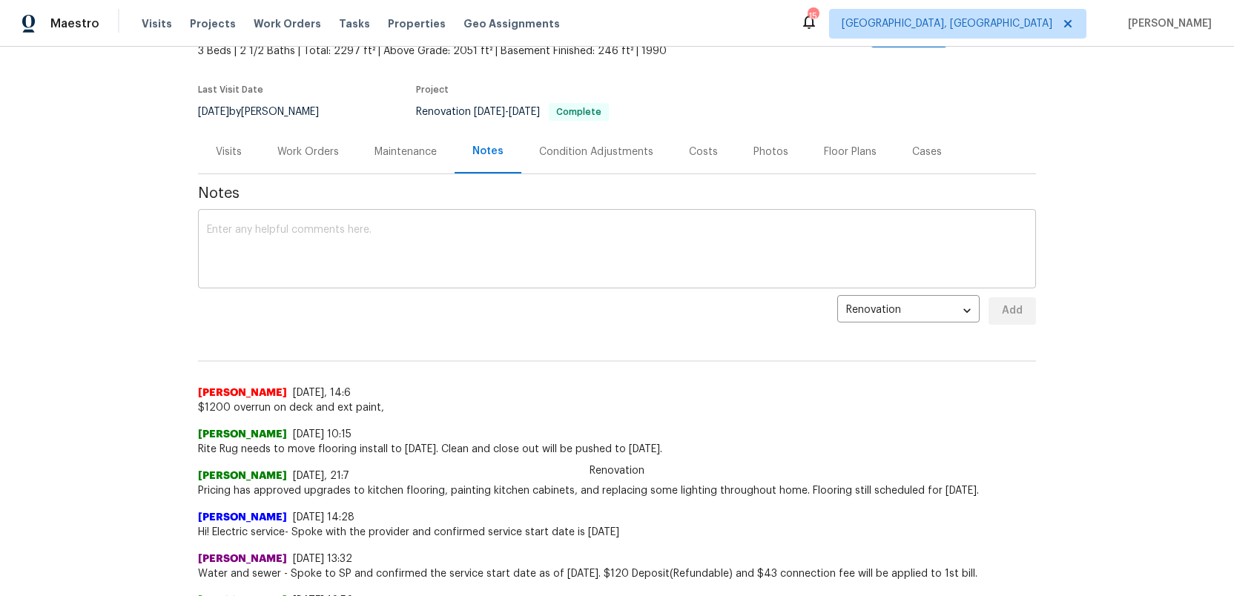
click at [258, 226] on textarea at bounding box center [617, 251] width 820 height 52
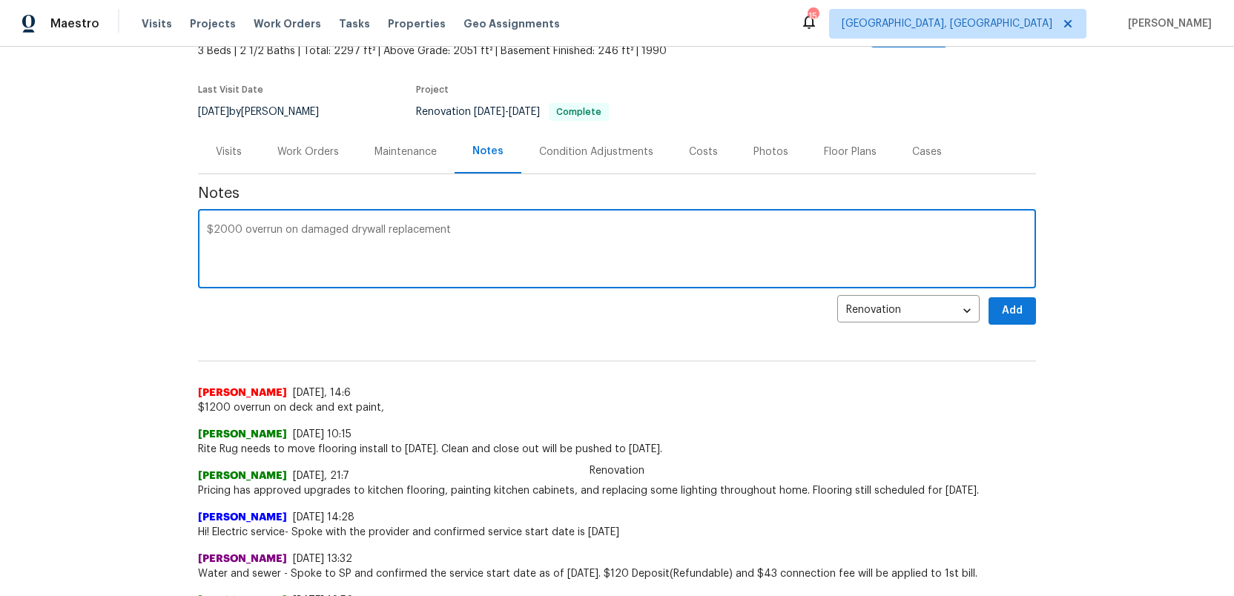
type textarea "$2000 overrun on damaged drywall replacement"
click at [1017, 302] on span "Add" at bounding box center [1013, 311] width 24 height 19
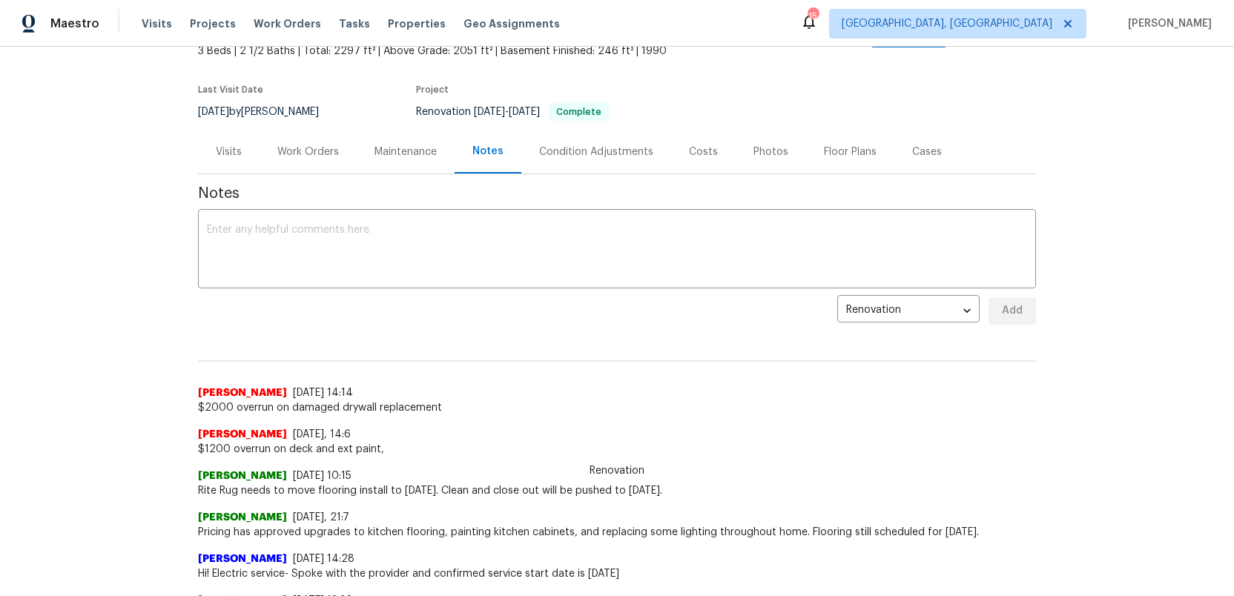
click at [593, 145] on div "Condition Adjustments" at bounding box center [596, 152] width 114 height 15
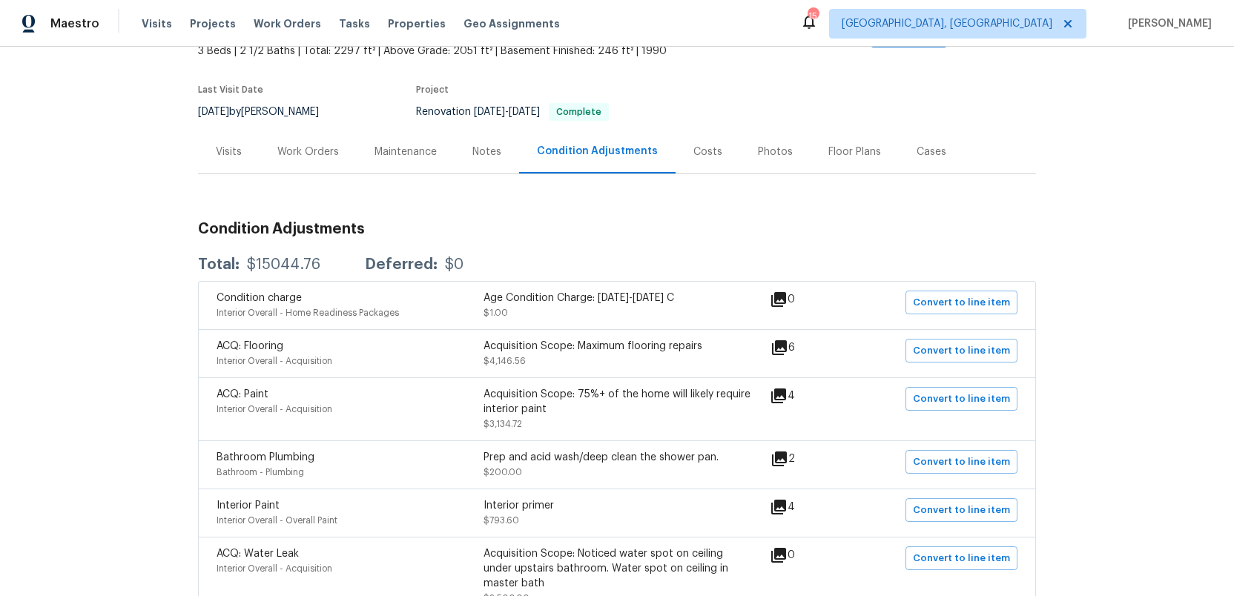
click at [487, 145] on div "Notes" at bounding box center [486, 152] width 29 height 15
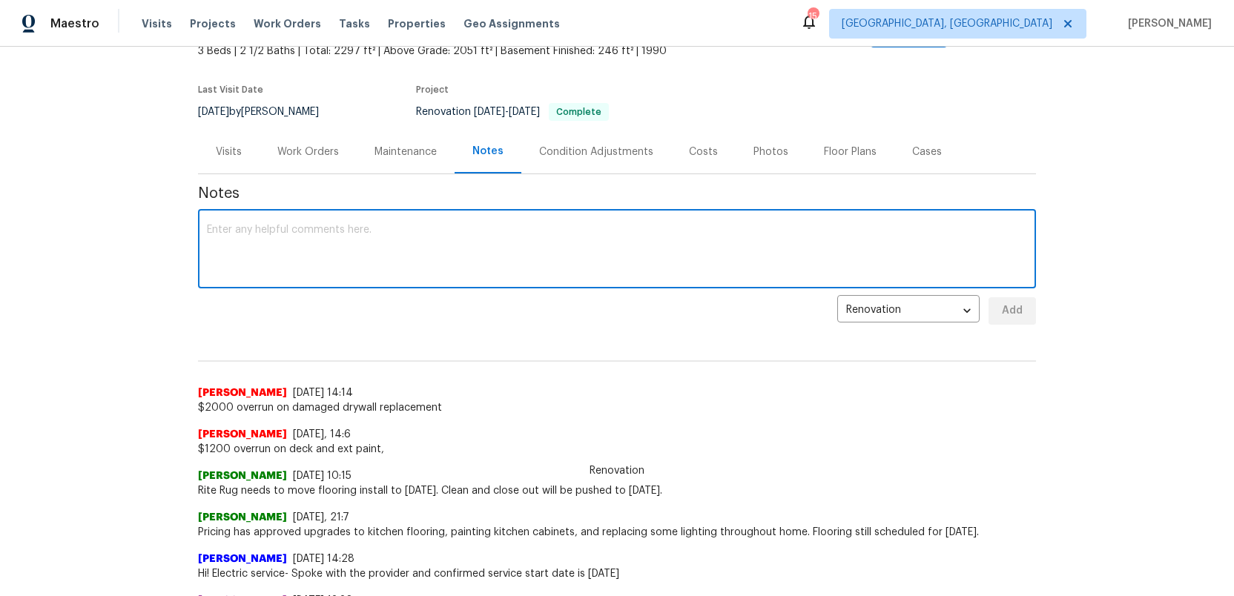
click at [281, 225] on textarea at bounding box center [617, 251] width 820 height 52
type textarea "$1600 overrun on cabinet paint/hardware"
click at [1009, 302] on span "Add" at bounding box center [1013, 311] width 24 height 19
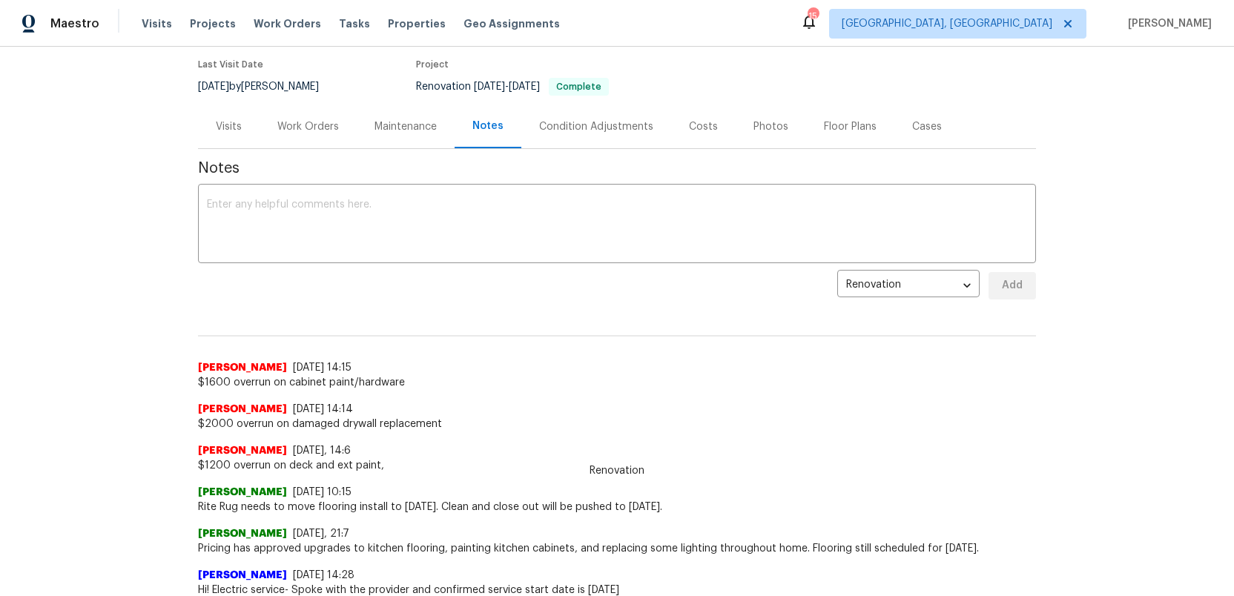
scroll to position [130, 0]
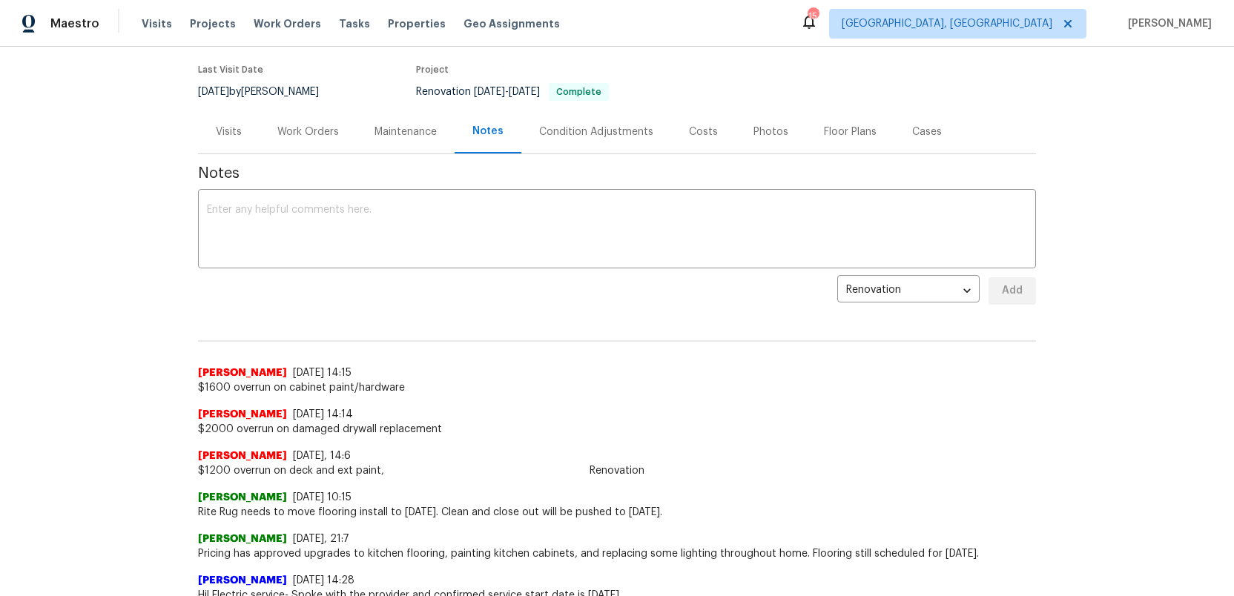
click at [704, 125] on div "Costs" at bounding box center [703, 132] width 29 height 15
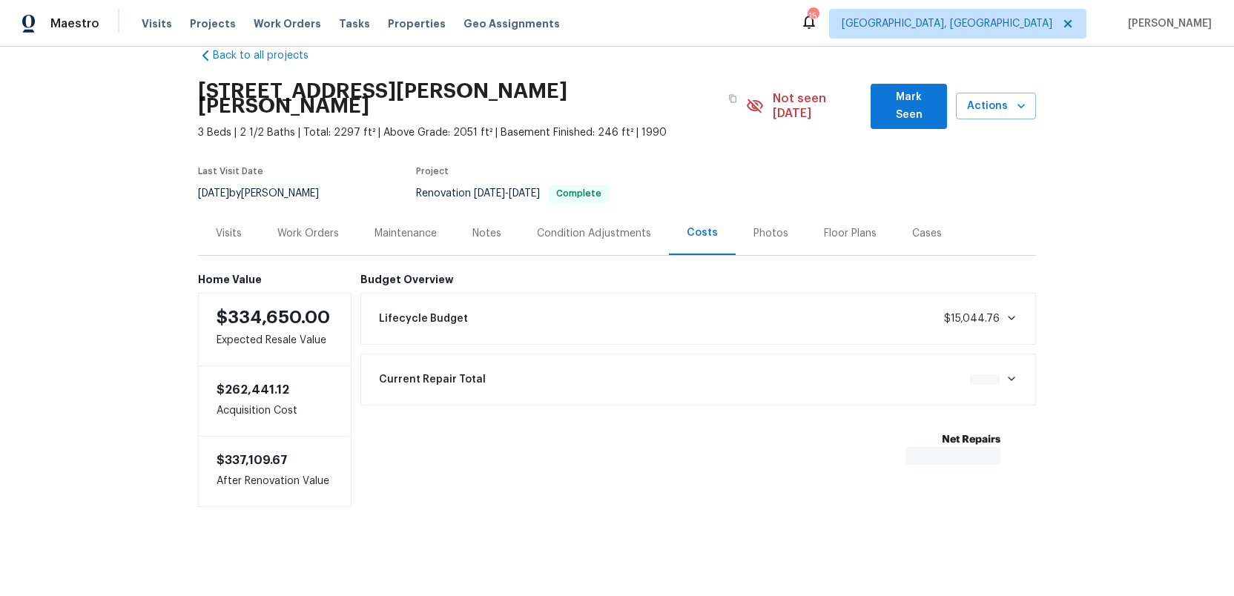
scroll to position [14, 0]
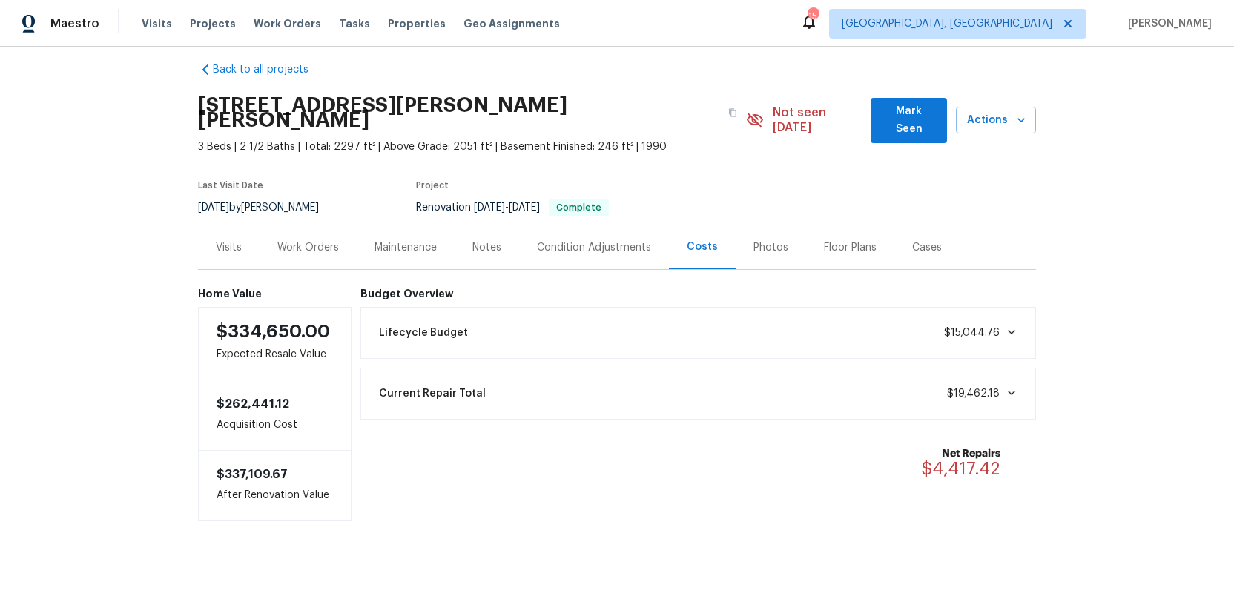
click at [556, 240] on div "Condition Adjustments" at bounding box center [594, 247] width 114 height 15
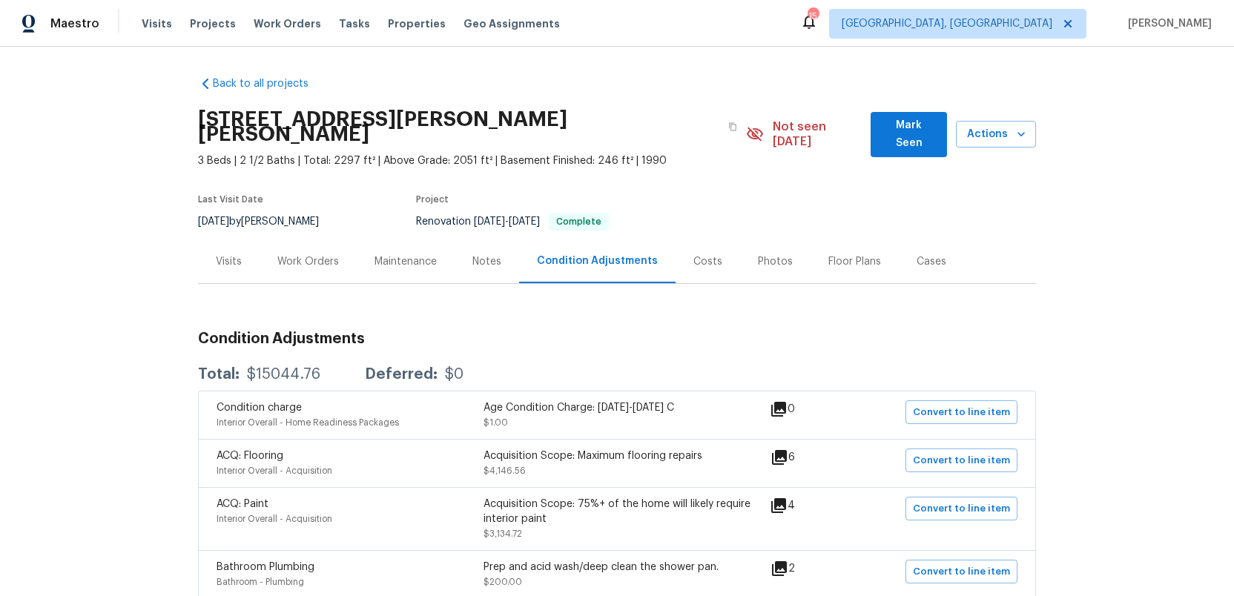
click at [303, 254] on div "Work Orders" at bounding box center [308, 261] width 62 height 15
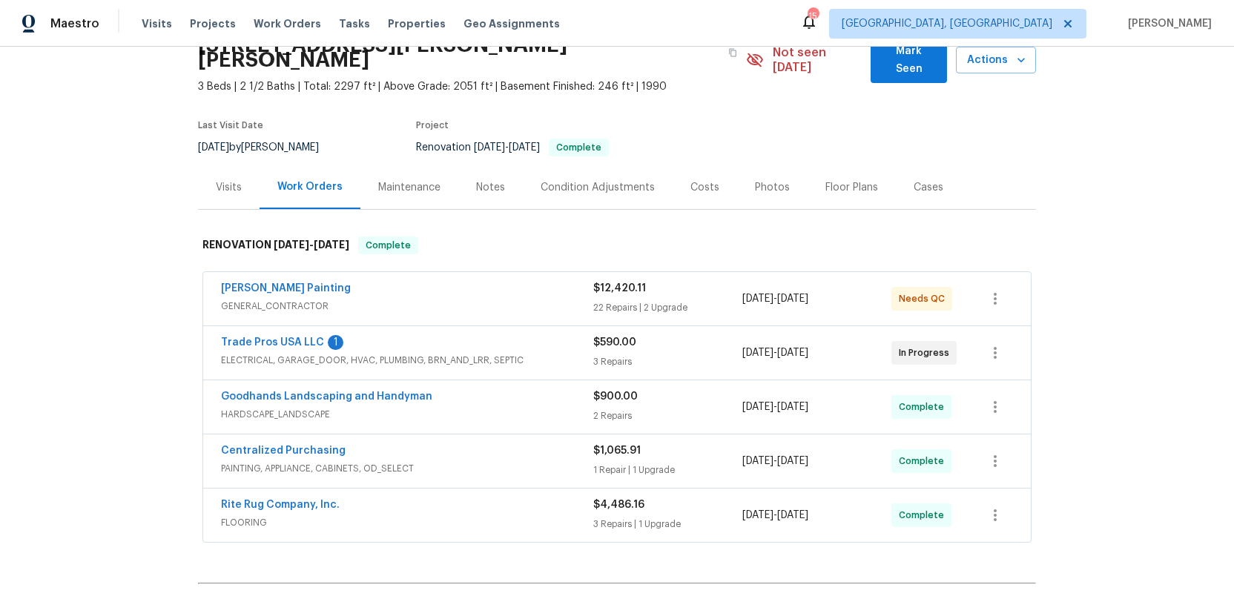
scroll to position [208, 0]
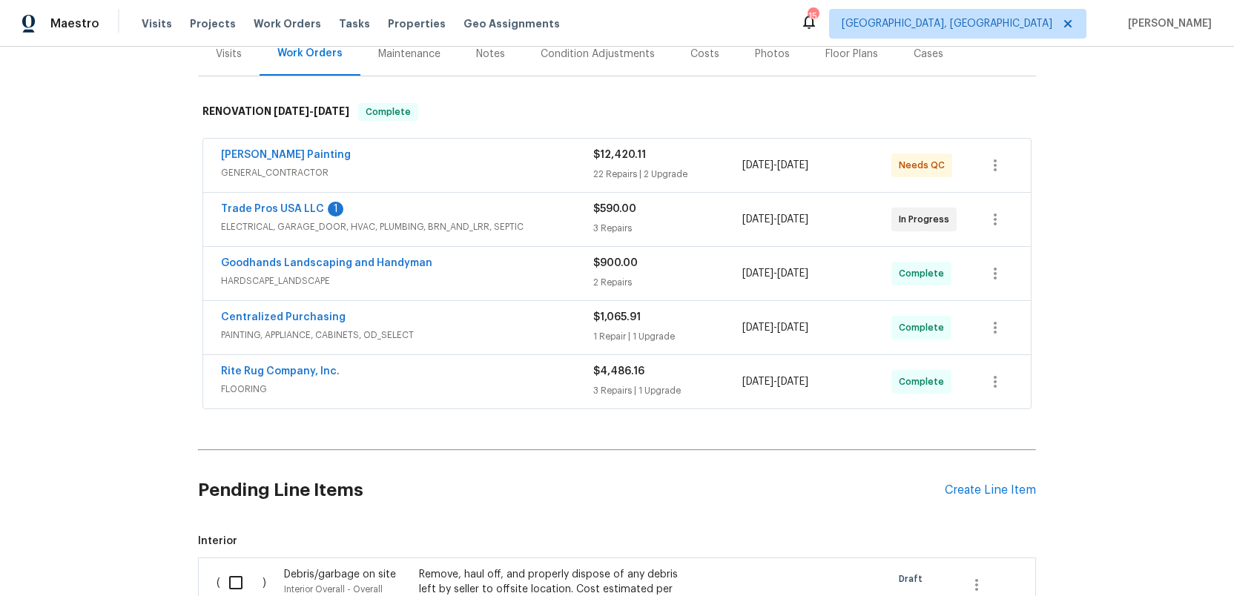
click at [438, 148] on div "Perez Painting" at bounding box center [407, 157] width 372 height 18
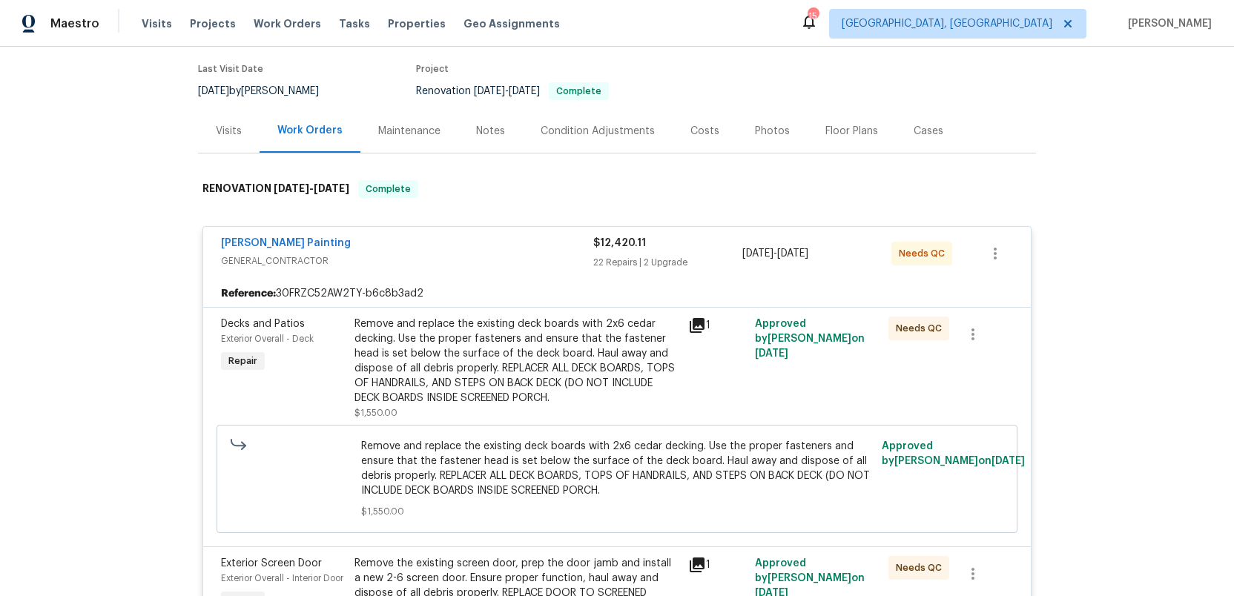
scroll to position [0, 0]
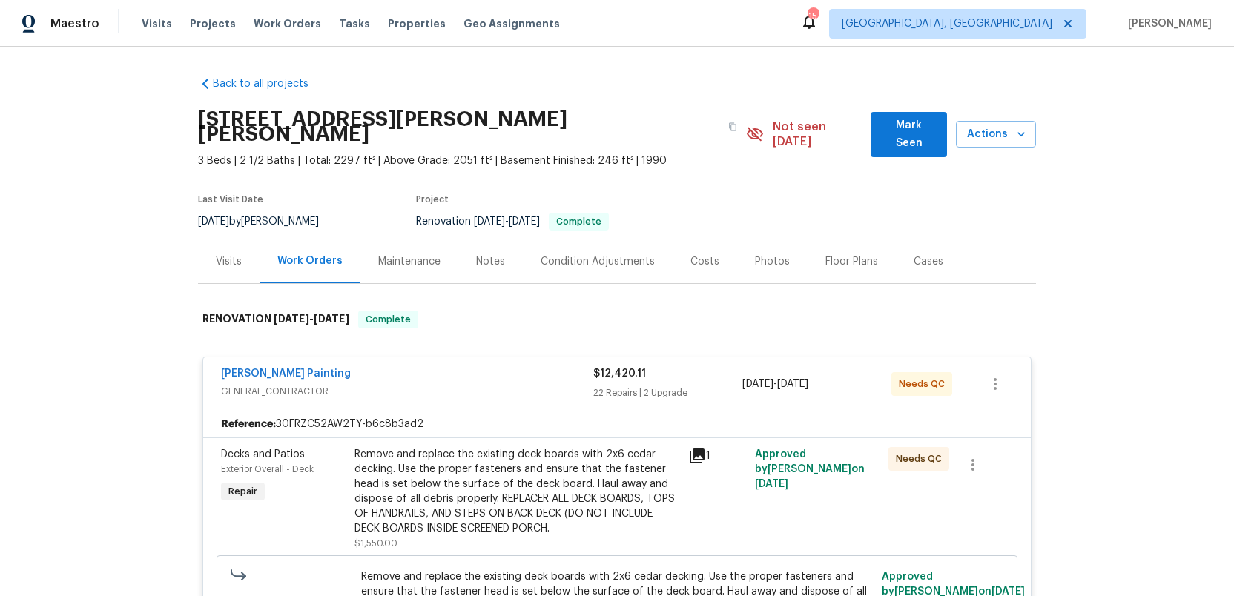
click at [481, 254] on div "Notes" at bounding box center [490, 261] width 29 height 15
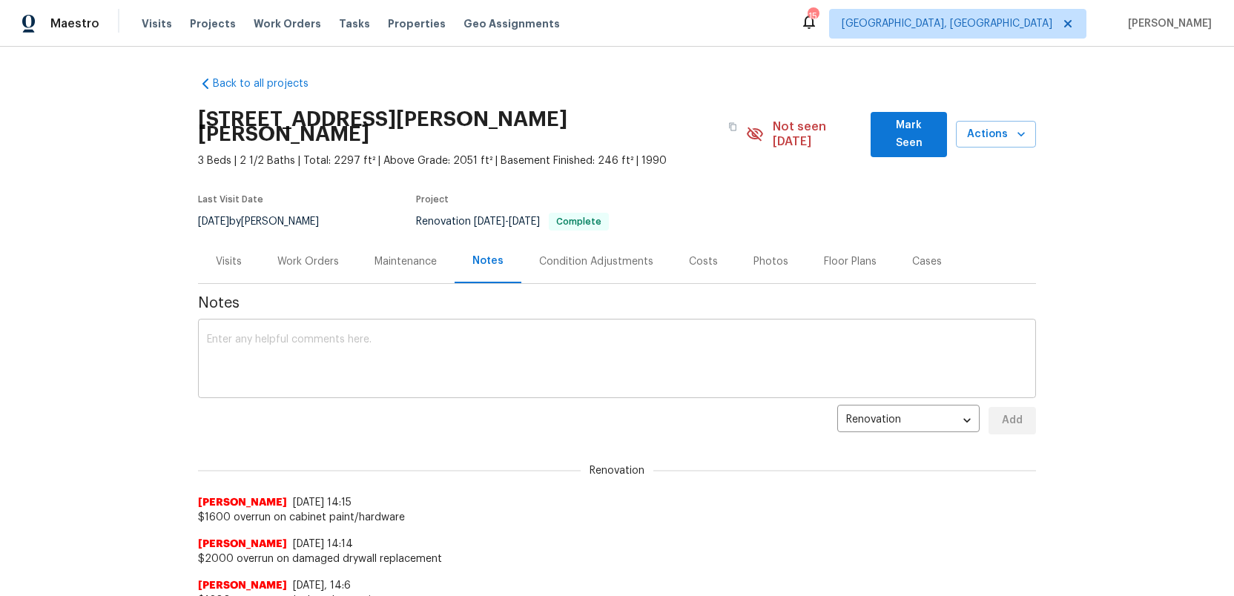
click at [289, 335] on textarea at bounding box center [617, 361] width 820 height 52
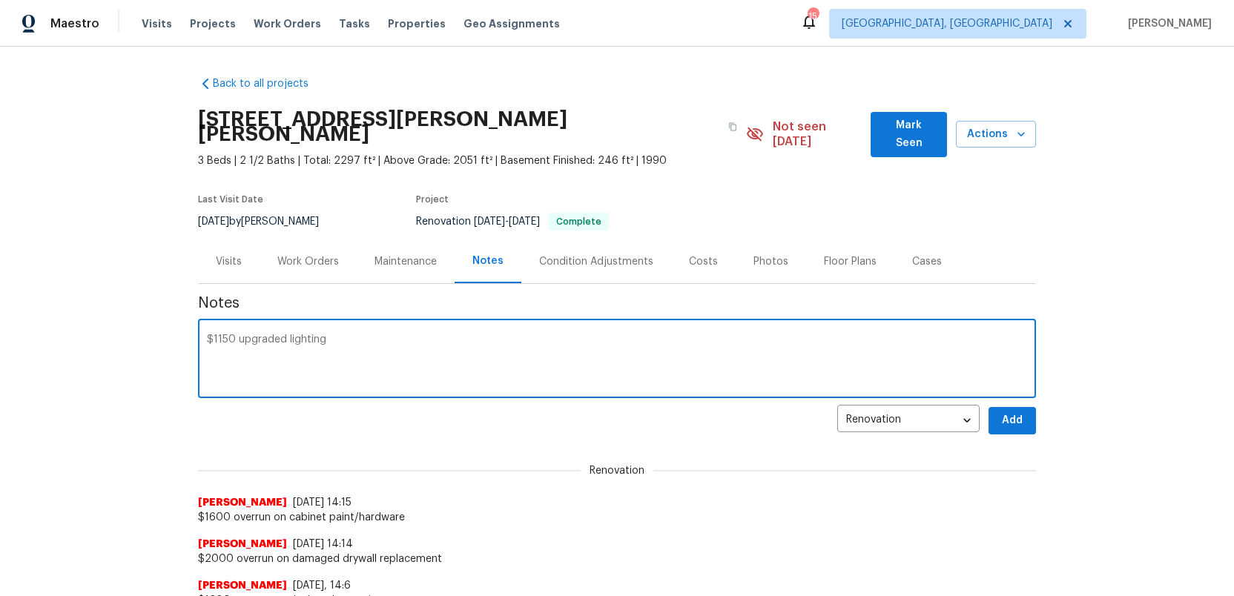
type textarea "$1150 upgraded lighting"
click at [1021, 412] on span "Add" at bounding box center [1013, 421] width 24 height 19
click at [299, 338] on textarea at bounding box center [617, 361] width 820 height 52
type textarea "$1200 ext siding, doors, porch repairs"
click at [1015, 412] on span "Add" at bounding box center [1013, 421] width 24 height 19
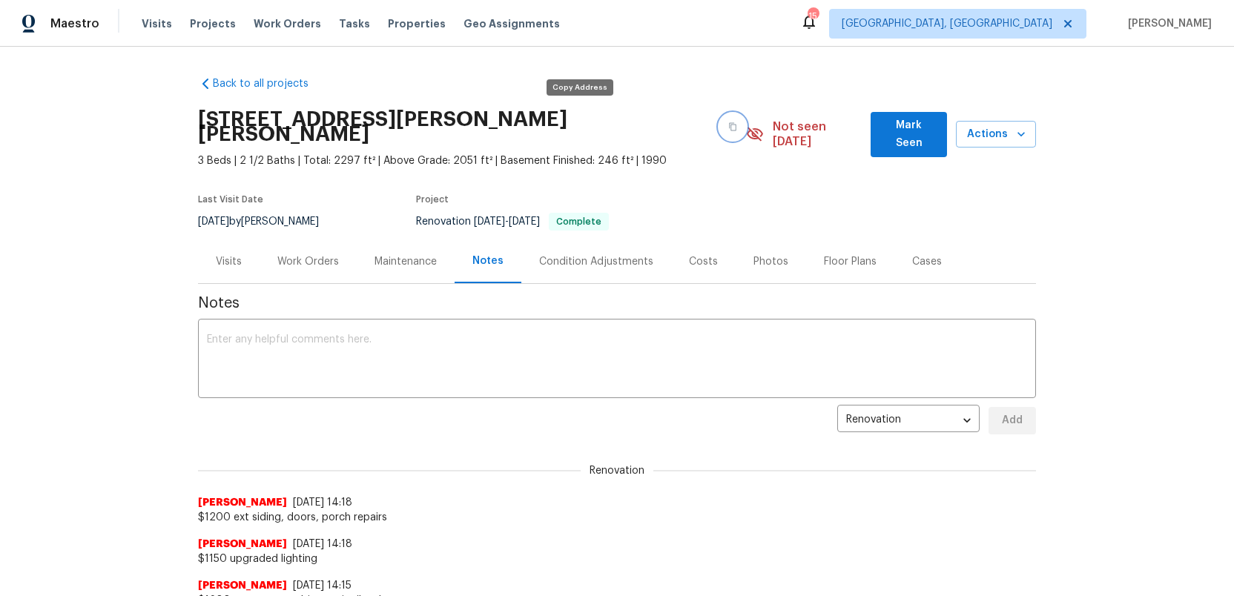
click at [728, 122] on icon "button" at bounding box center [732, 126] width 9 height 9
click at [984, 130] on span "Actions" at bounding box center [996, 134] width 56 height 19
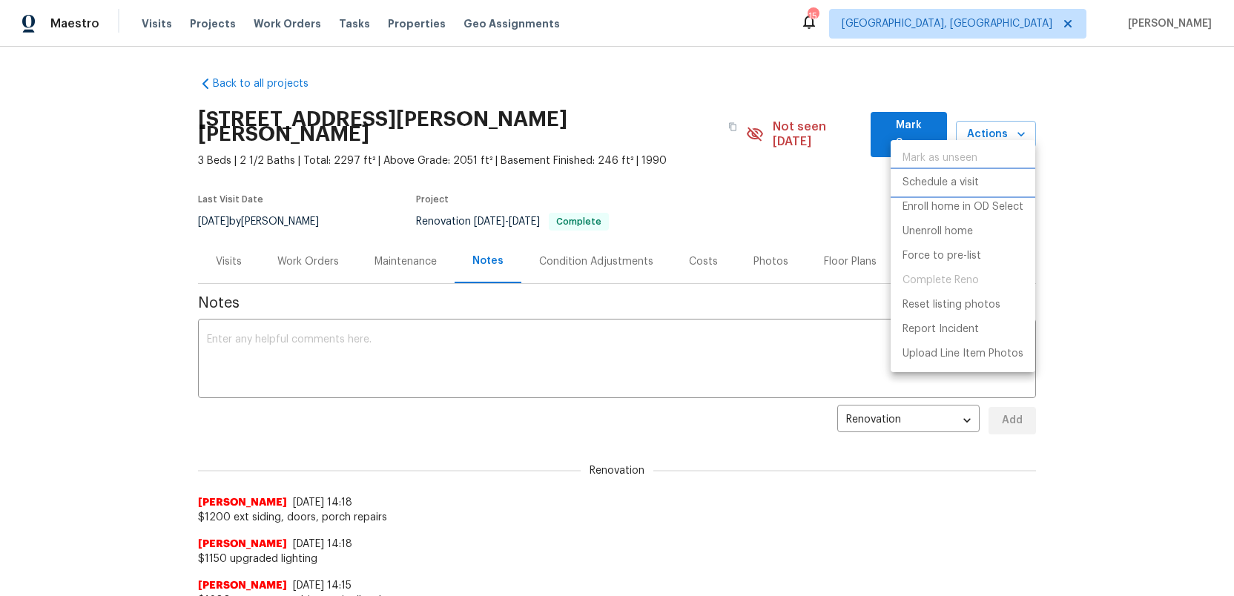
click at [929, 185] on p "Schedule a visit" at bounding box center [941, 183] width 76 height 16
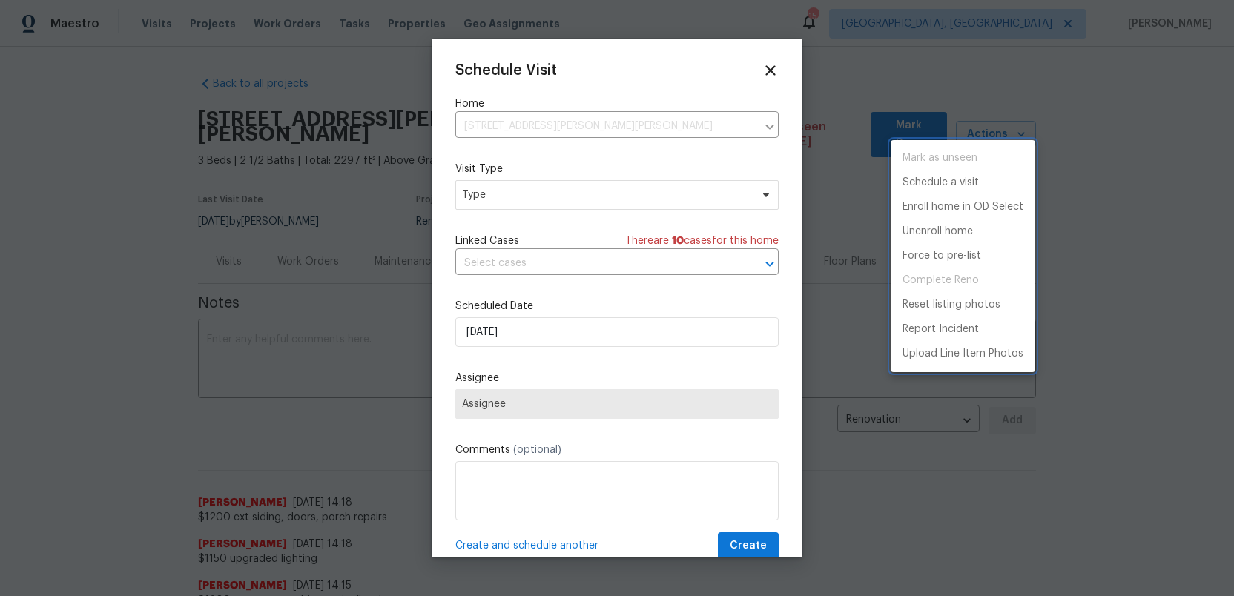
click at [499, 197] on div at bounding box center [617, 298] width 1234 height 596
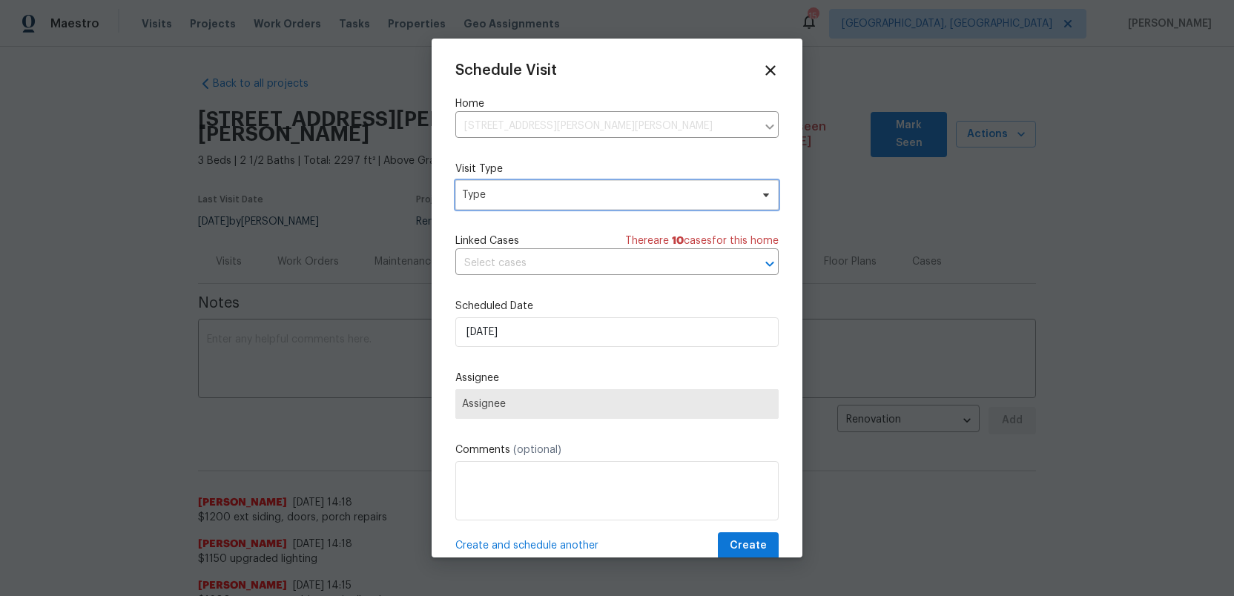
click at [499, 197] on span "Type" at bounding box center [606, 195] width 289 height 15
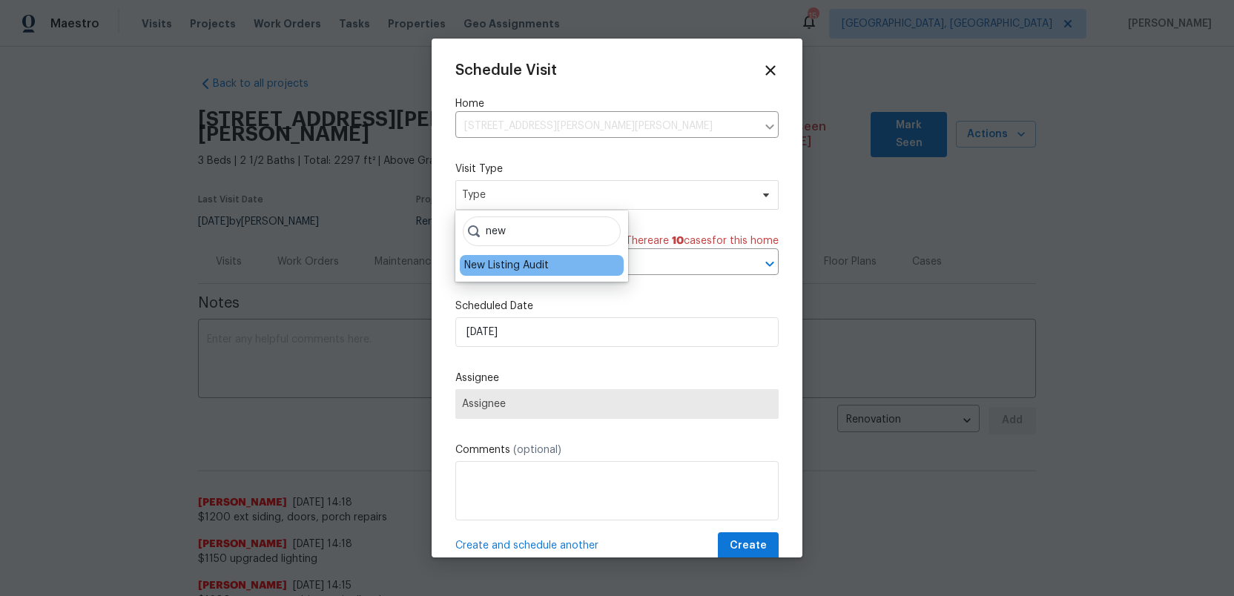
type input "new"
click at [504, 271] on div "New Listing Audit" at bounding box center [506, 265] width 85 height 15
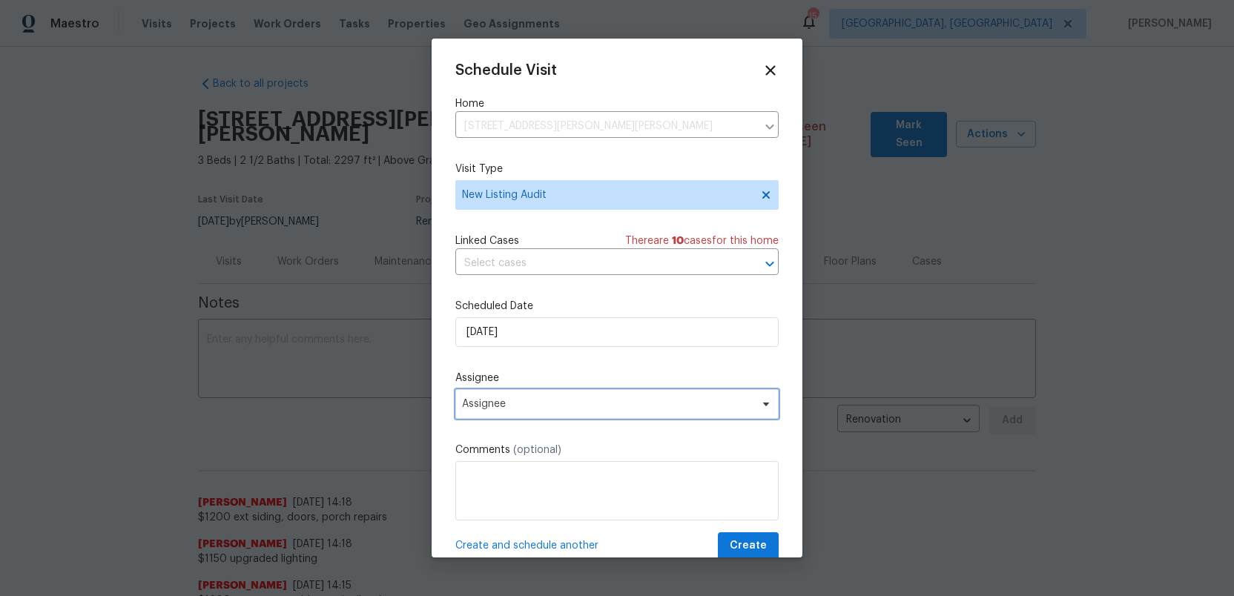
click at [521, 411] on span "Assignee" at bounding box center [616, 404] width 323 height 30
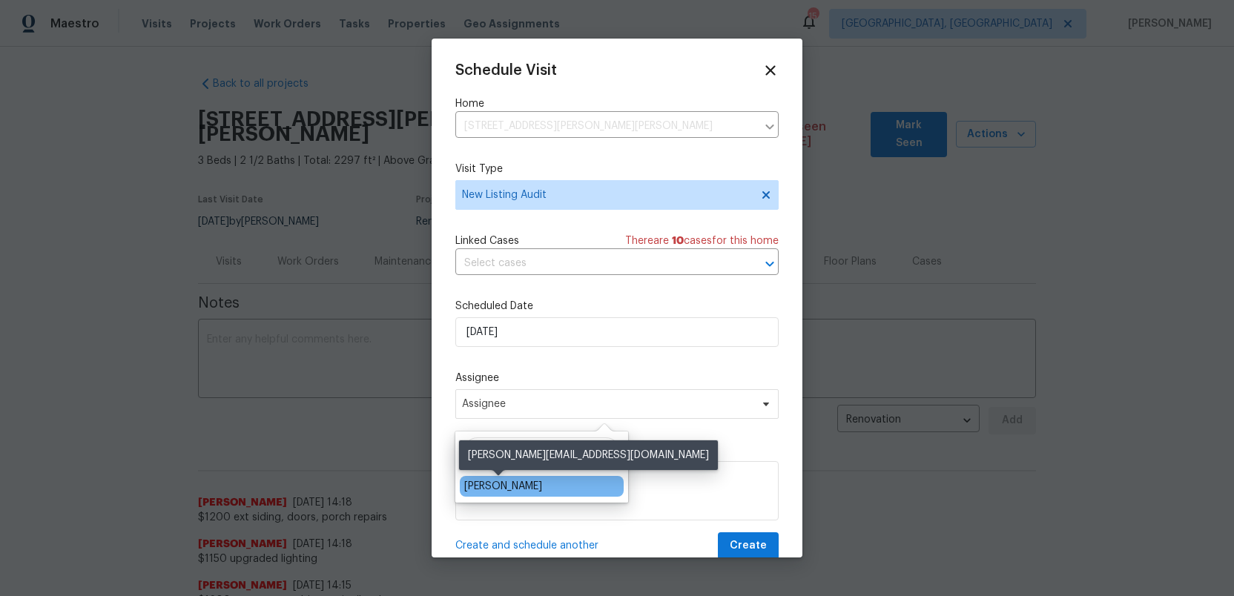
type input "ruth"
click at [473, 482] on div "[PERSON_NAME]" at bounding box center [503, 486] width 78 height 15
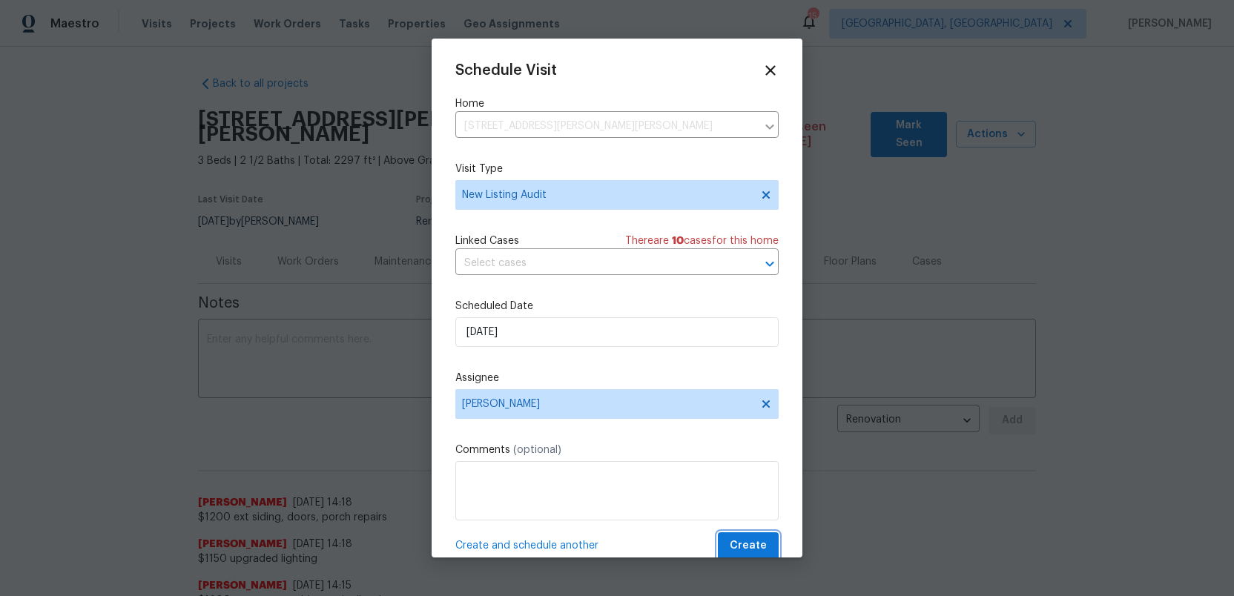
click at [757, 548] on span "Create" at bounding box center [748, 546] width 37 height 19
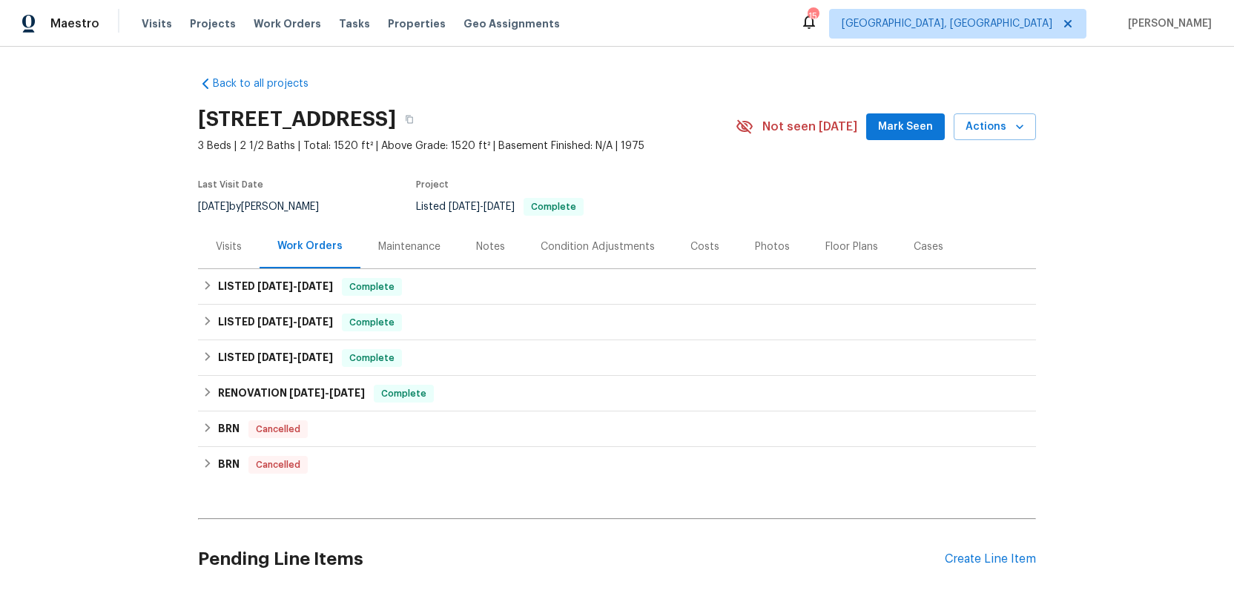
click at [760, 249] on div "Photos" at bounding box center [772, 247] width 35 height 15
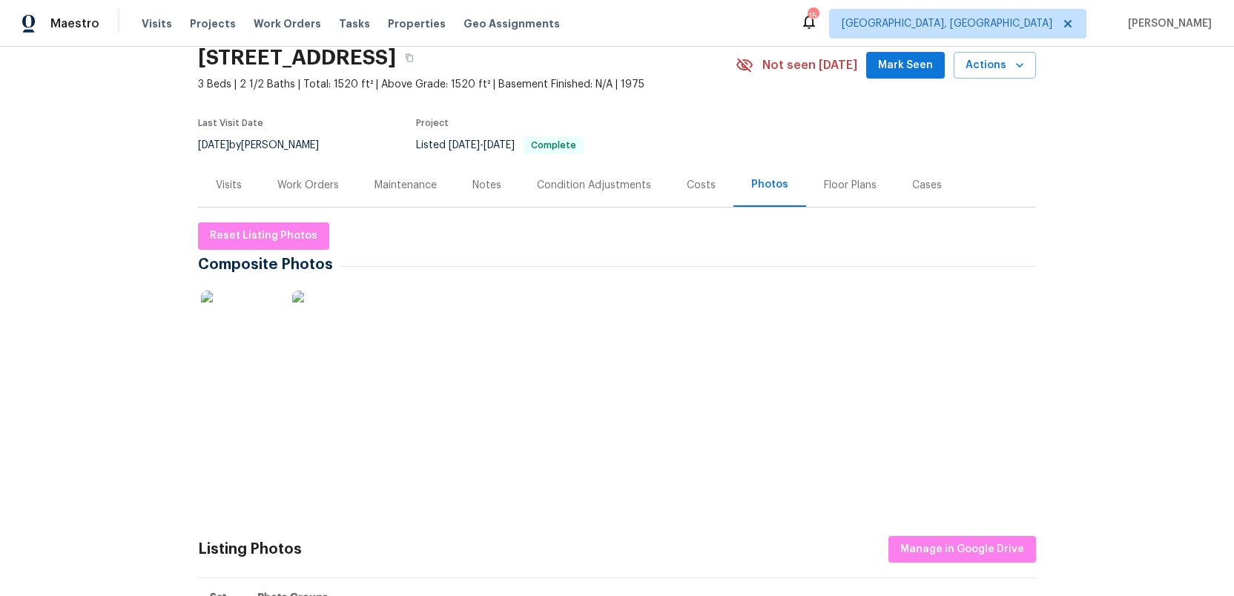
scroll to position [172, 0]
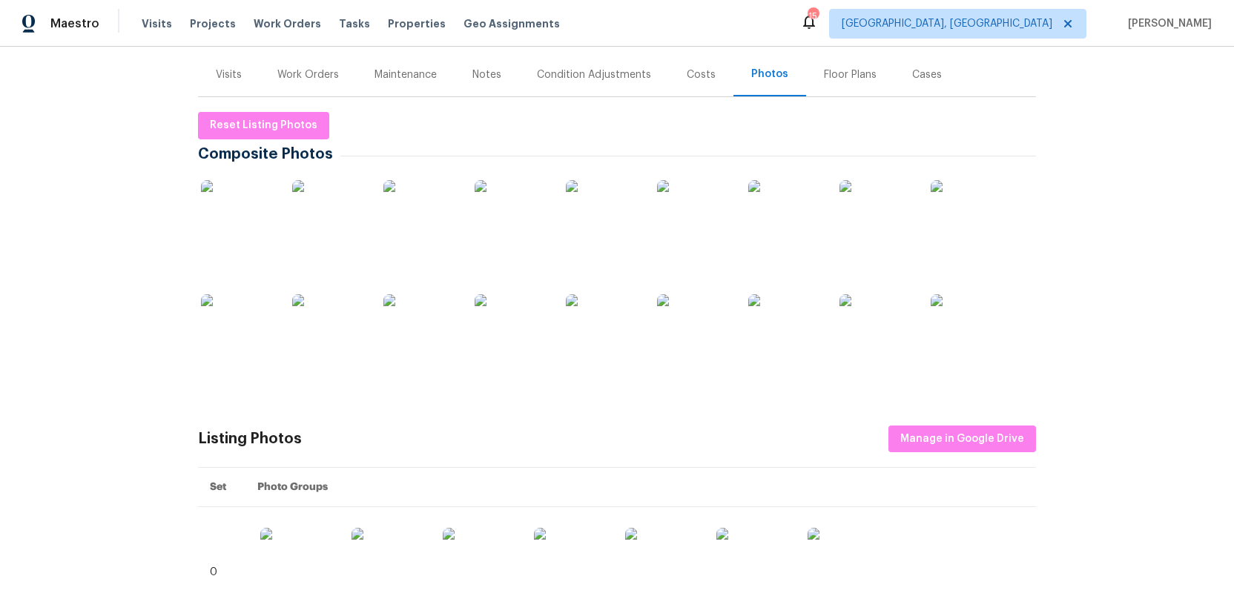
click at [237, 222] on img at bounding box center [238, 217] width 74 height 74
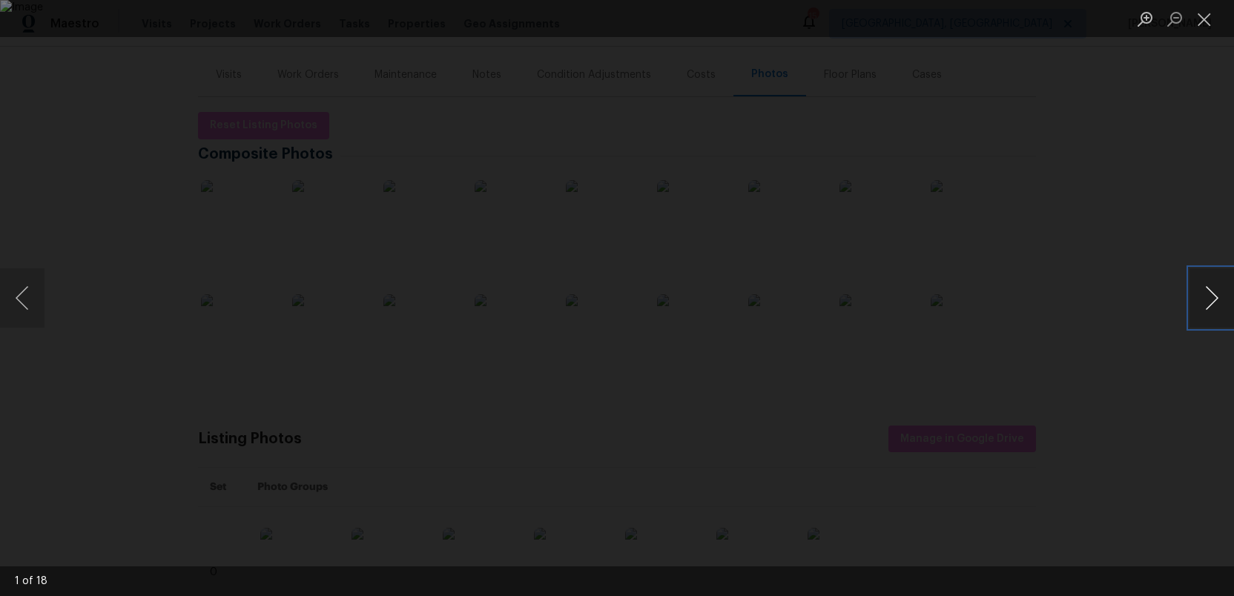
click at [1204, 300] on button "Next image" at bounding box center [1212, 298] width 45 height 59
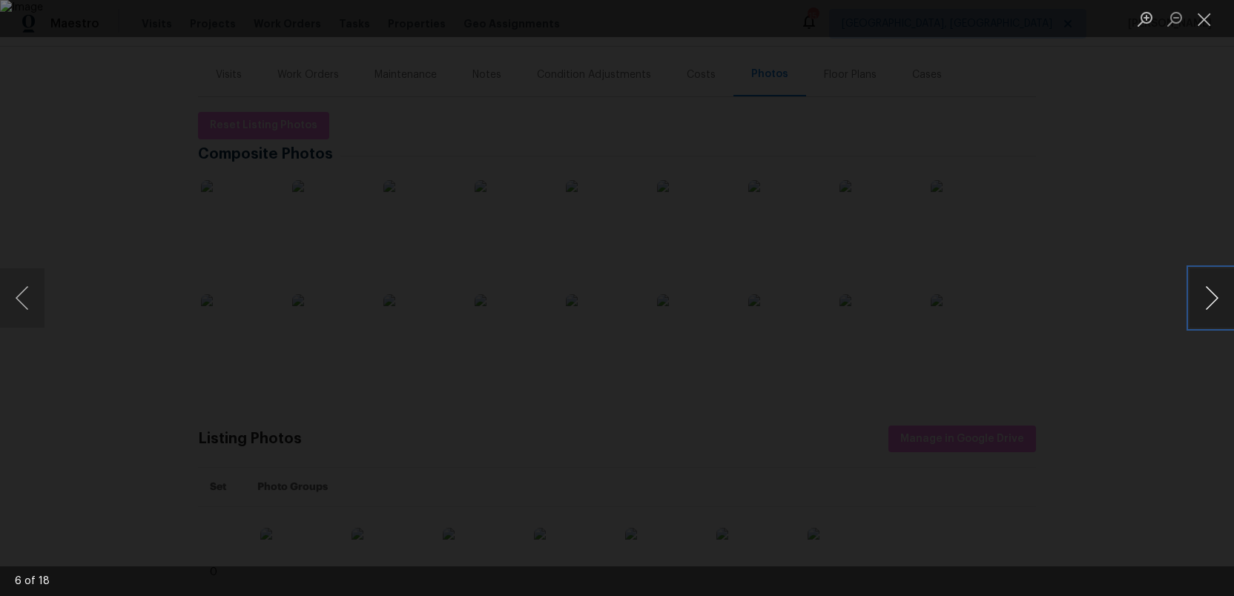
click at [1204, 300] on button "Next image" at bounding box center [1212, 298] width 45 height 59
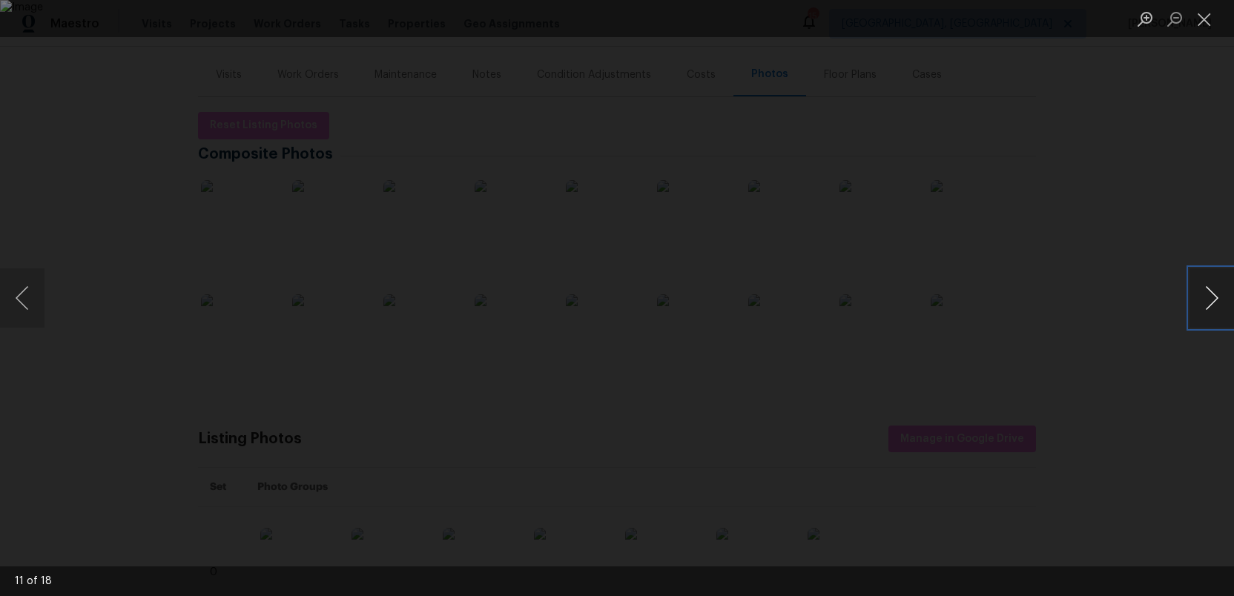
click at [1204, 300] on button "Next image" at bounding box center [1212, 298] width 45 height 59
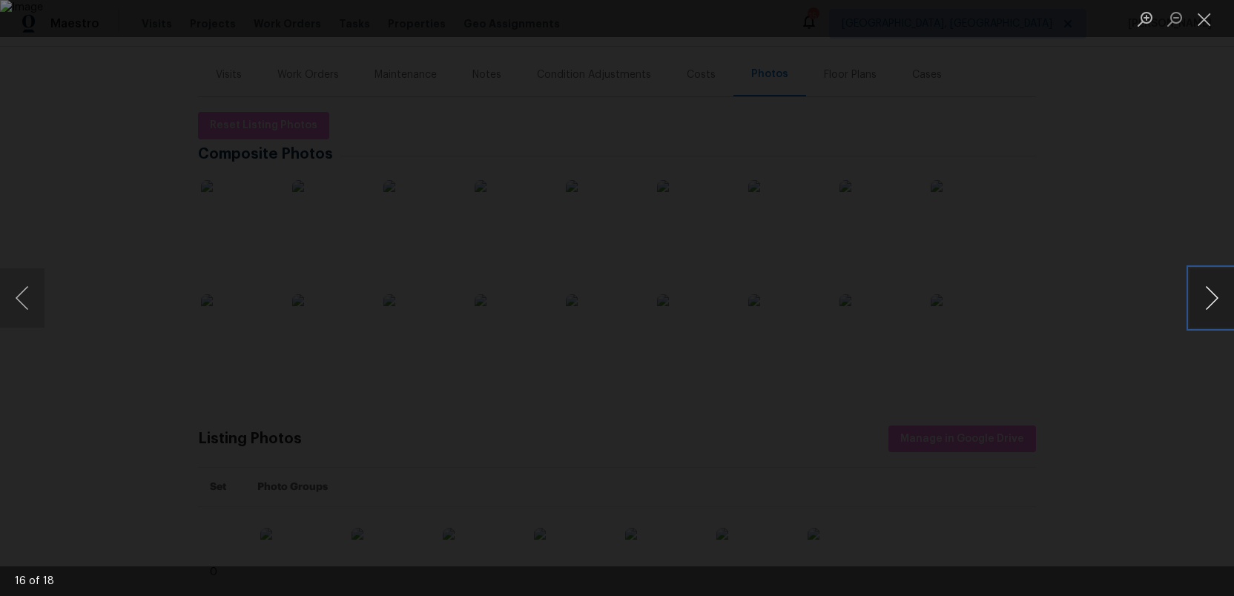
click at [1204, 300] on button "Next image" at bounding box center [1212, 298] width 45 height 59
click at [1210, 303] on button "Next image" at bounding box center [1212, 298] width 45 height 59
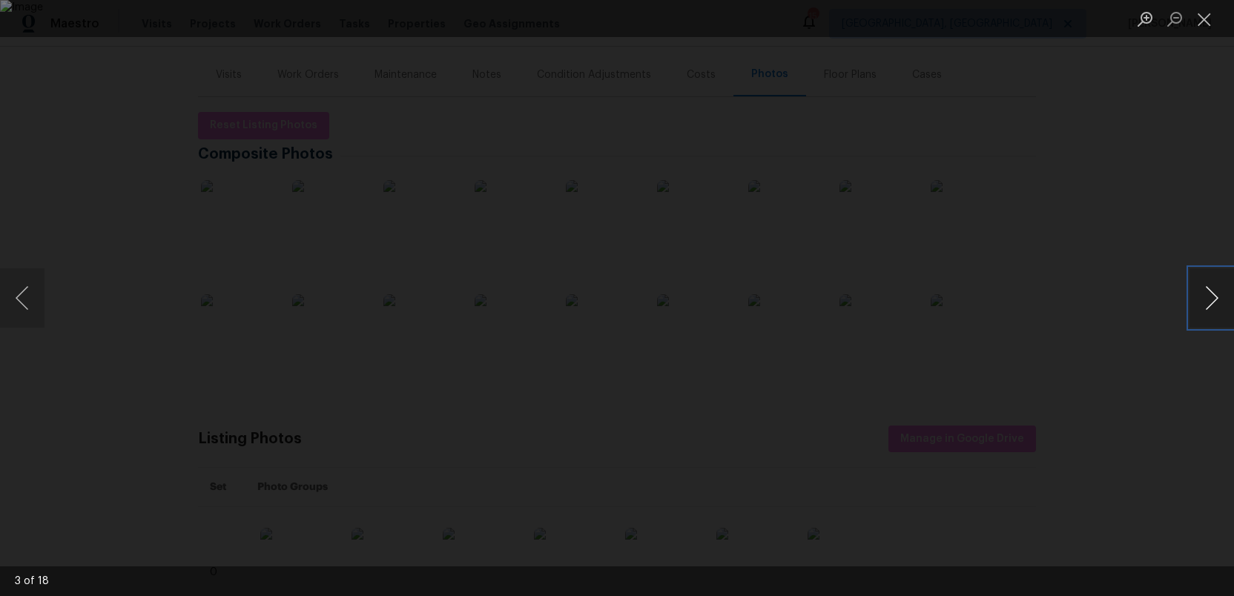
click at [1210, 303] on button "Next image" at bounding box center [1212, 298] width 45 height 59
click at [1204, 14] on button "Close lightbox" at bounding box center [1205, 19] width 30 height 26
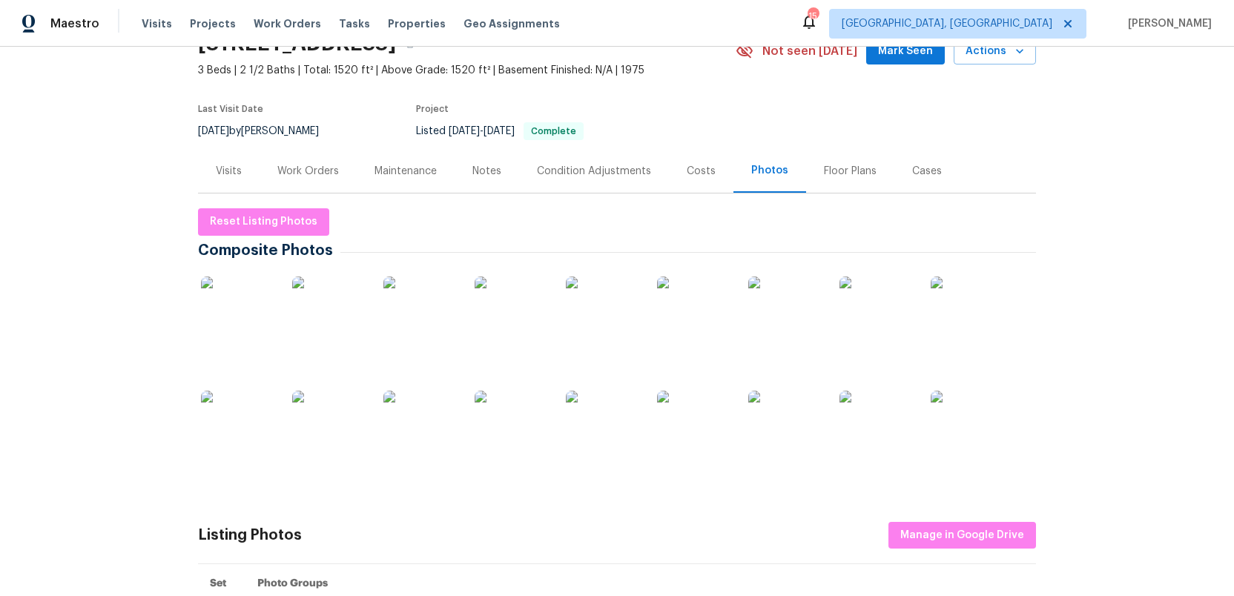
scroll to position [0, 0]
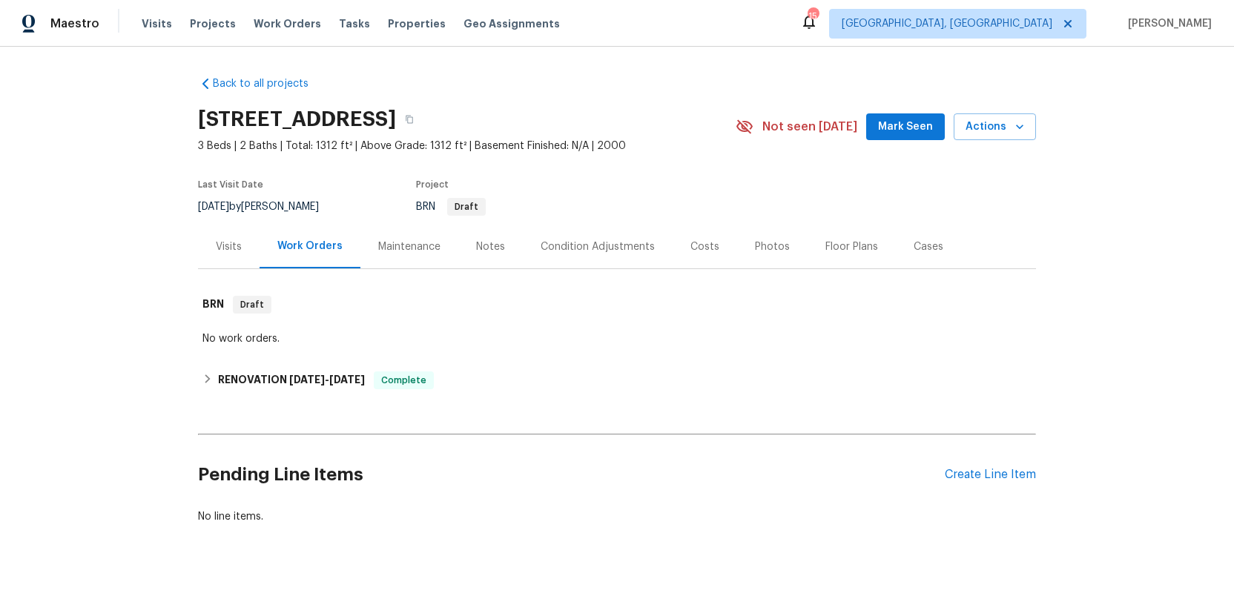
click at [762, 250] on div "Photos" at bounding box center [772, 247] width 35 height 15
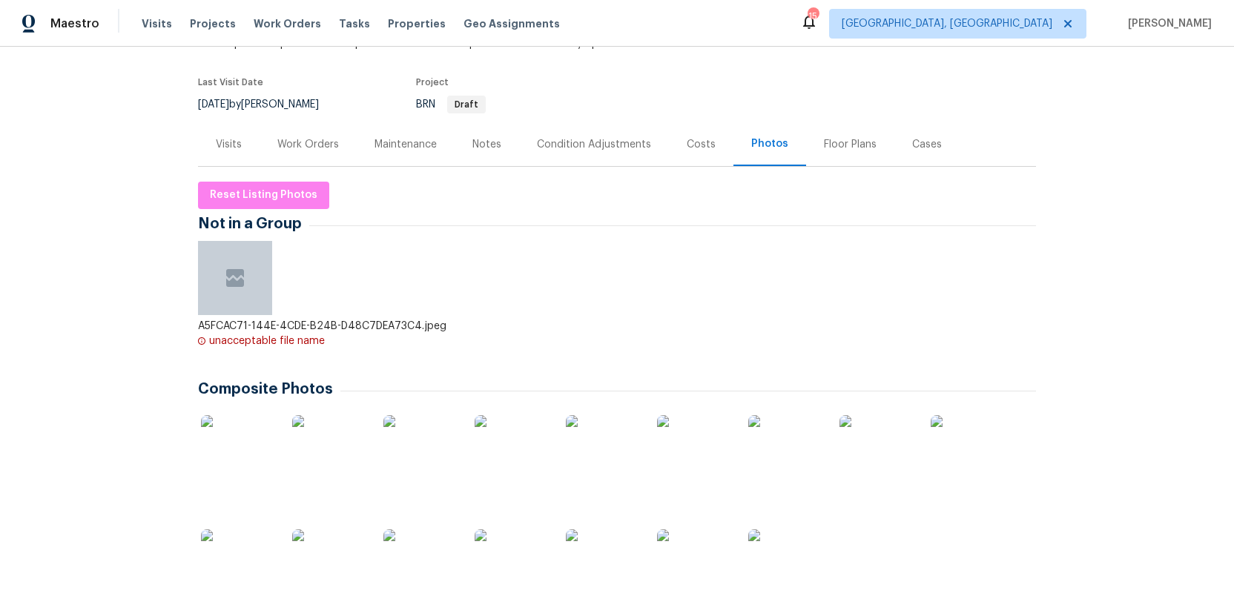
scroll to position [157, 0]
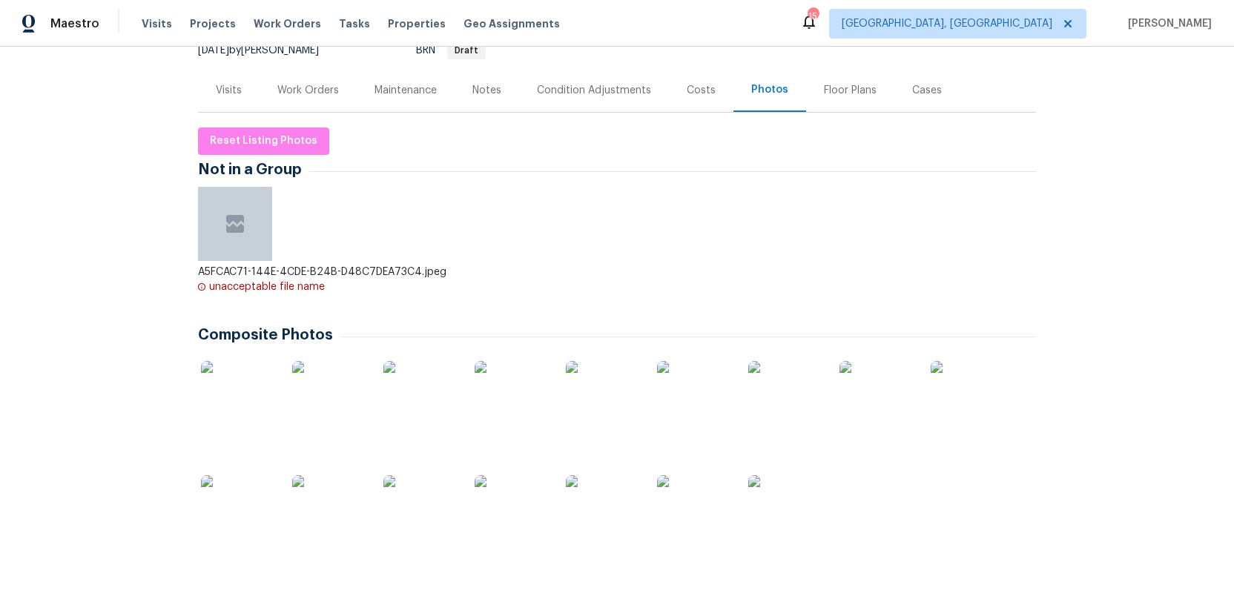
click at [215, 416] on img at bounding box center [238, 398] width 74 height 74
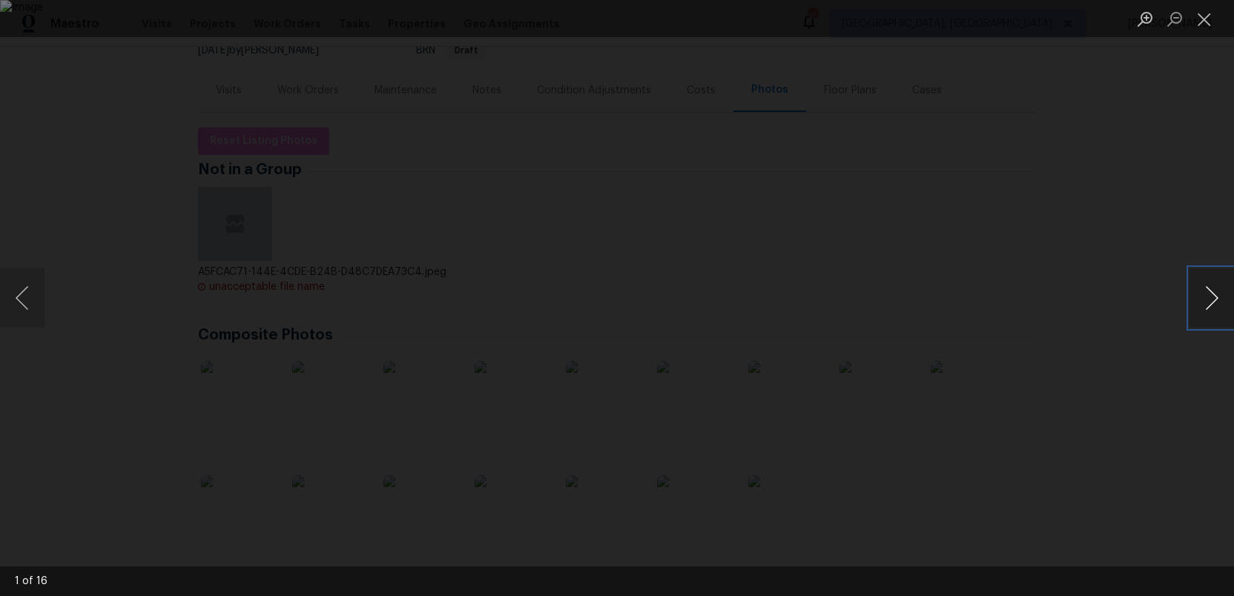
click at [1202, 299] on button "Next image" at bounding box center [1212, 298] width 45 height 59
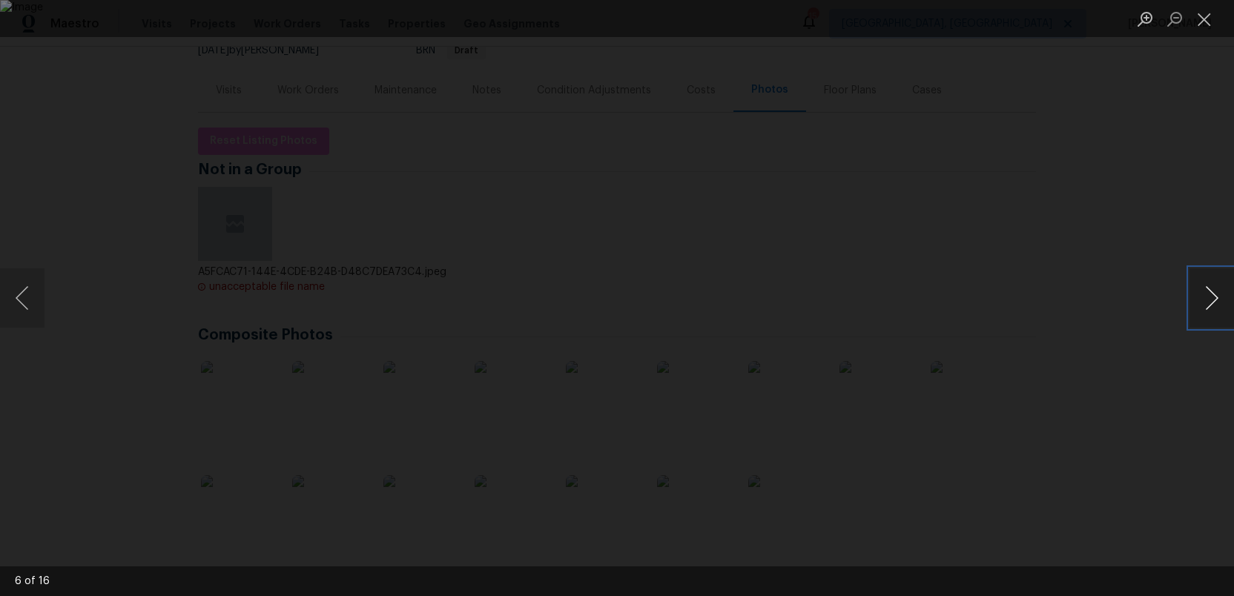
click at [1202, 299] on button "Next image" at bounding box center [1212, 298] width 45 height 59
click at [1210, 309] on button "Next image" at bounding box center [1212, 298] width 45 height 59
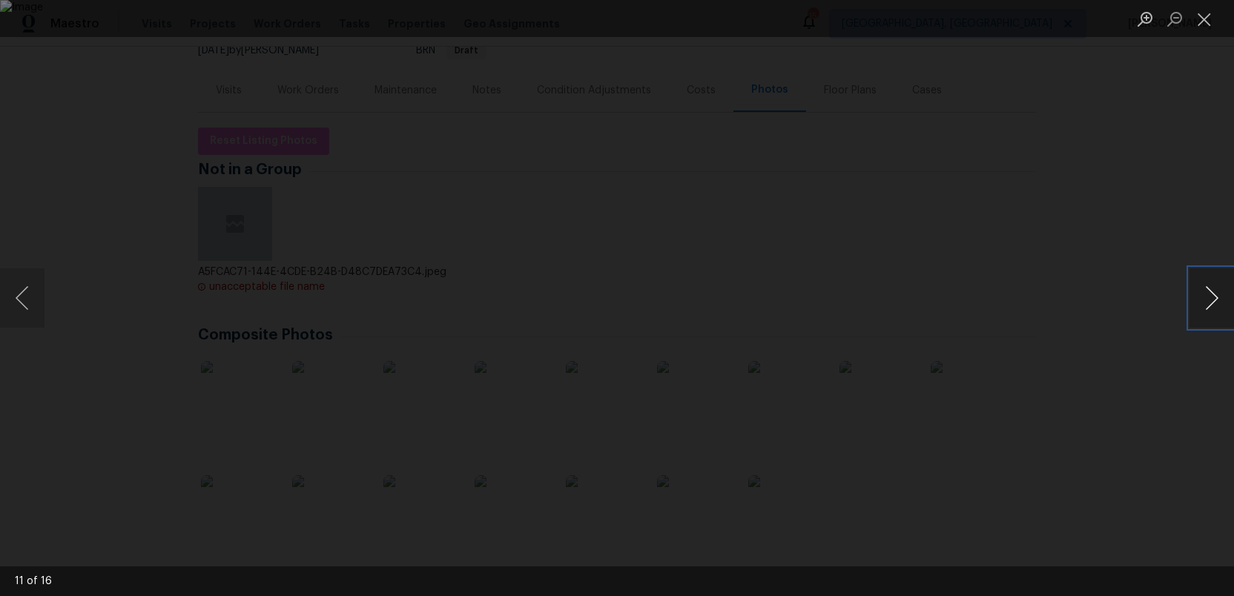
click at [1210, 309] on button "Next image" at bounding box center [1212, 298] width 45 height 59
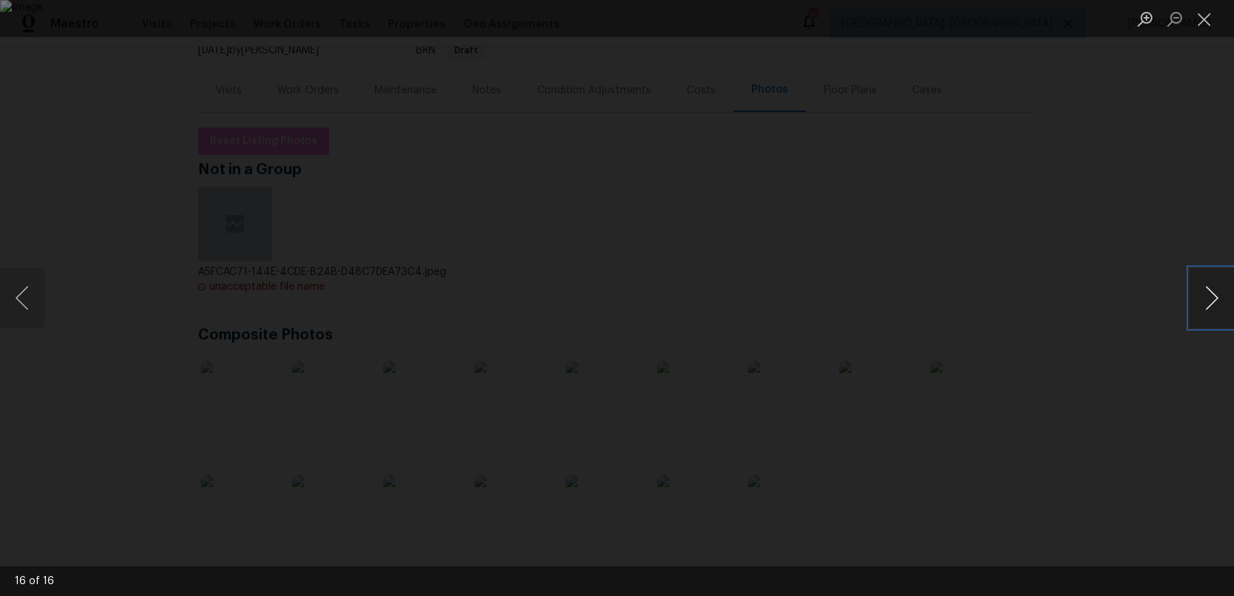
click at [1210, 309] on button "Next image" at bounding box center [1212, 298] width 45 height 59
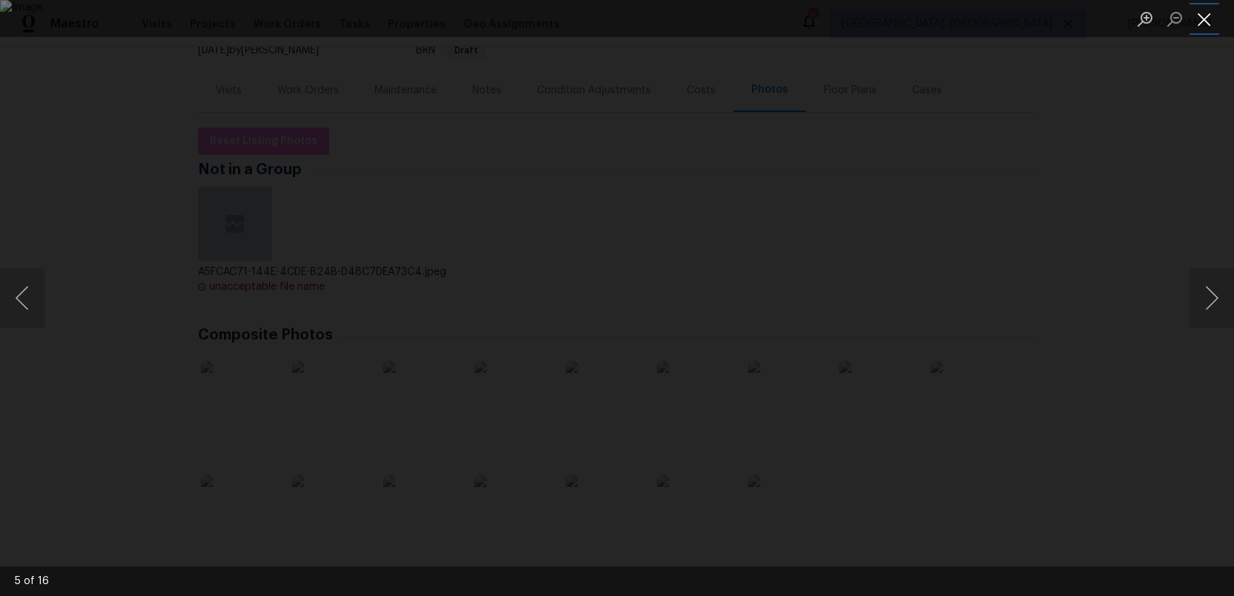
click at [1206, 23] on button "Close lightbox" at bounding box center [1205, 19] width 30 height 26
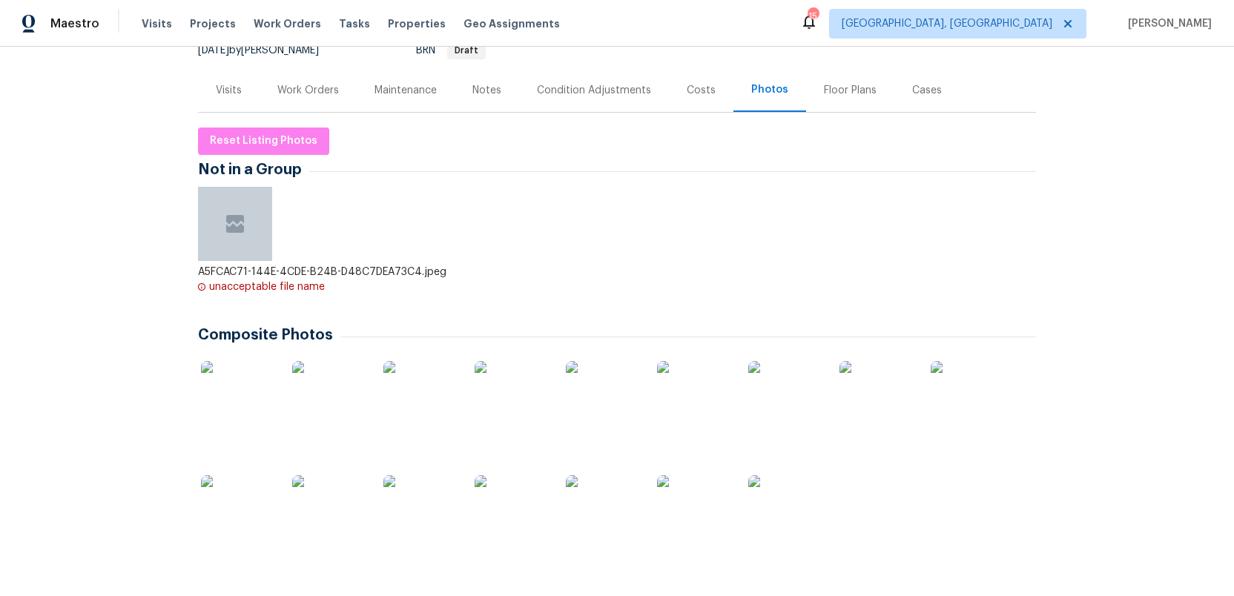
click at [691, 91] on div "Costs" at bounding box center [701, 90] width 29 height 15
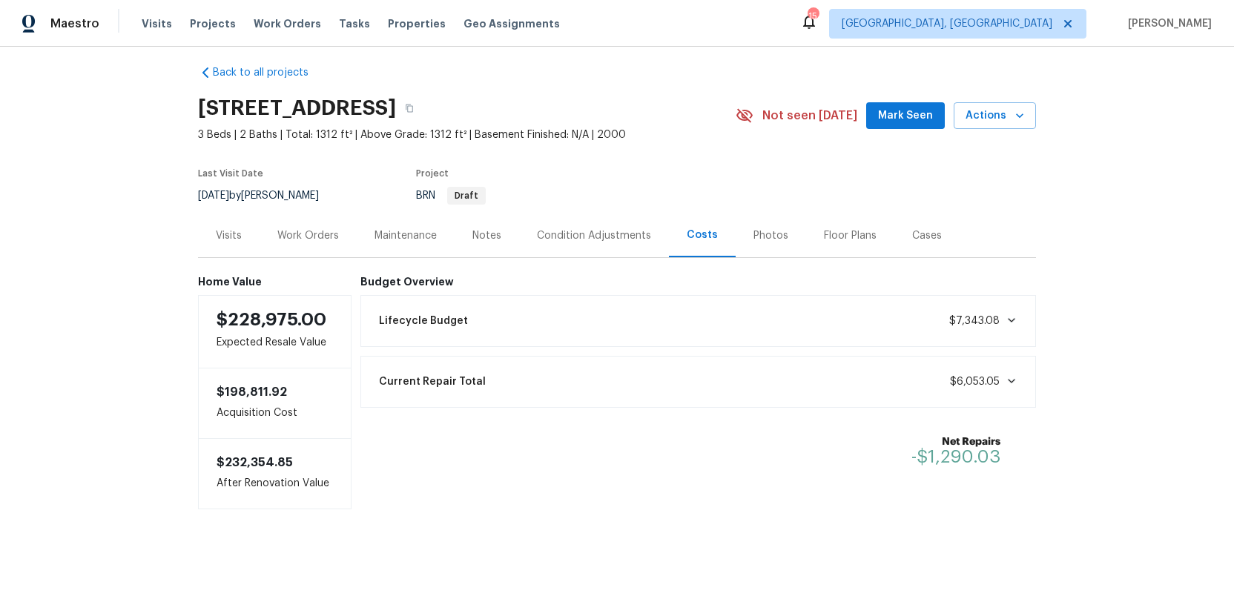
scroll to position [14, 0]
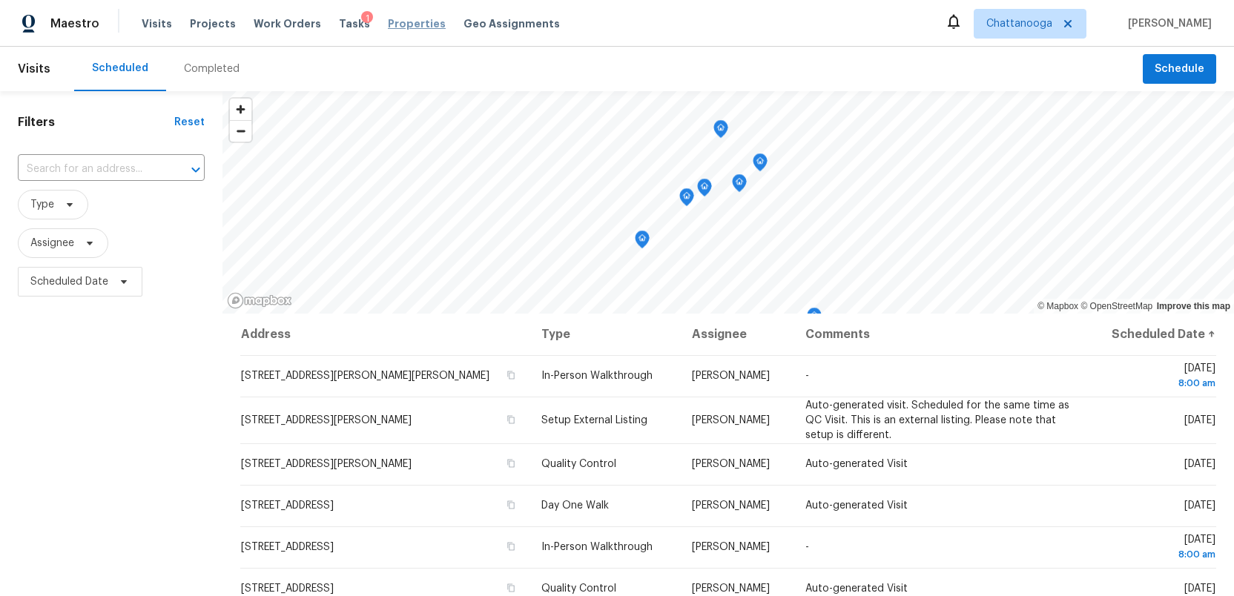
click at [392, 19] on span "Properties" at bounding box center [417, 23] width 58 height 15
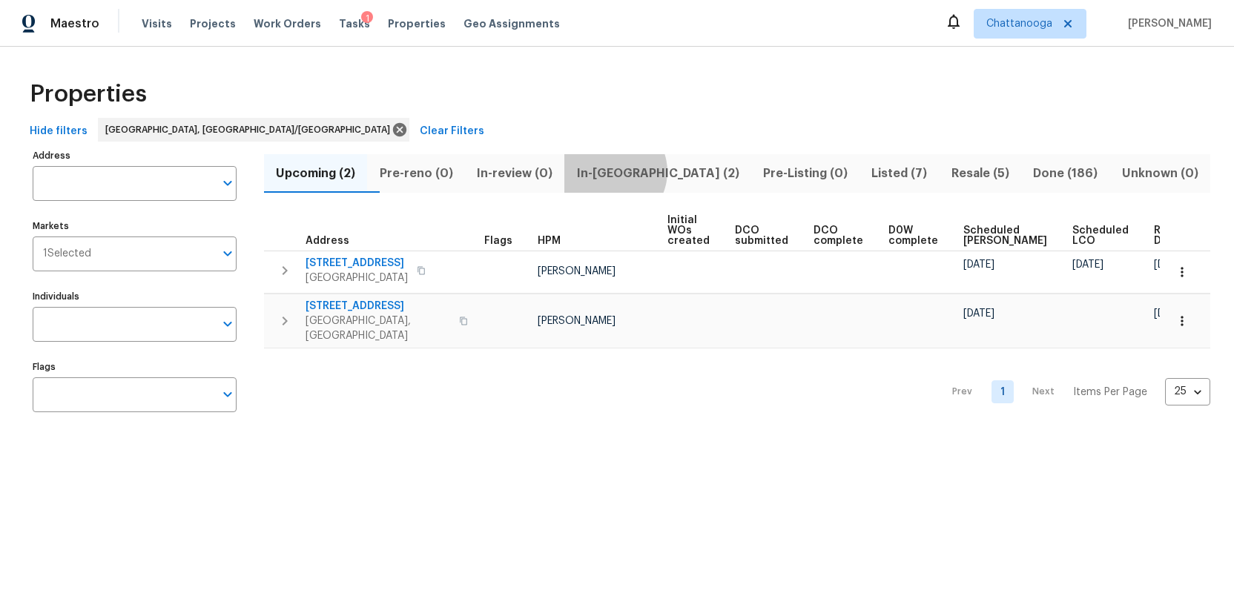
click at [643, 171] on span "In-[GEOGRAPHIC_DATA] (2)" at bounding box center [657, 173] width 168 height 21
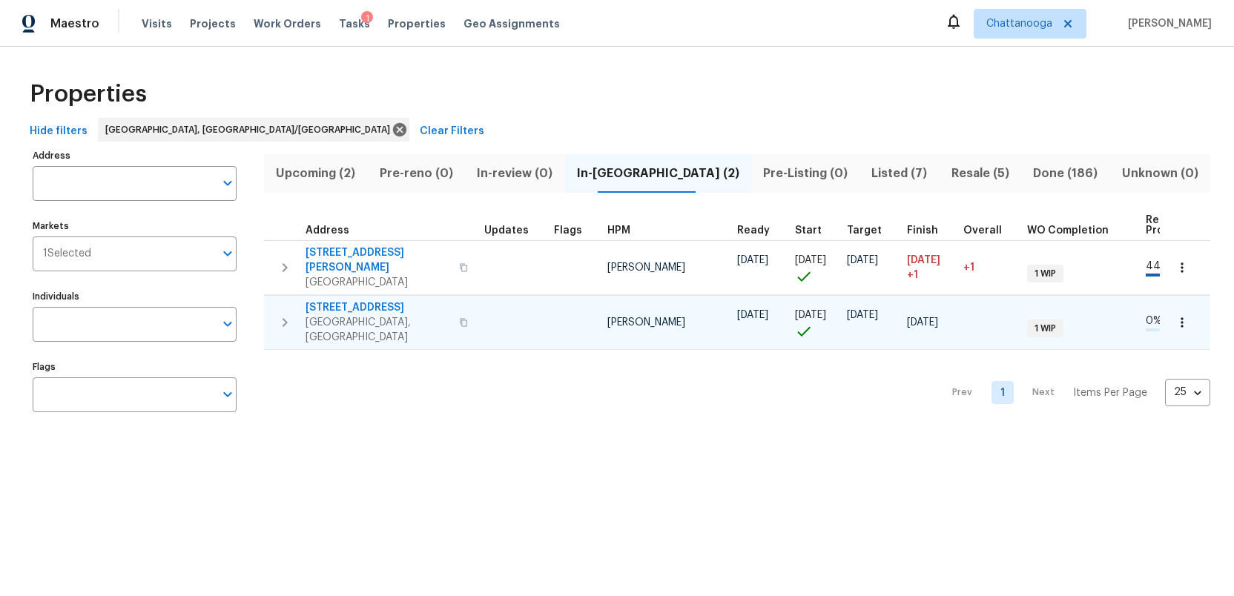
click at [363, 300] on span "[STREET_ADDRESS]" at bounding box center [378, 307] width 145 height 15
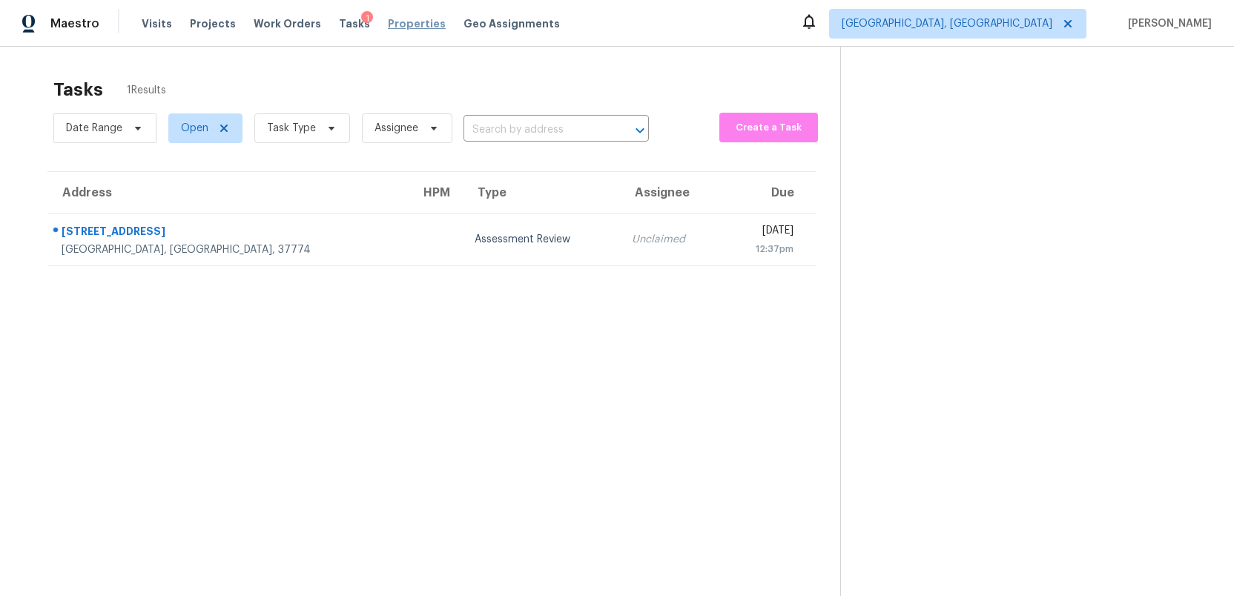
click at [389, 25] on span "Properties" at bounding box center [417, 23] width 58 height 15
